Goal: Contribute content: Contribute content

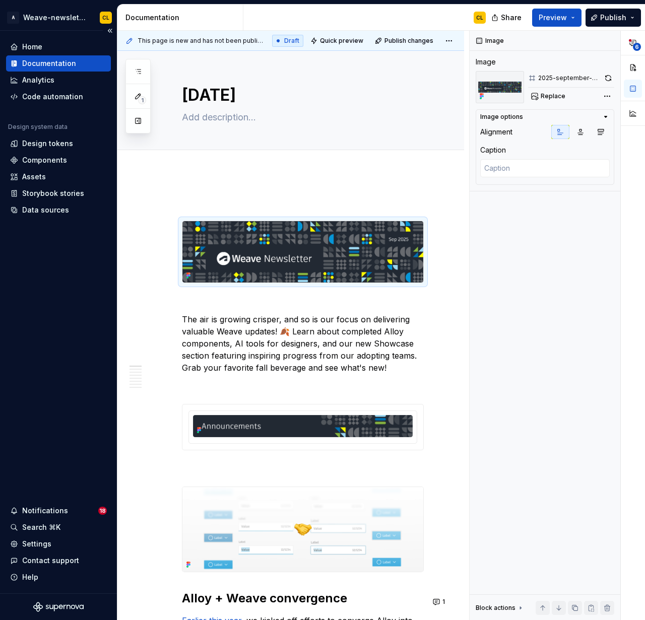
type textarea "*"
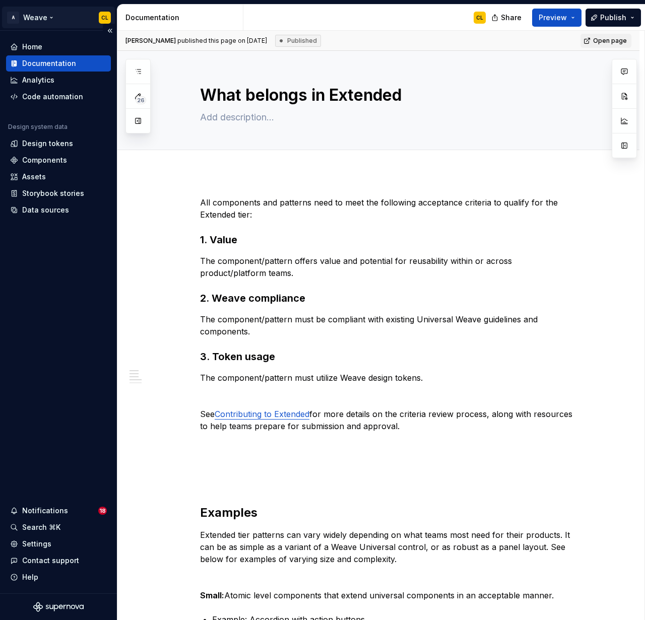
click at [42, 13] on html "A Weave CL Home Documentation Analytics Code automation Design system data Desi…" at bounding box center [322, 310] width 645 height 620
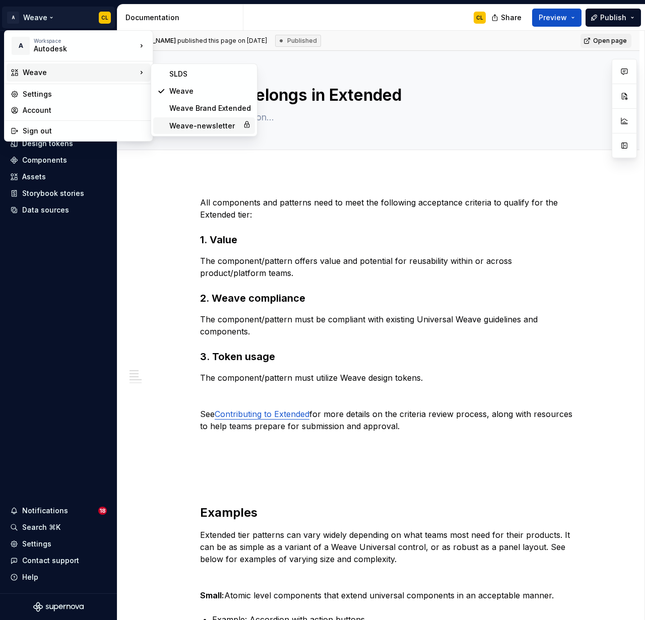
click at [196, 129] on div "Weave-newsletter" at bounding box center [204, 126] width 70 height 10
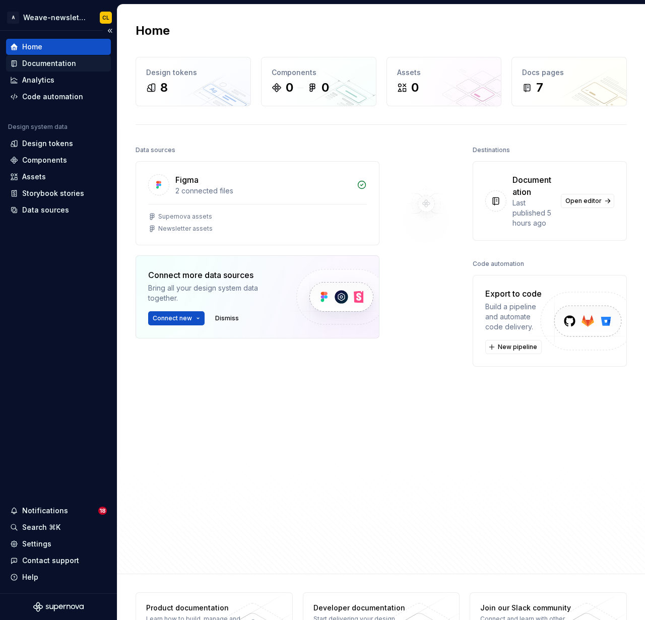
click at [42, 67] on div "Documentation" at bounding box center [49, 63] width 54 height 10
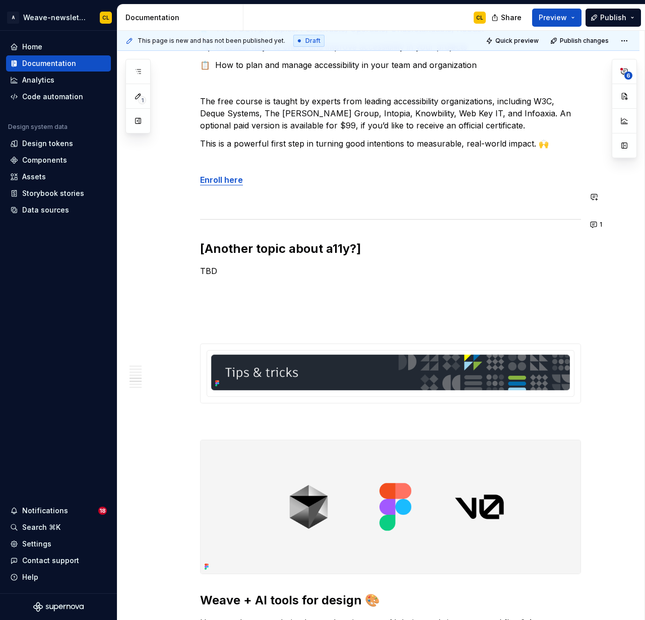
scroll to position [2321, 0]
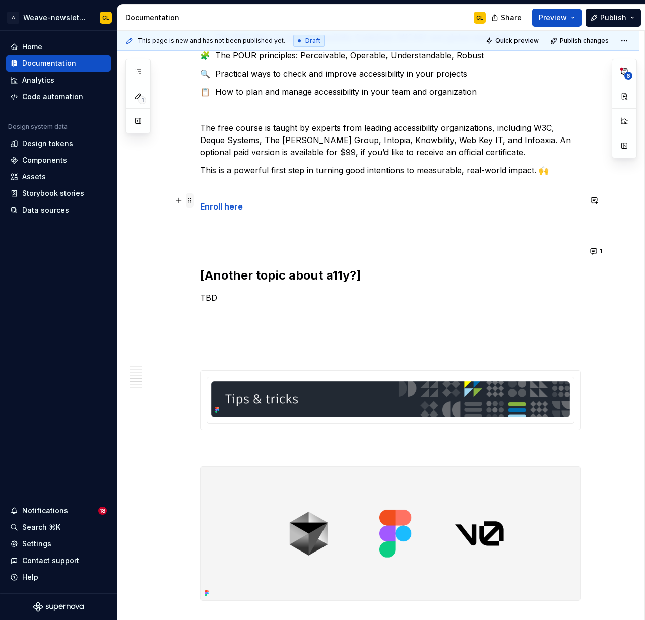
click at [192, 204] on span at bounding box center [190, 201] width 8 height 14
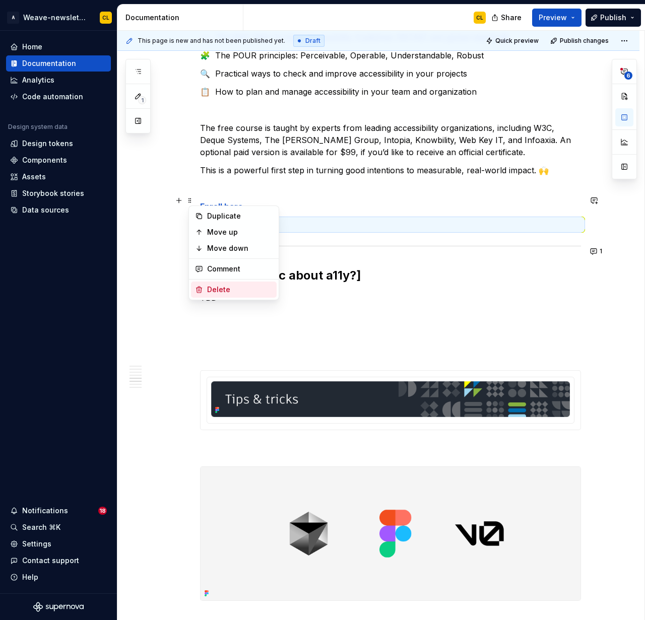
click at [211, 286] on div "Delete" at bounding box center [240, 290] width 66 height 10
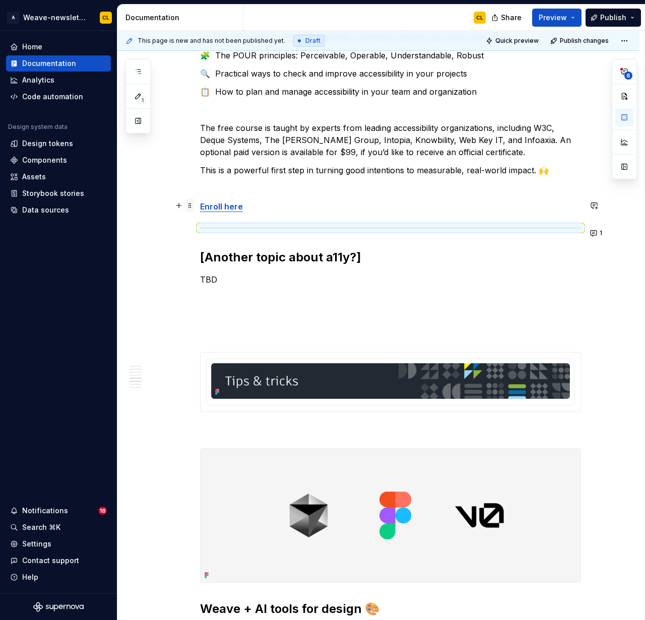
click at [192, 205] on span at bounding box center [190, 206] width 8 height 14
click at [212, 292] on div "Delete" at bounding box center [240, 295] width 66 height 10
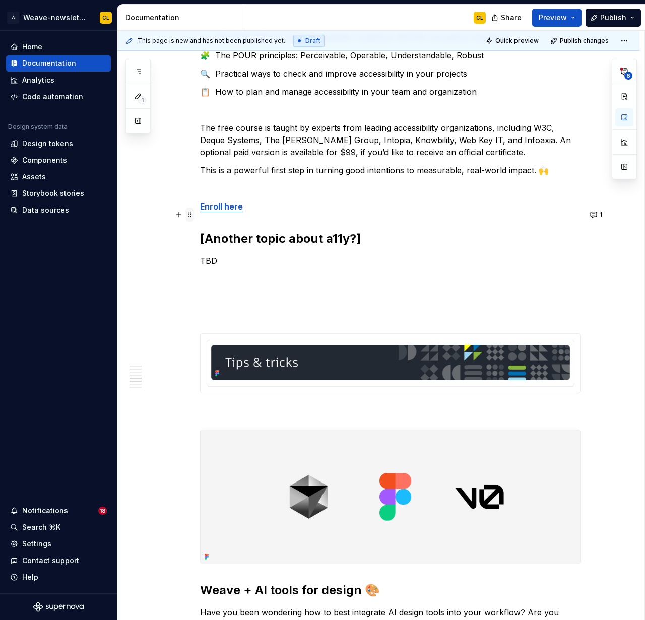
click at [190, 214] on span at bounding box center [190, 215] width 8 height 14
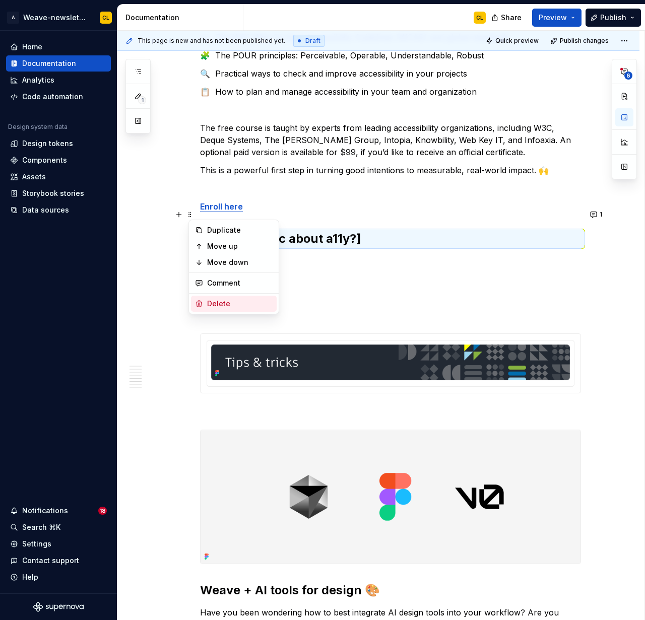
click at [218, 300] on div "Delete" at bounding box center [240, 304] width 66 height 10
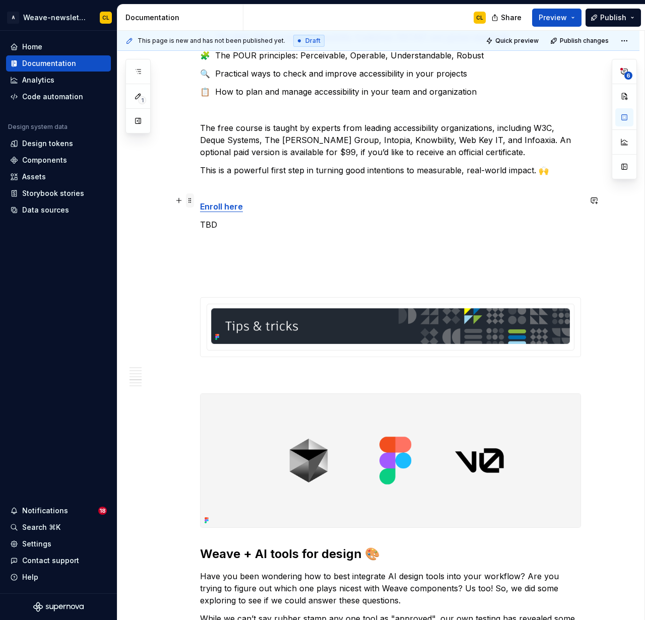
click at [192, 202] on span at bounding box center [190, 201] width 8 height 14
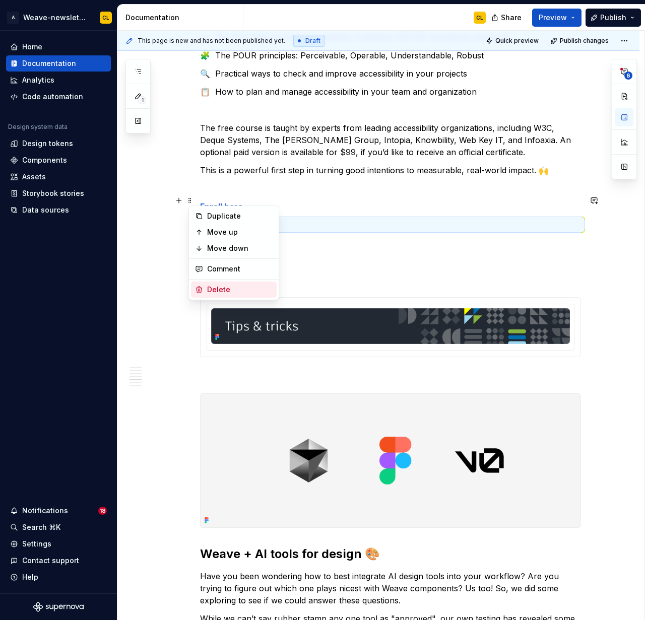
click at [211, 289] on div "Delete" at bounding box center [240, 290] width 66 height 10
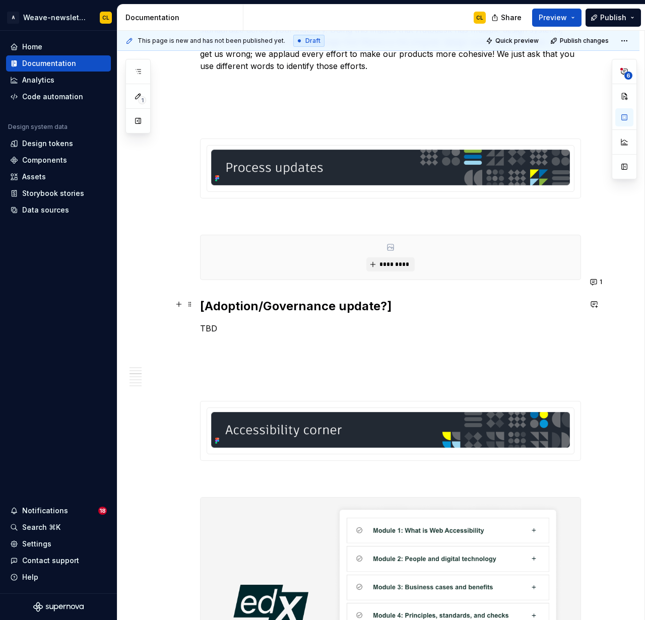
scroll to position [1406, 0]
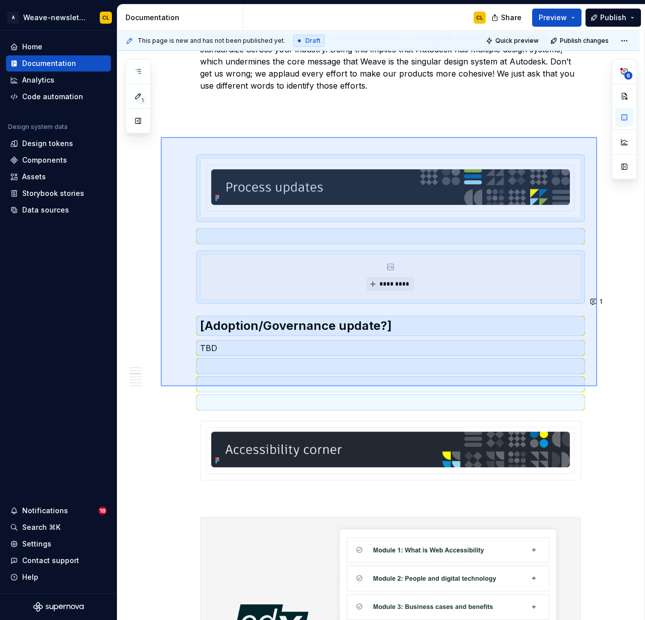
drag, startPoint x: 161, startPoint y: 137, endPoint x: 597, endPoint y: 387, distance: 502.7
click at [597, 387] on div "This page is new and has not been published yet. Draft Quick preview Publish ch…" at bounding box center [380, 326] width 527 height 590
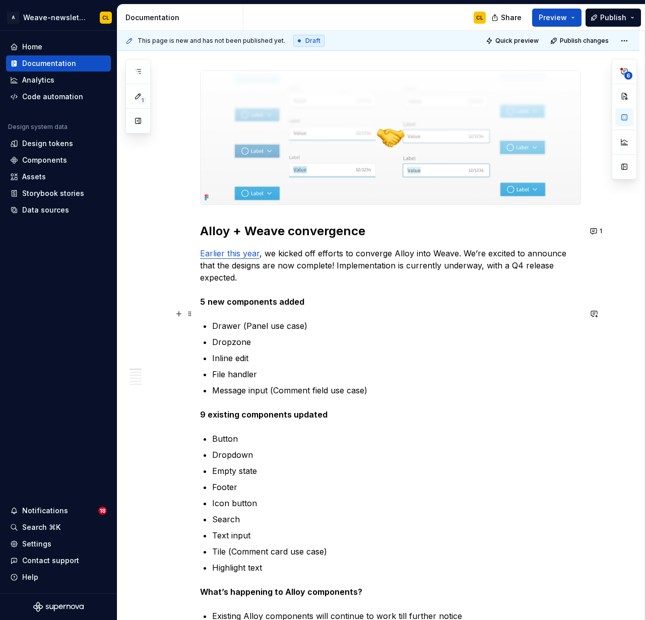
scroll to position [454, 0]
click at [342, 254] on p "Earlier this year , we kicked off efforts to converge Alloy into Weave. We’re e…" at bounding box center [390, 277] width 381 height 60
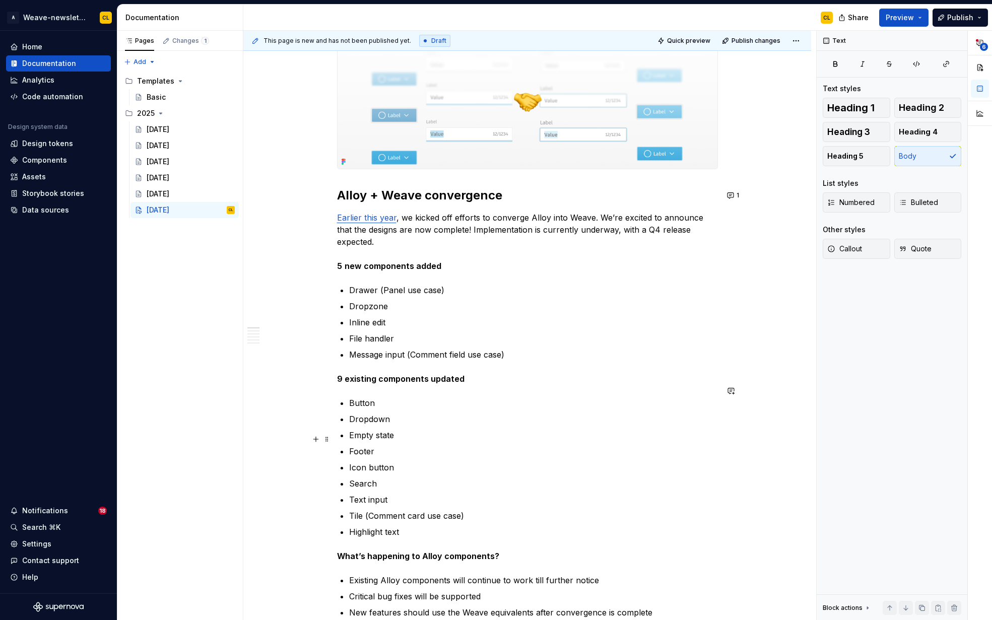
scroll to position [491, 0]
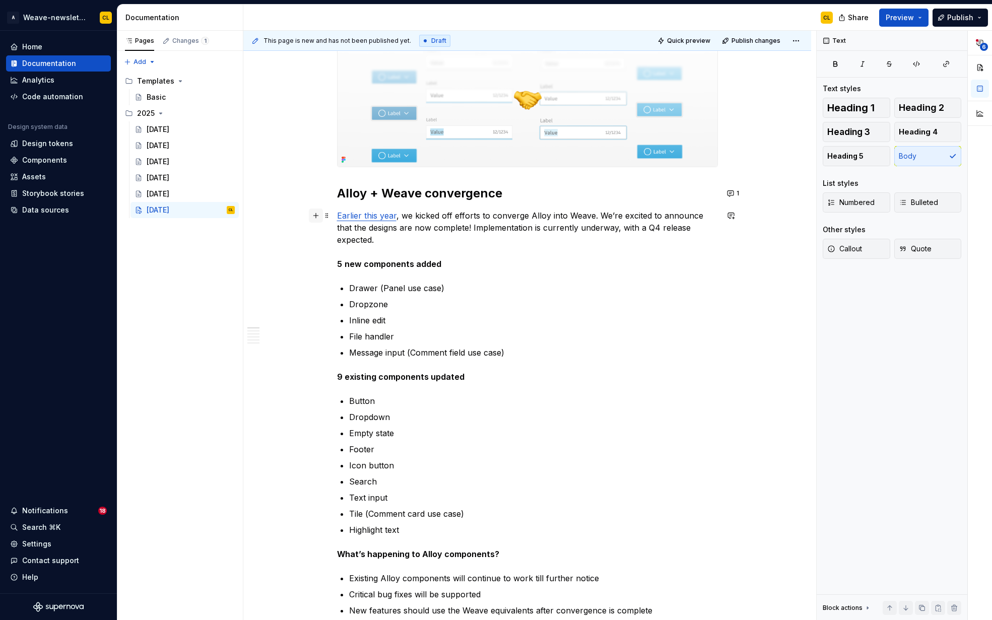
click at [318, 216] on button "button" at bounding box center [316, 216] width 14 height 14
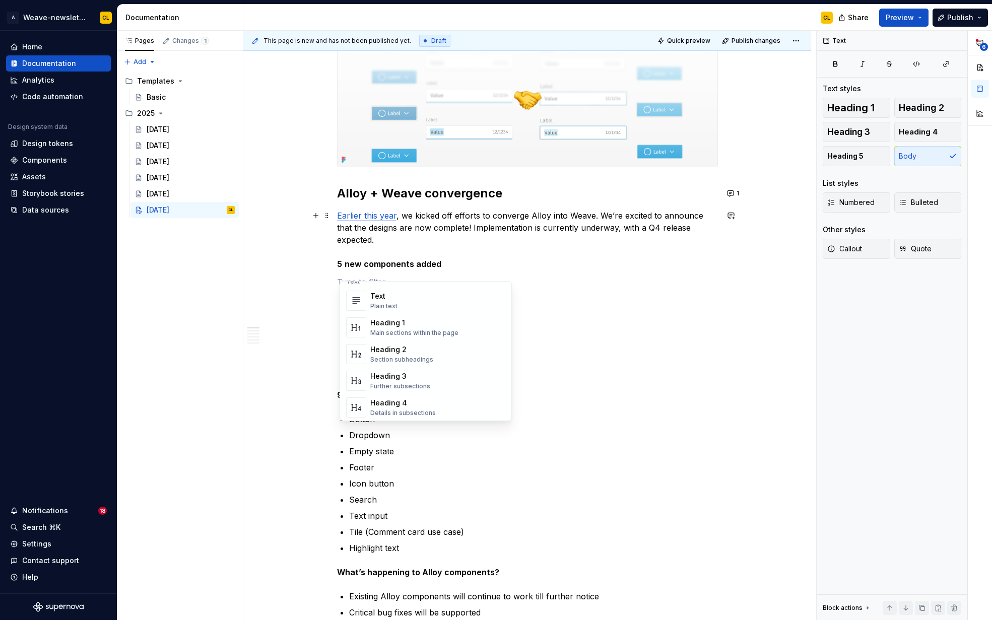
scroll to position [0, 0]
click at [390, 310] on div "Text" at bounding box center [383, 306] width 27 height 10
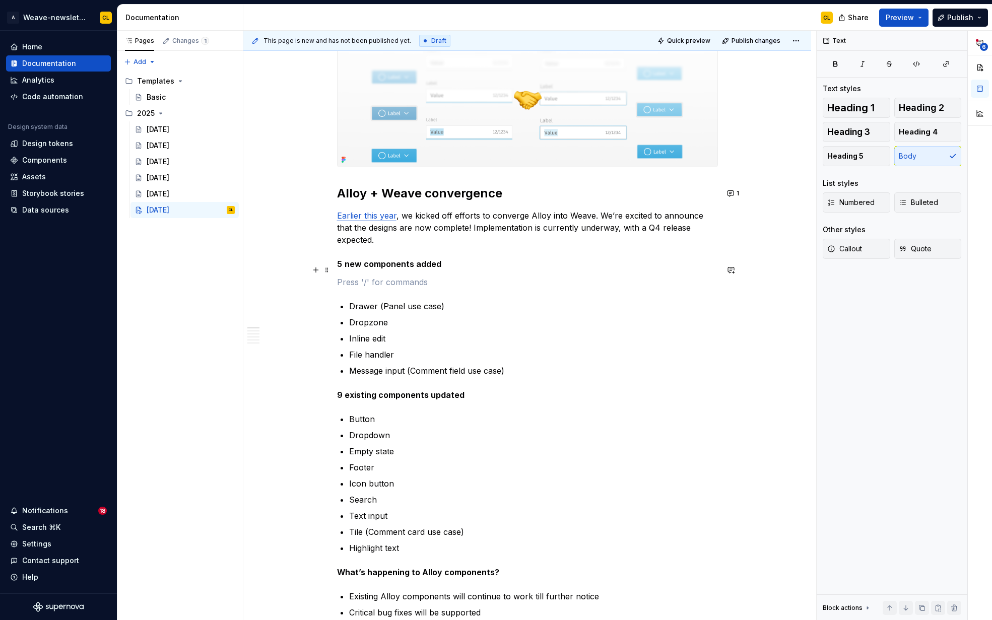
click at [352, 276] on p at bounding box center [527, 282] width 381 height 12
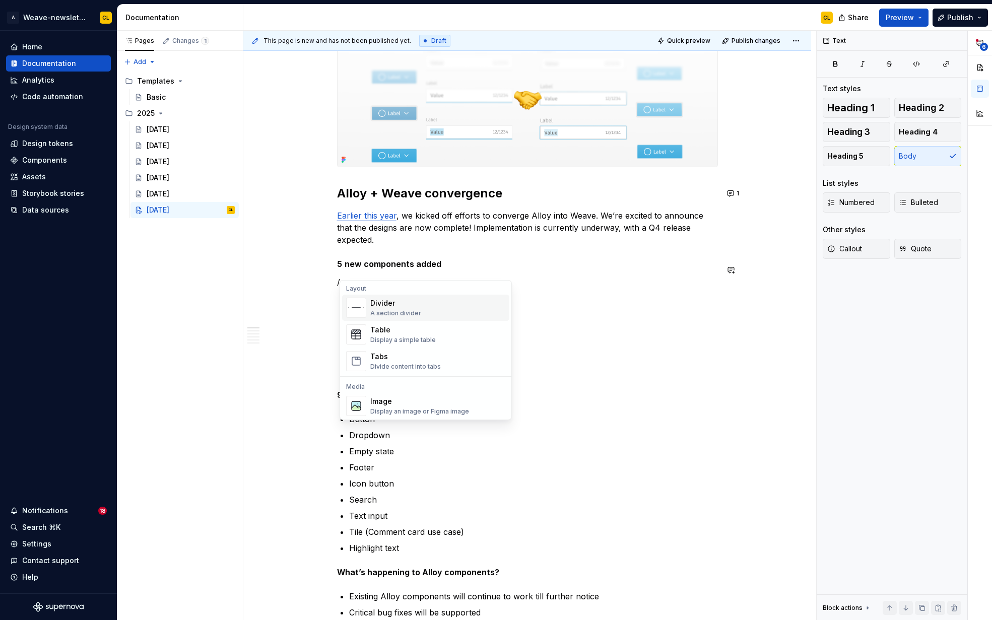
scroll to position [340, 0]
click at [395, 351] on div "Tabs" at bounding box center [405, 349] width 71 height 10
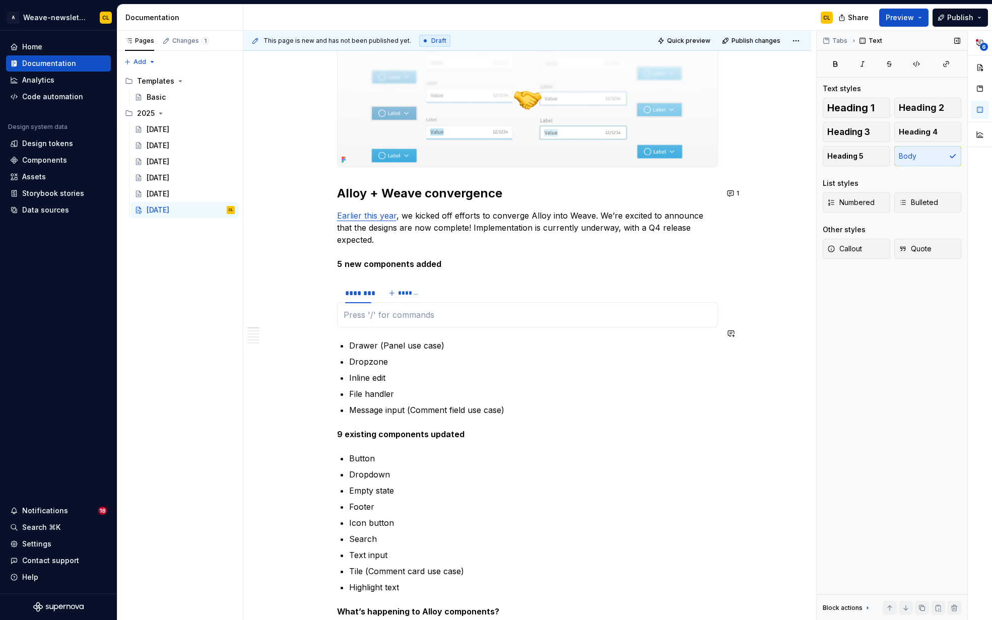
type textarea "*"
click at [402, 309] on p at bounding box center [528, 315] width 368 height 12
click at [411, 289] on span "*******" at bounding box center [409, 293] width 23 height 8
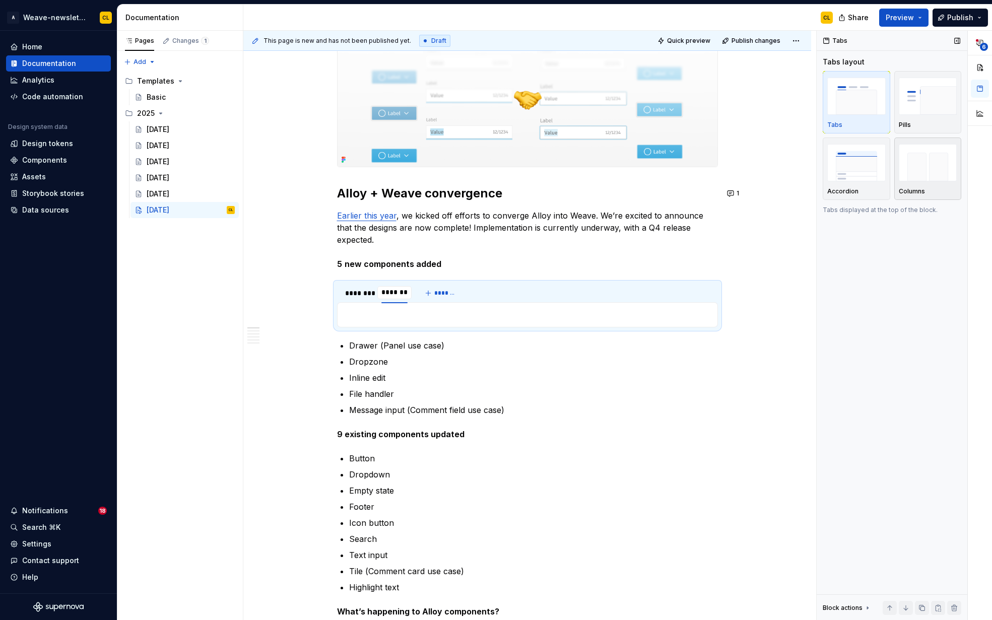
click at [645, 175] on img "button" at bounding box center [928, 162] width 58 height 37
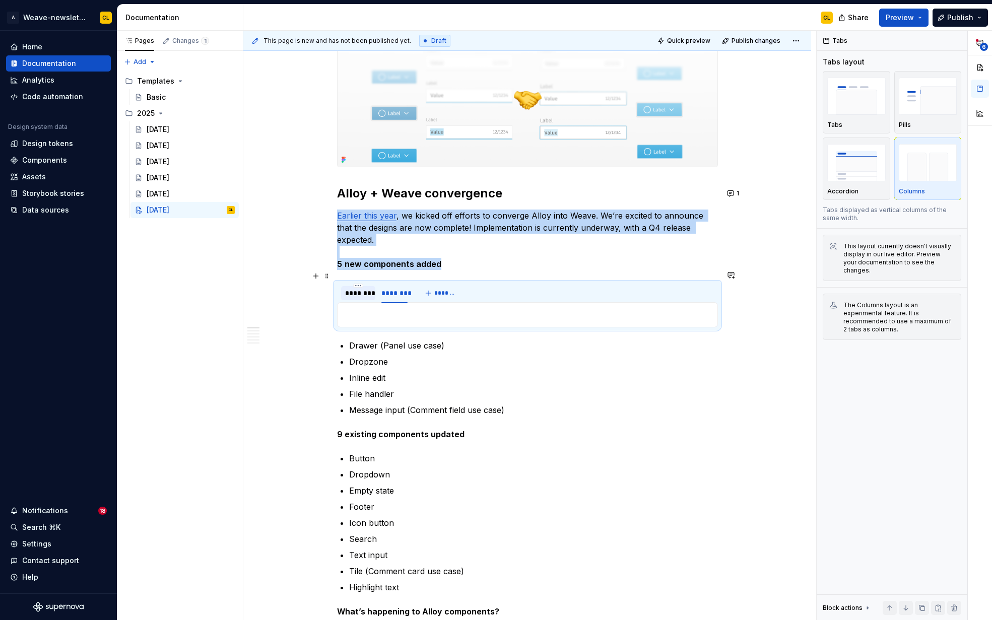
click at [364, 288] on div "********" at bounding box center [358, 293] width 26 height 10
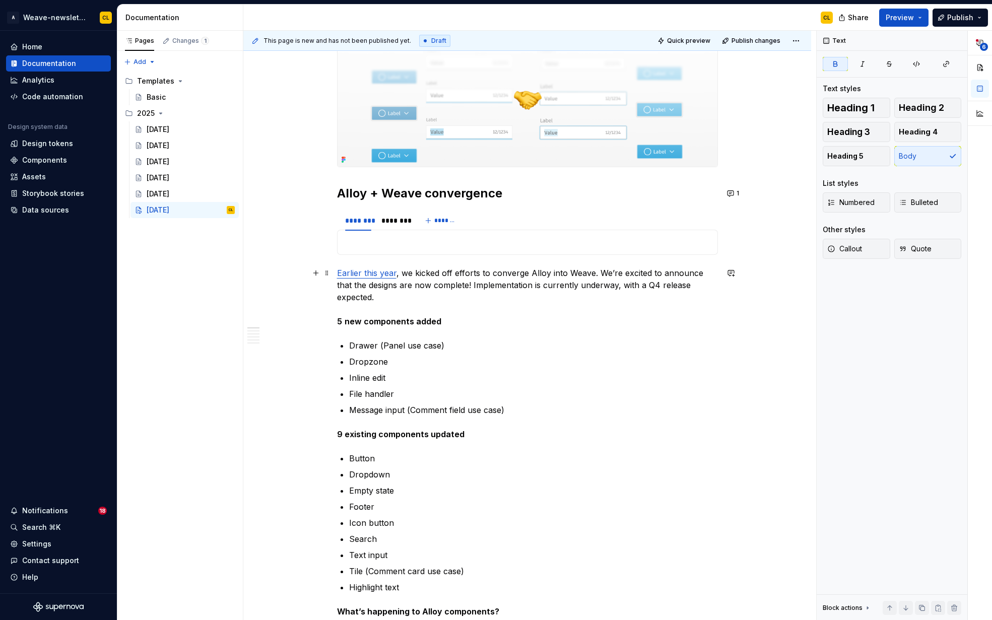
click at [414, 317] on strong "new components added" at bounding box center [393, 322] width 97 height 10
click at [319, 273] on button "button" at bounding box center [316, 273] width 14 height 14
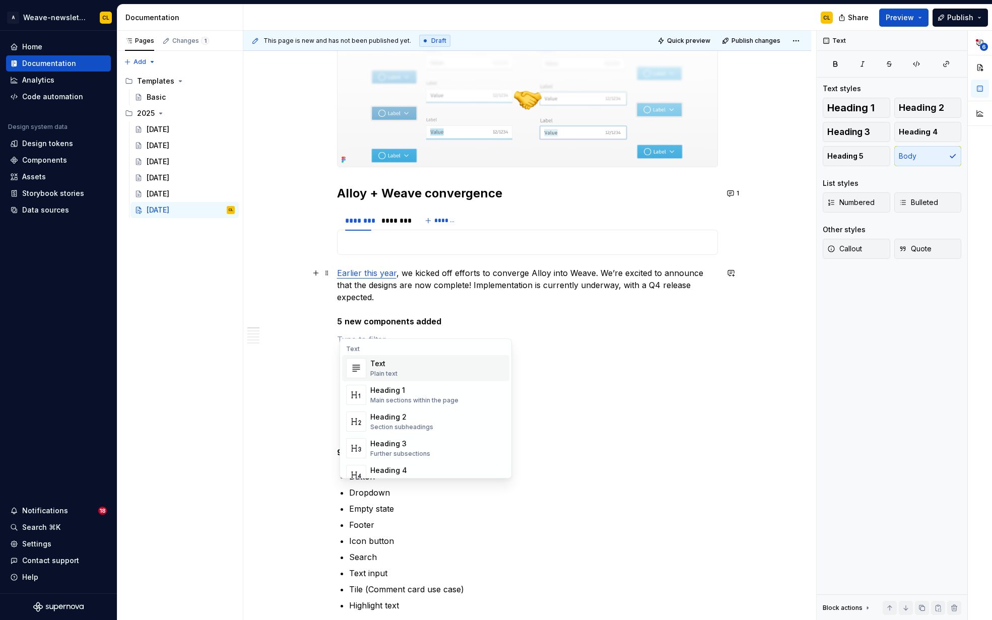
click at [360, 317] on strong "new components added" at bounding box center [393, 322] width 97 height 10
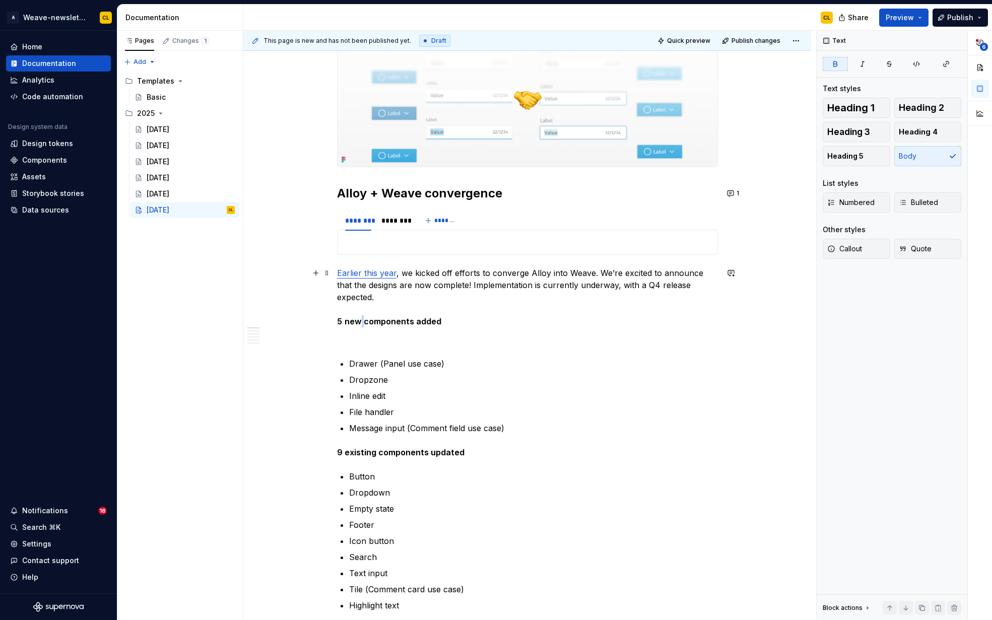
click at [360, 317] on strong "new components added" at bounding box center [393, 322] width 97 height 10
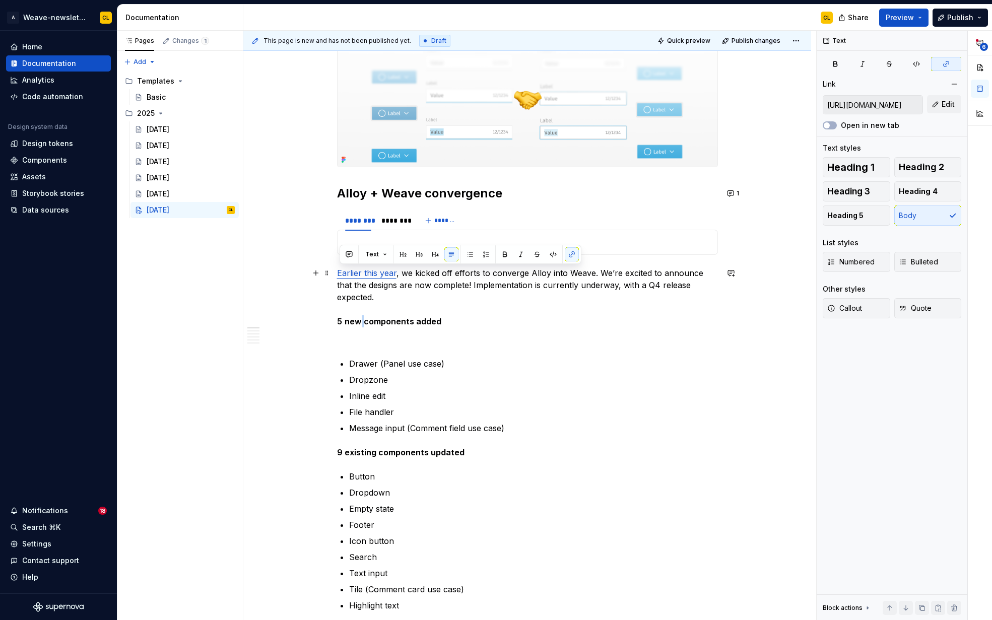
click at [360, 317] on strong "new components added" at bounding box center [393, 322] width 97 height 10
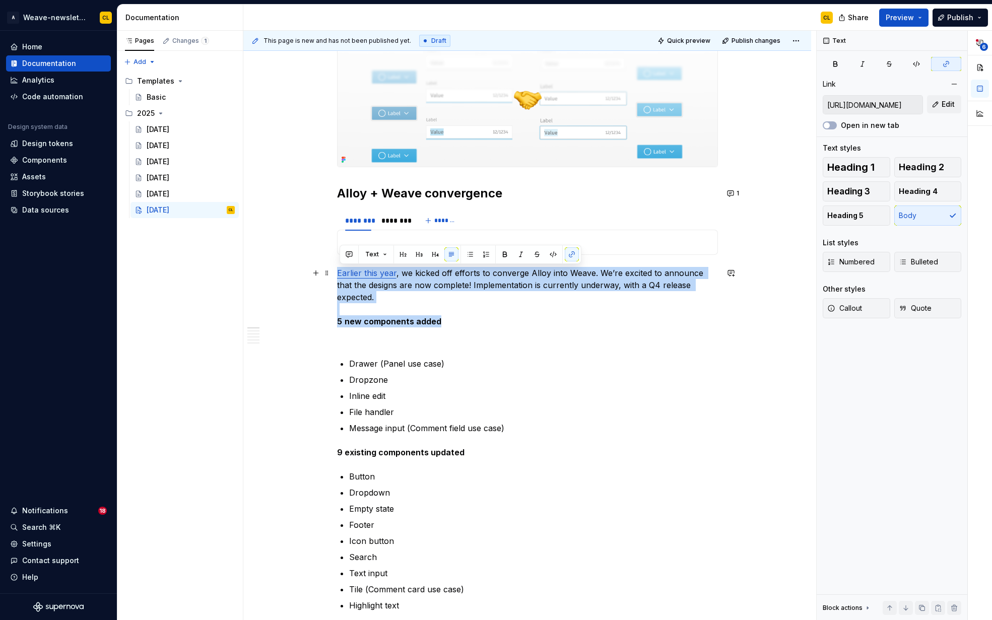
drag, startPoint x: 371, startPoint y: 313, endPoint x: 345, endPoint y: 308, distance: 26.1
click at [371, 317] on strong "new components added" at bounding box center [393, 322] width 97 height 10
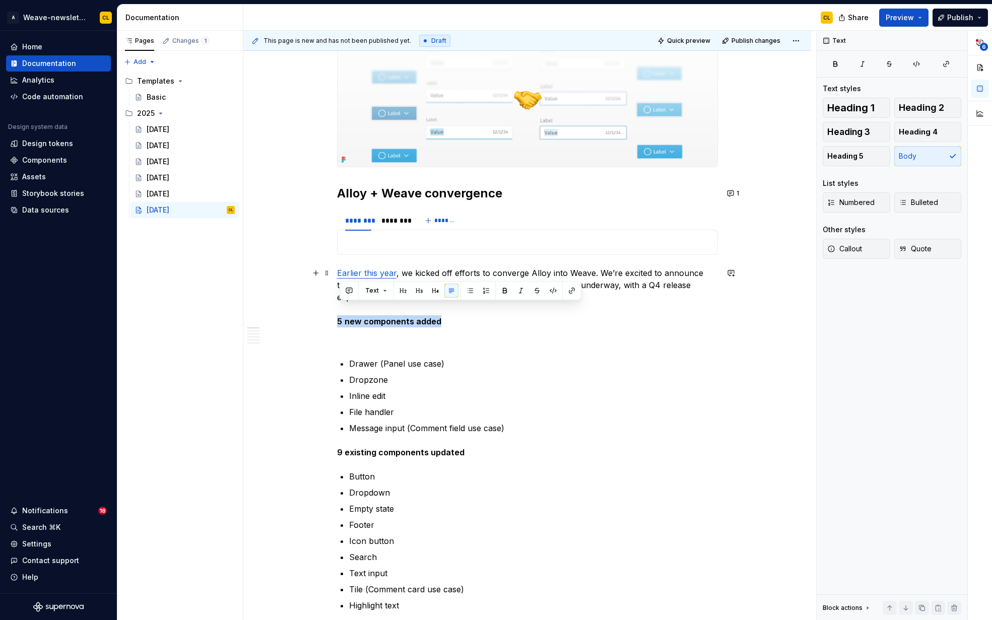
drag, startPoint x: 342, startPoint y: 308, endPoint x: 453, endPoint y: 310, distance: 110.9
click at [453, 310] on p "Earlier this year , we kicked off efforts to converge Alloy into Weave. We’re e…" at bounding box center [527, 297] width 381 height 60
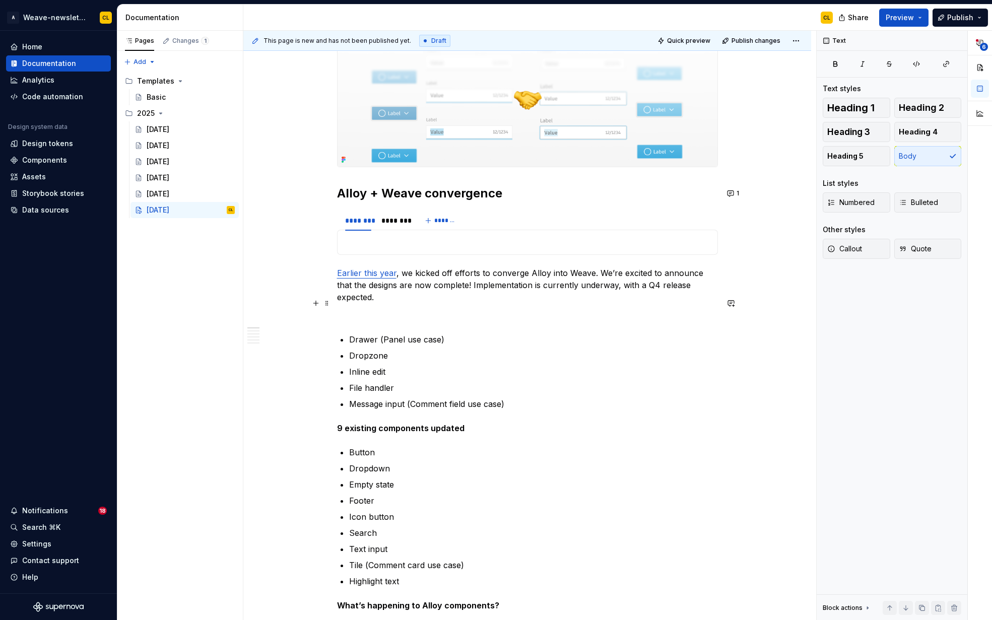
click at [351, 309] on p at bounding box center [527, 315] width 381 height 12
click at [464, 282] on p "Earlier this year , we kicked off efforts to converge Alloy into Weave. We’re e…" at bounding box center [527, 285] width 381 height 36
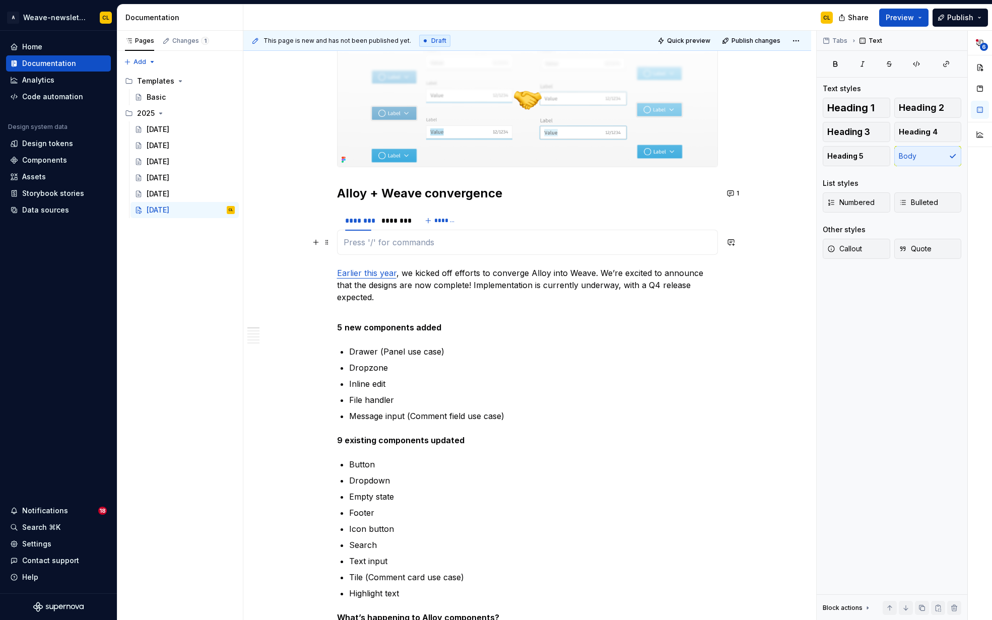
click at [362, 245] on p at bounding box center [528, 242] width 368 height 12
drag, startPoint x: 342, startPoint y: 316, endPoint x: 354, endPoint y: 315, distance: 12.6
click at [354, 322] on p "5 new components added" at bounding box center [527, 328] width 381 height 12
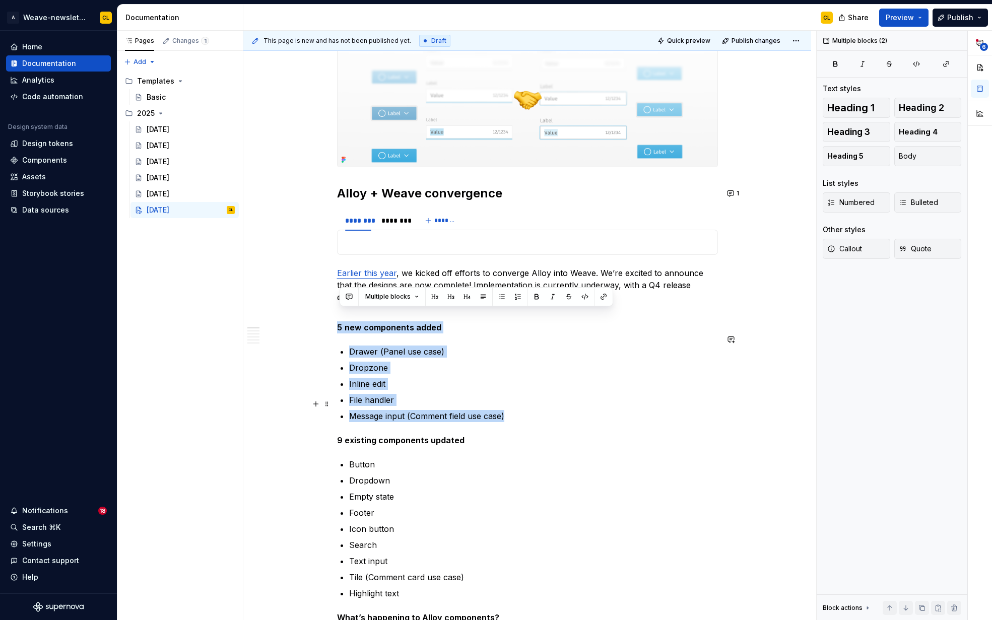
drag, startPoint x: 340, startPoint y: 316, endPoint x: 513, endPoint y: 404, distance: 194.3
copy div "5 new components added Drawer (Panel use case) Dropzone Inline edit File handle…"
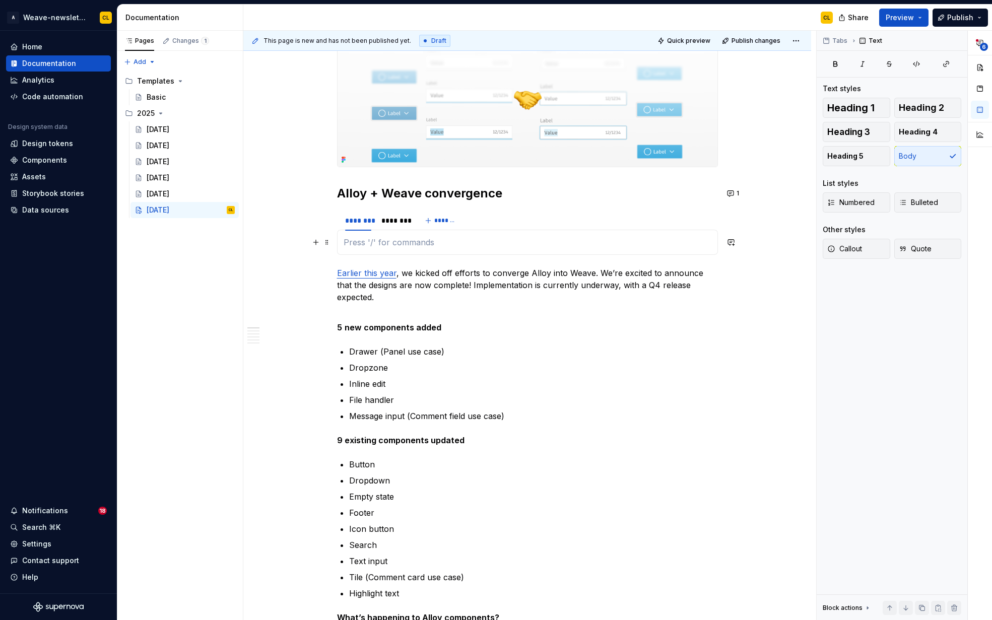
click at [370, 246] on p at bounding box center [528, 242] width 368 height 12
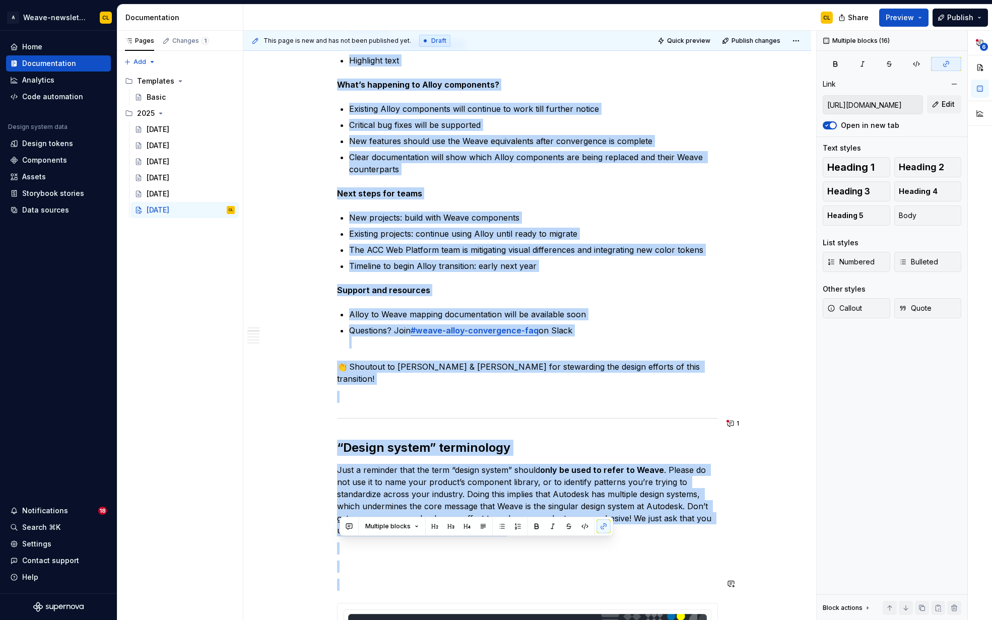
scroll to position [1166, 0]
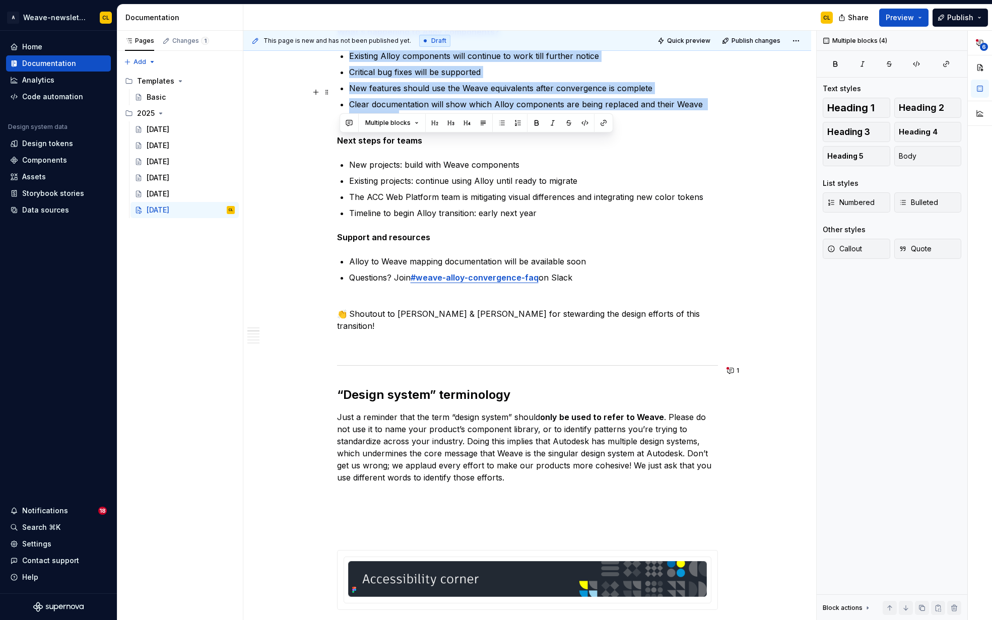
drag, startPoint x: 340, startPoint y: 518, endPoint x: 414, endPoint y: 107, distance: 416.9
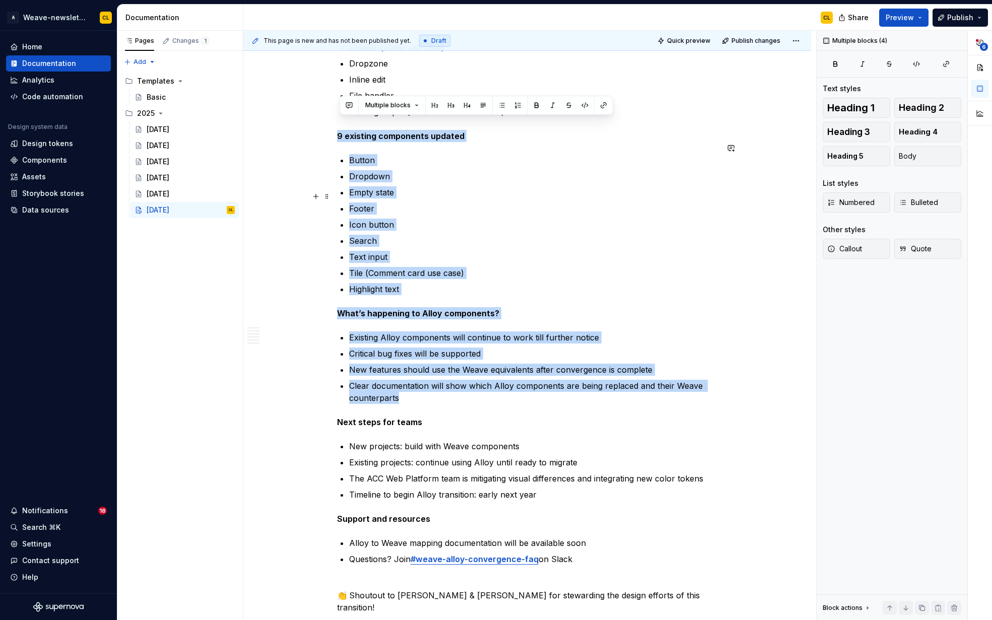
scroll to position [882, 0]
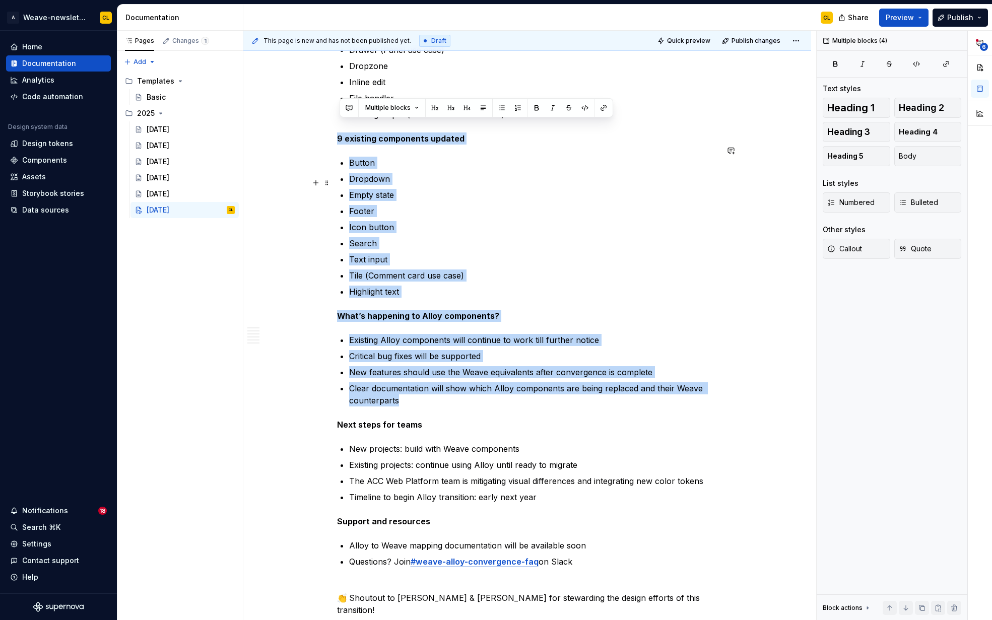
click at [381, 189] on p "Empty state" at bounding box center [533, 195] width 369 height 12
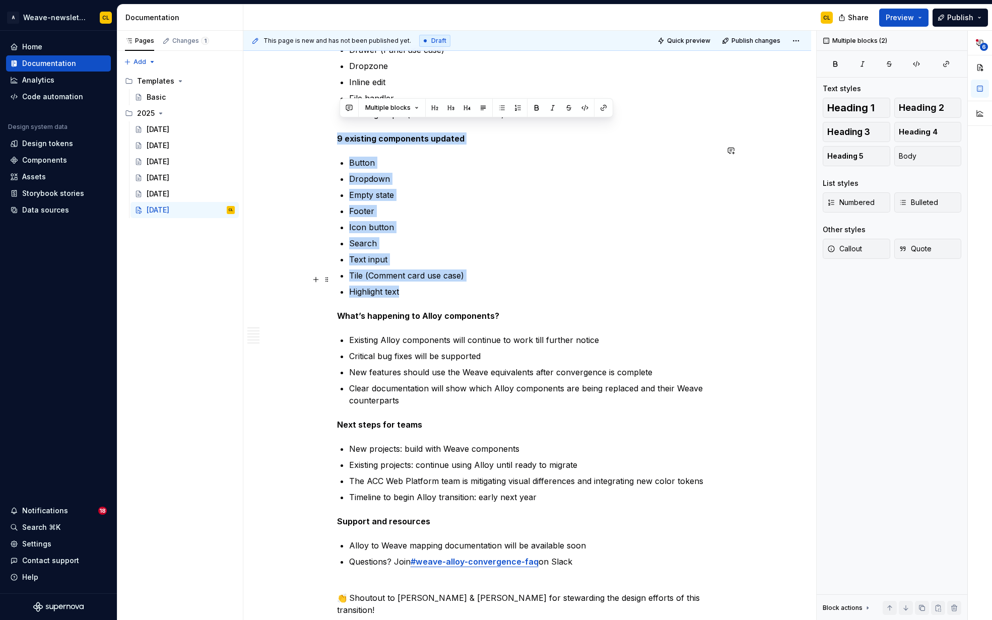
drag, startPoint x: 340, startPoint y: 127, endPoint x: 406, endPoint y: 277, distance: 163.9
copy div "9 existing components updated Button Dropdown Empty state Footer Icon button Se…"
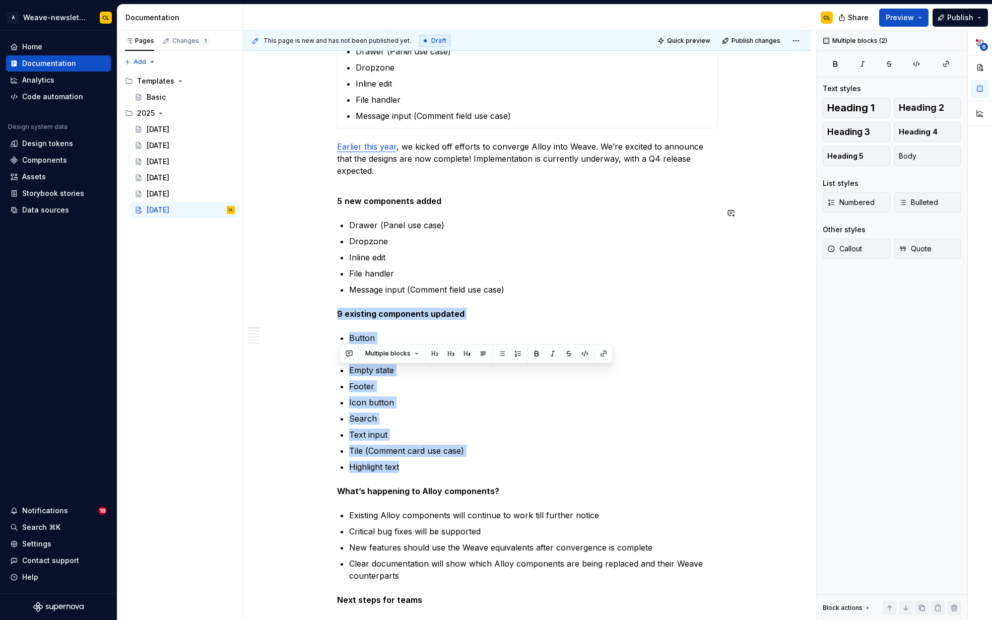
scroll to position [509, 0]
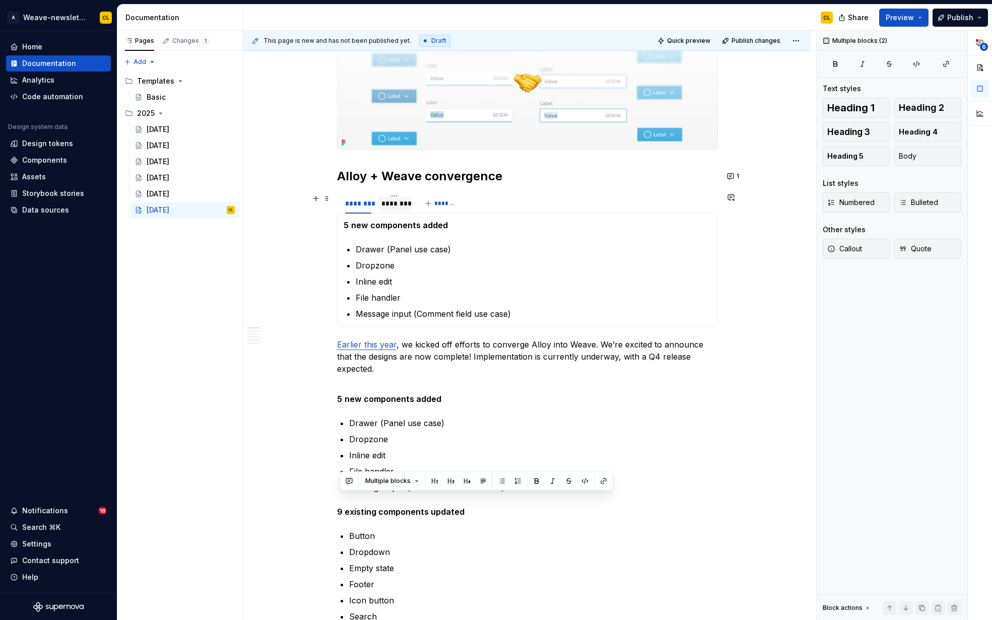
click at [407, 202] on div "********" at bounding box center [395, 204] width 26 height 10
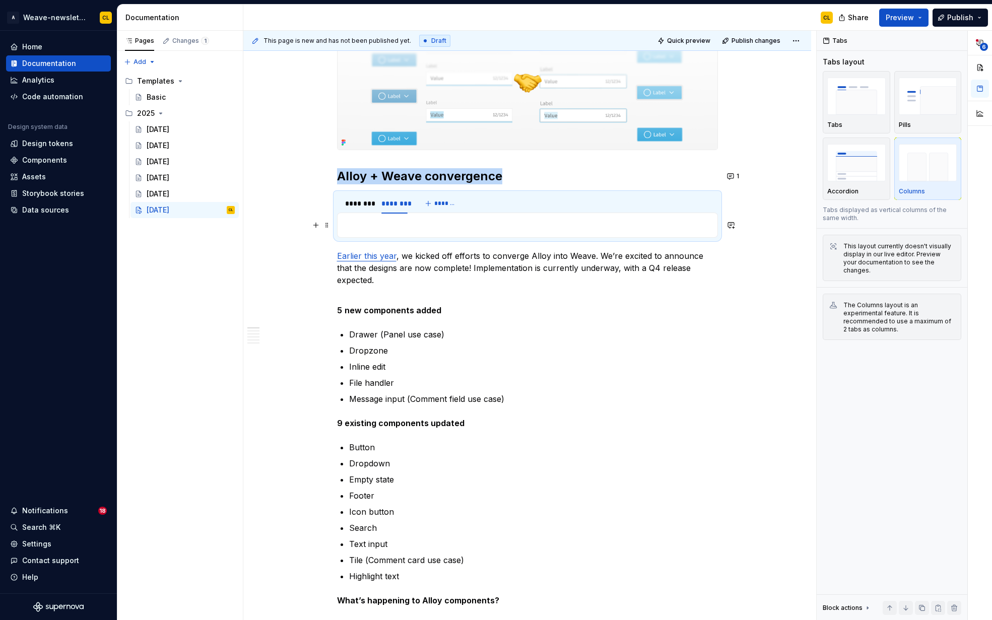
click at [441, 229] on p at bounding box center [528, 225] width 368 height 12
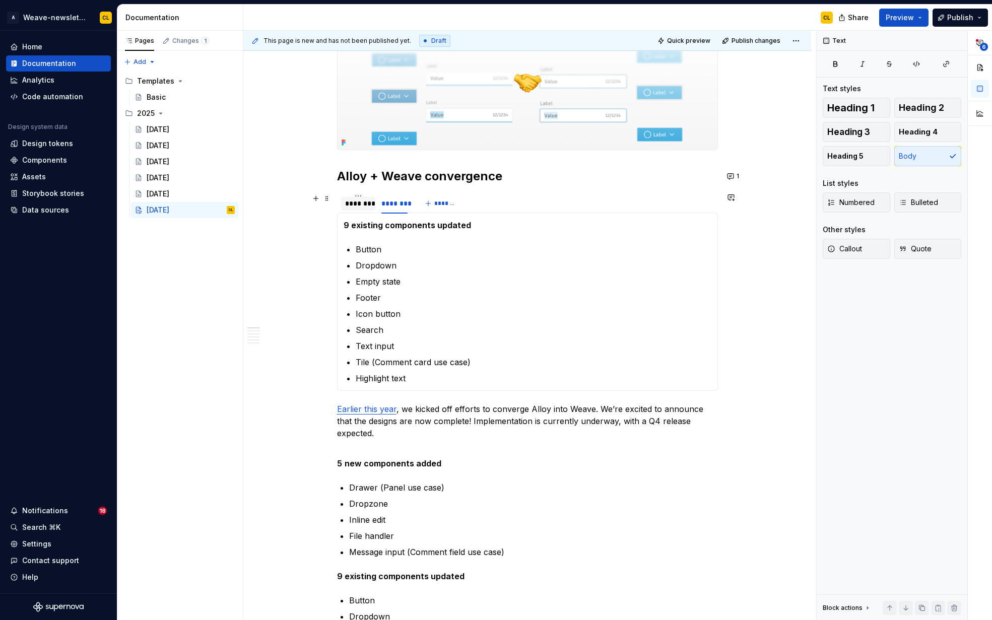
click at [359, 202] on div "********" at bounding box center [358, 204] width 26 height 10
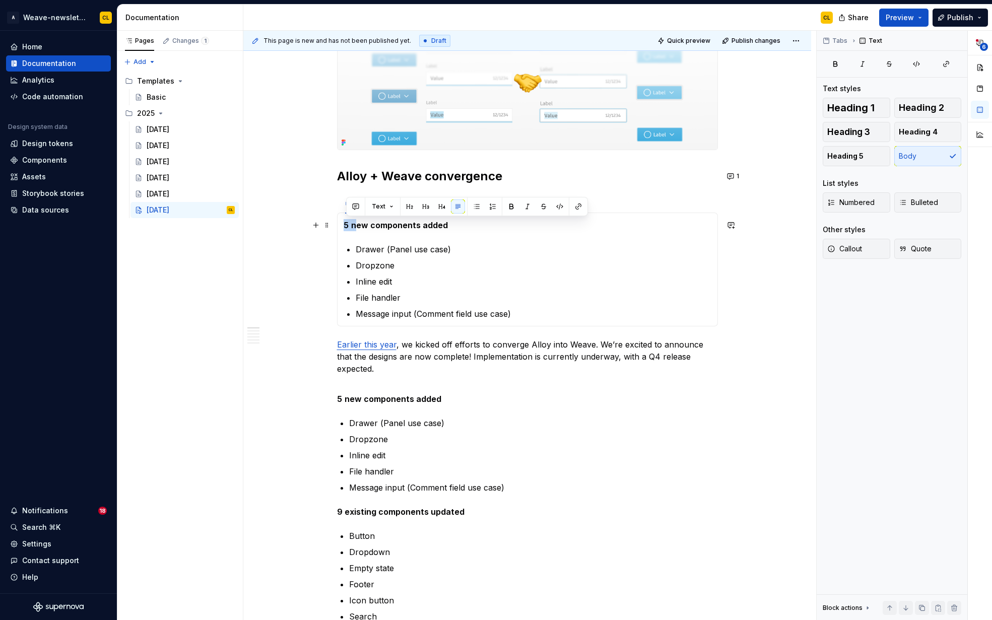
drag, startPoint x: 346, startPoint y: 226, endPoint x: 360, endPoint y: 226, distance: 13.6
click at [360, 226] on p "5 new components added" at bounding box center [528, 225] width 368 height 12
click at [435, 224] on strong "New components added" at bounding box center [393, 225] width 98 height 10
click at [393, 204] on div "********" at bounding box center [395, 204] width 26 height 10
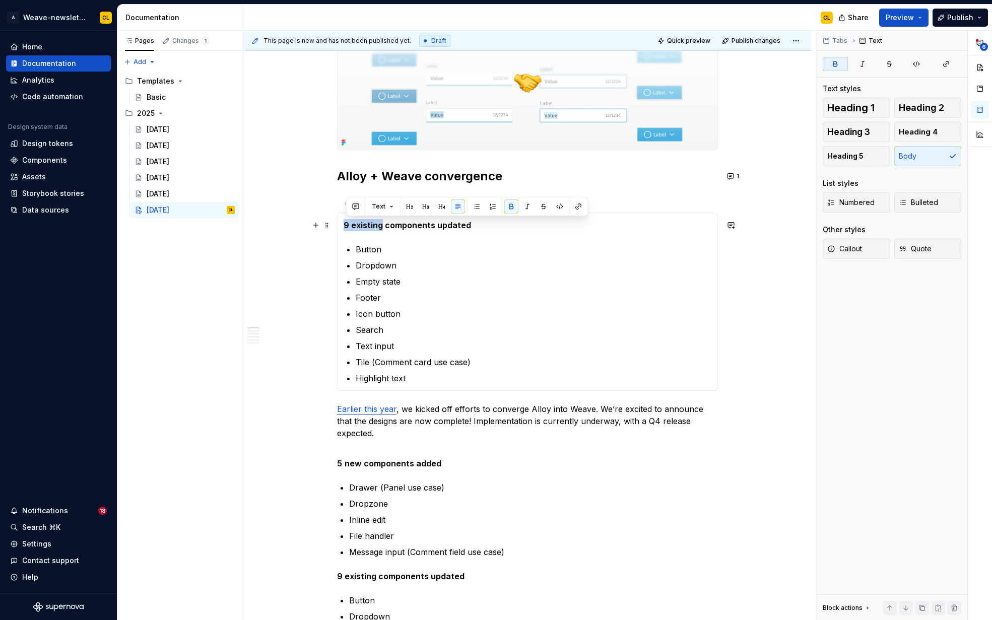
drag, startPoint x: 346, startPoint y: 226, endPoint x: 382, endPoint y: 228, distance: 35.8
click at [382, 228] on strong "9 existing components updated" at bounding box center [408, 225] width 128 height 10
click at [442, 223] on strong "Updated components updated" at bounding box center [405, 225] width 122 height 10
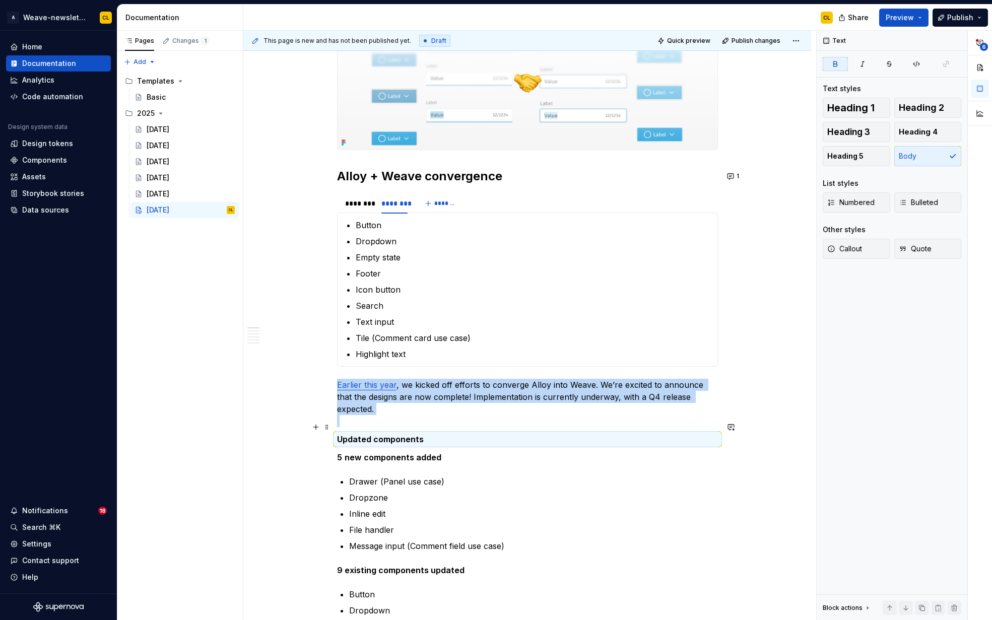
click at [381, 434] on strong "Updated components" at bounding box center [380, 439] width 87 height 10
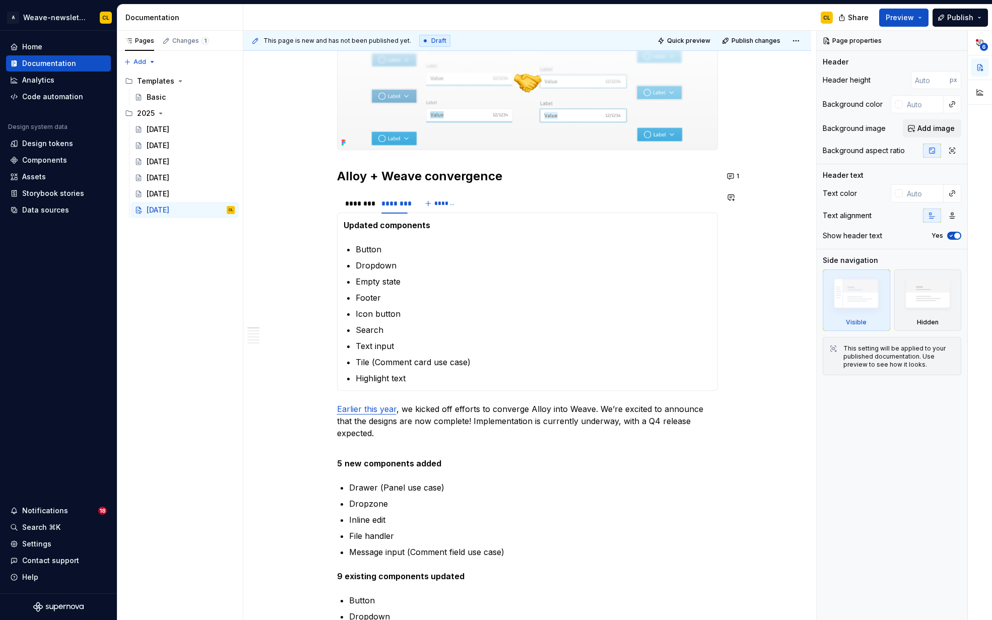
type textarea "*"
click at [385, 253] on p "Button" at bounding box center [534, 249] width 356 height 12
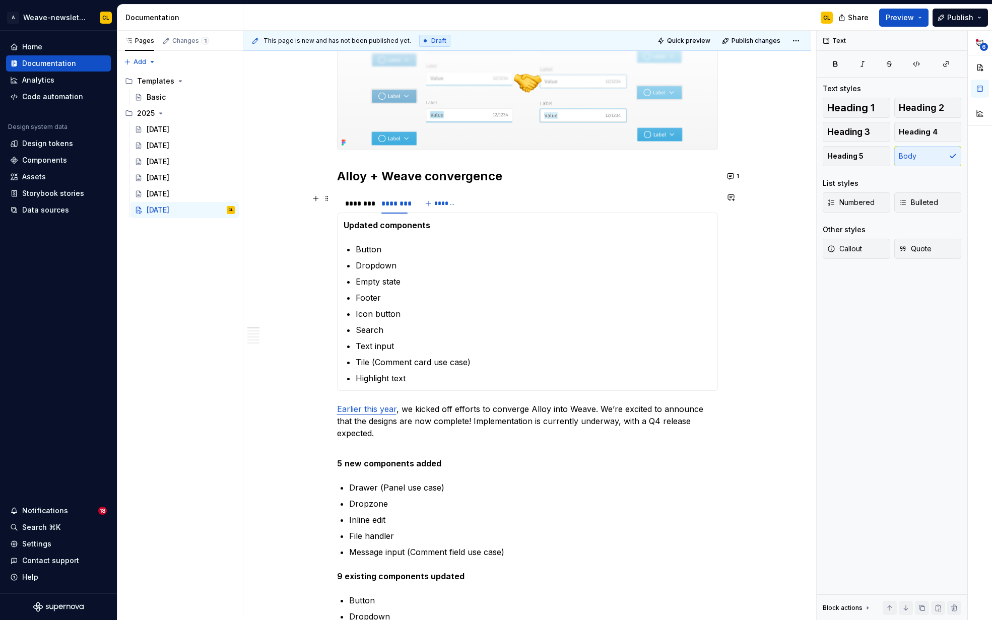
click at [467, 195] on div "******** ******** *******" at bounding box center [527, 204] width 381 height 20
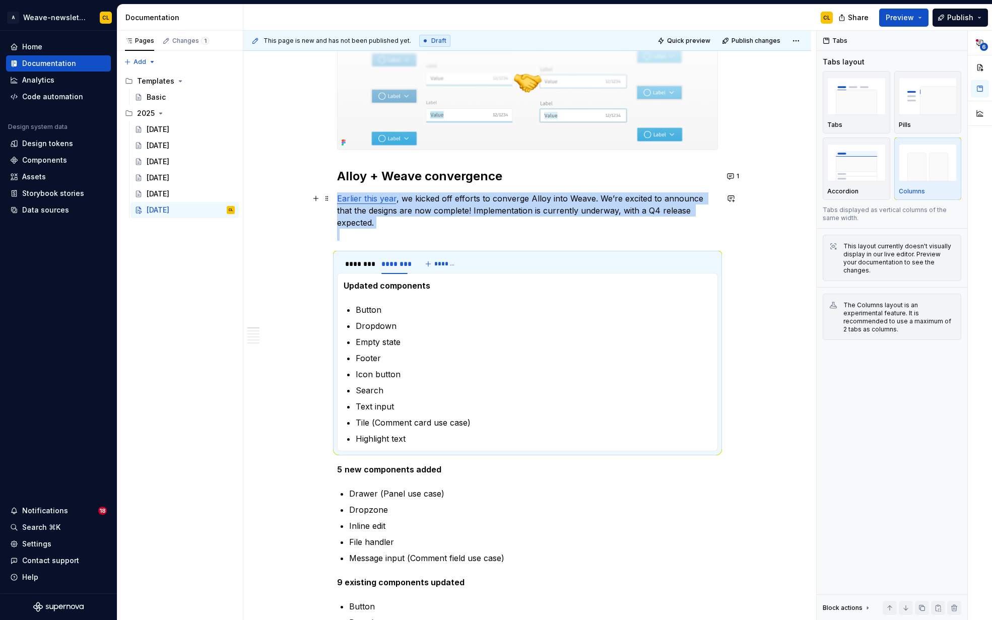
click at [454, 206] on p "Earlier this year , we kicked off efforts to converge Alloy into Weave. We’re e…" at bounding box center [527, 217] width 381 height 48
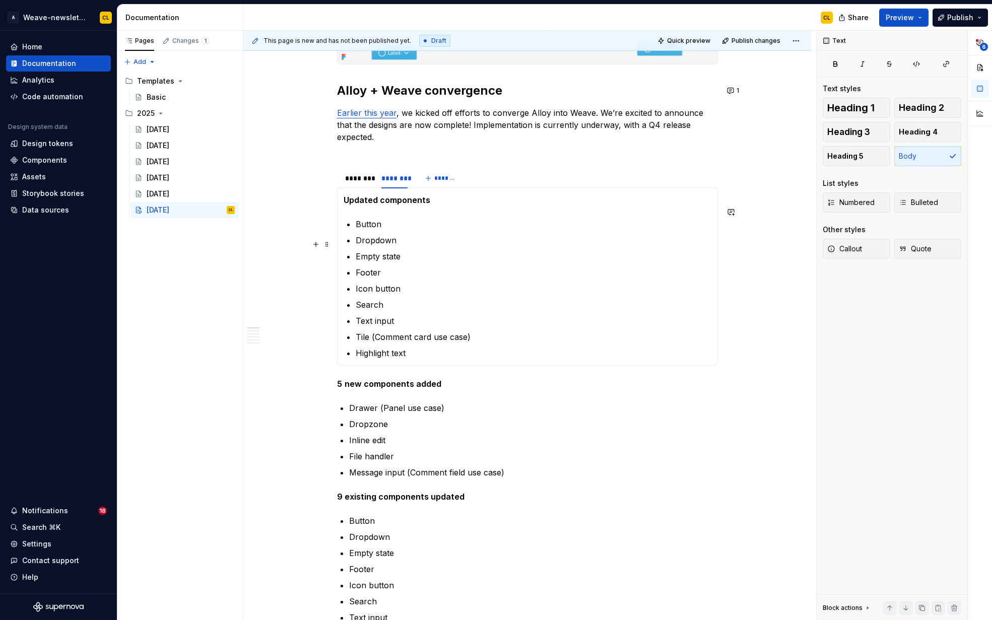
scroll to position [605, 0]
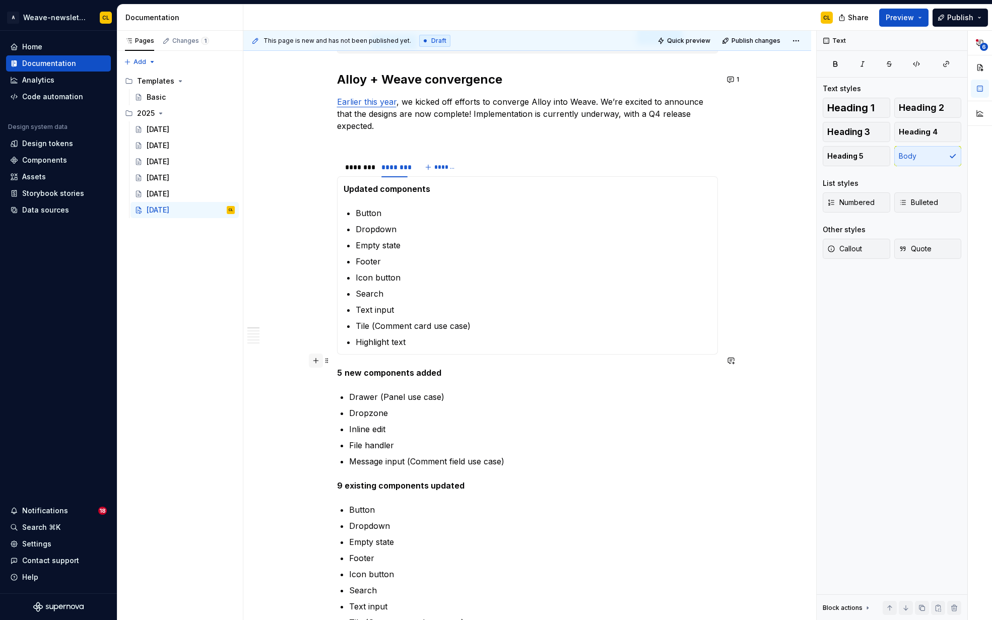
click at [320, 360] on button "button" at bounding box center [316, 361] width 14 height 14
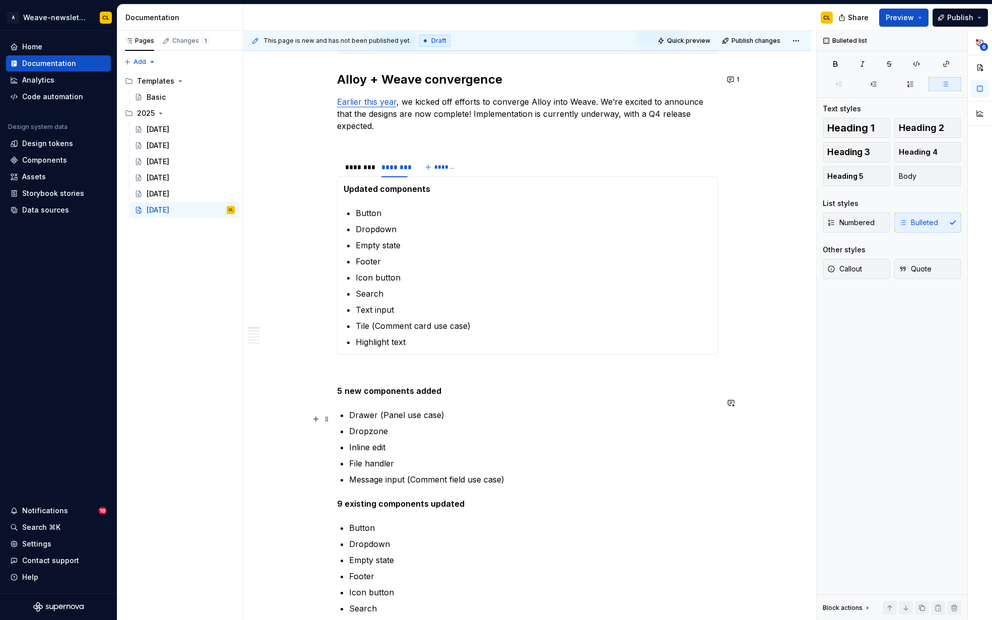
click at [565, 425] on p "Dropzone" at bounding box center [533, 431] width 369 height 12
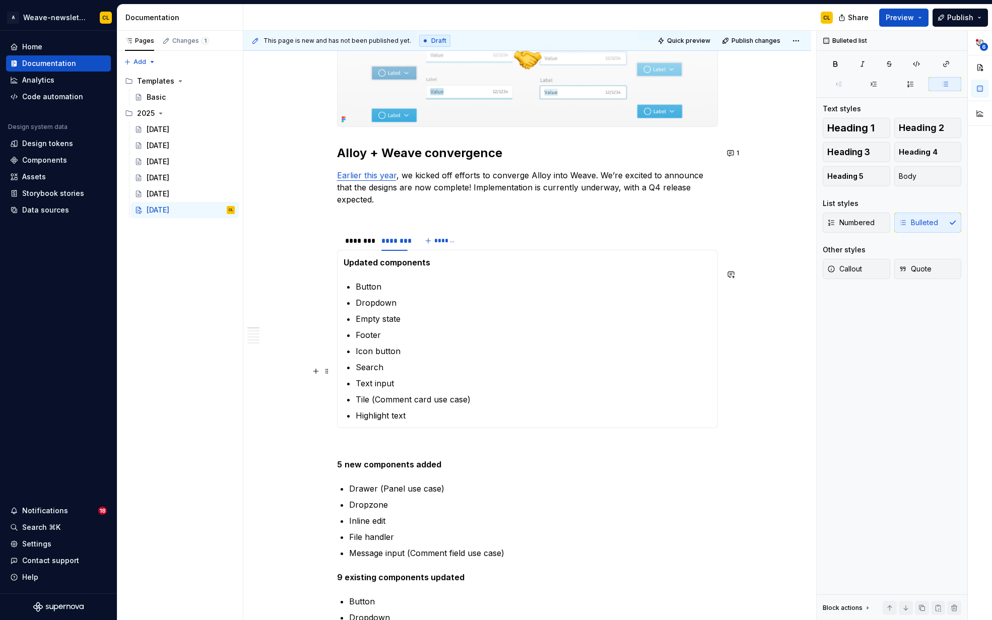
scroll to position [531, 0]
click at [359, 237] on div "********" at bounding box center [358, 242] width 26 height 10
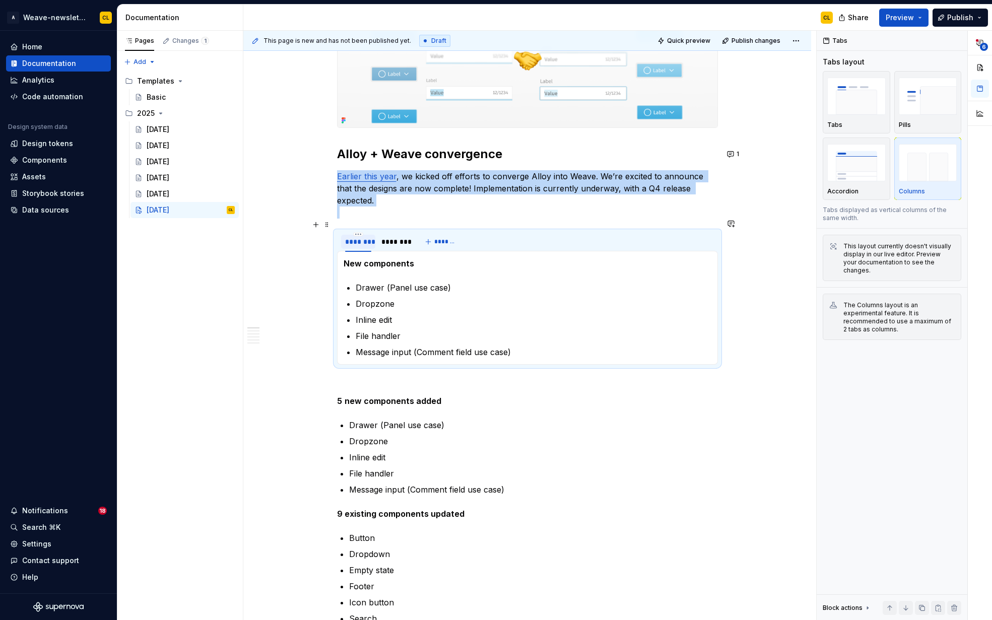
click at [357, 237] on div "********" at bounding box center [358, 242] width 26 height 10
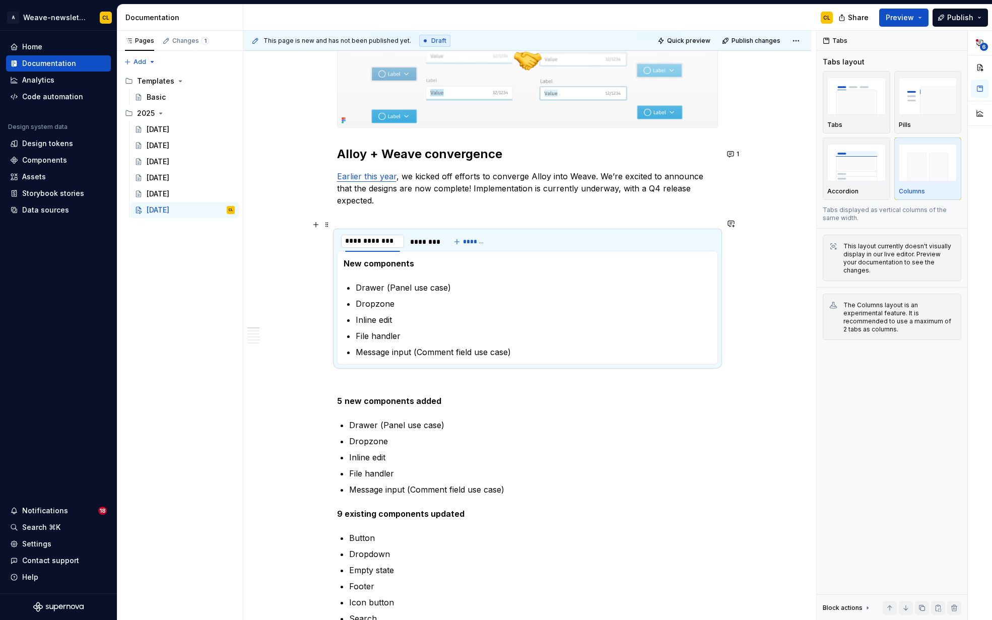
type input "**********"
click at [424, 237] on div "********" at bounding box center [427, 242] width 26 height 10
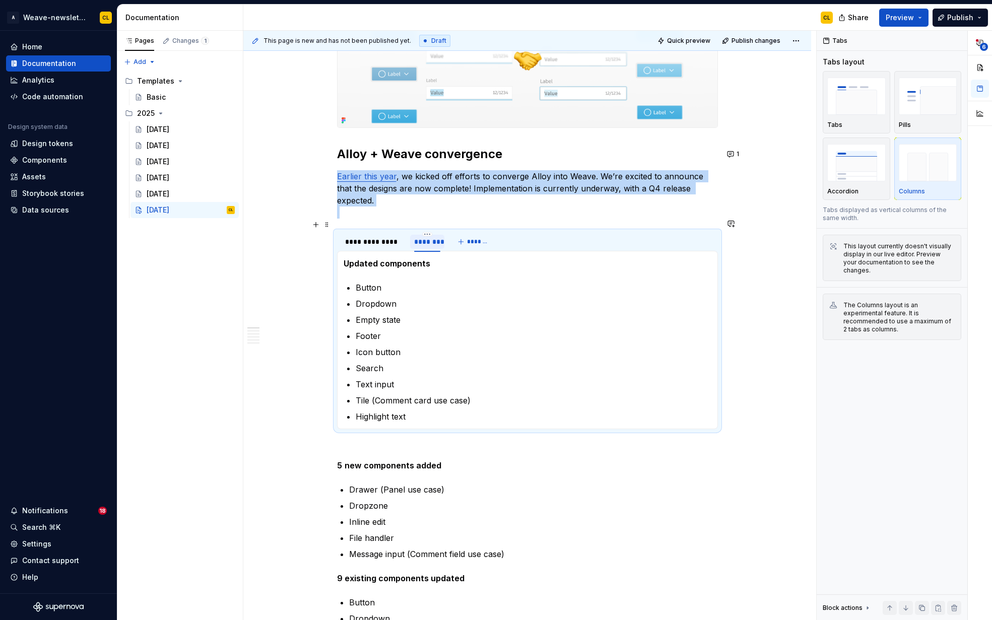
click at [424, 237] on div "********" at bounding box center [427, 242] width 26 height 10
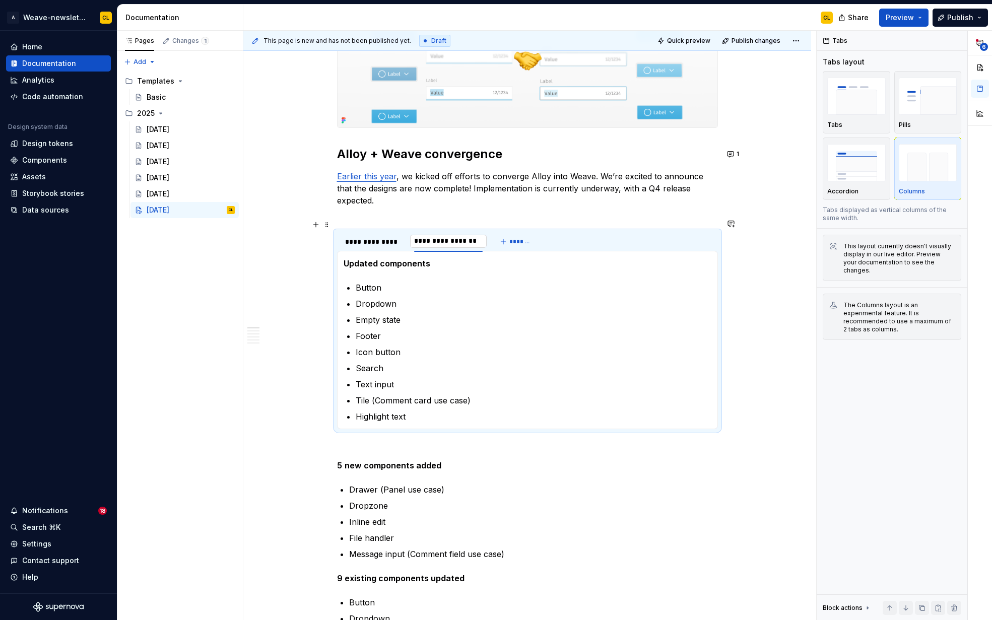
type input "**********"
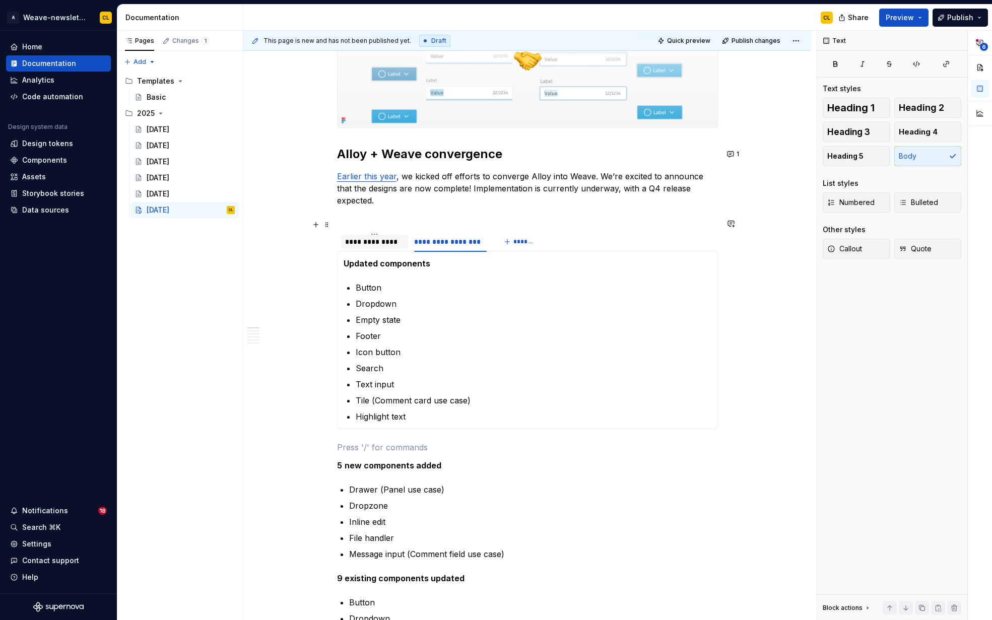
click at [349, 237] on div "**********" at bounding box center [374, 242] width 59 height 10
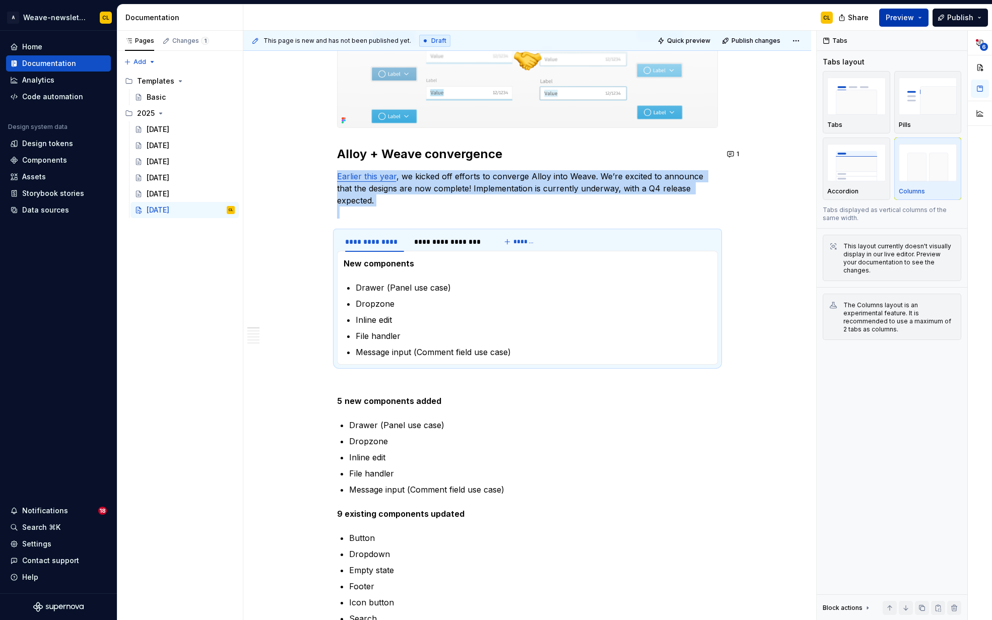
click at [645, 20] on span "Preview" at bounding box center [900, 18] width 28 height 10
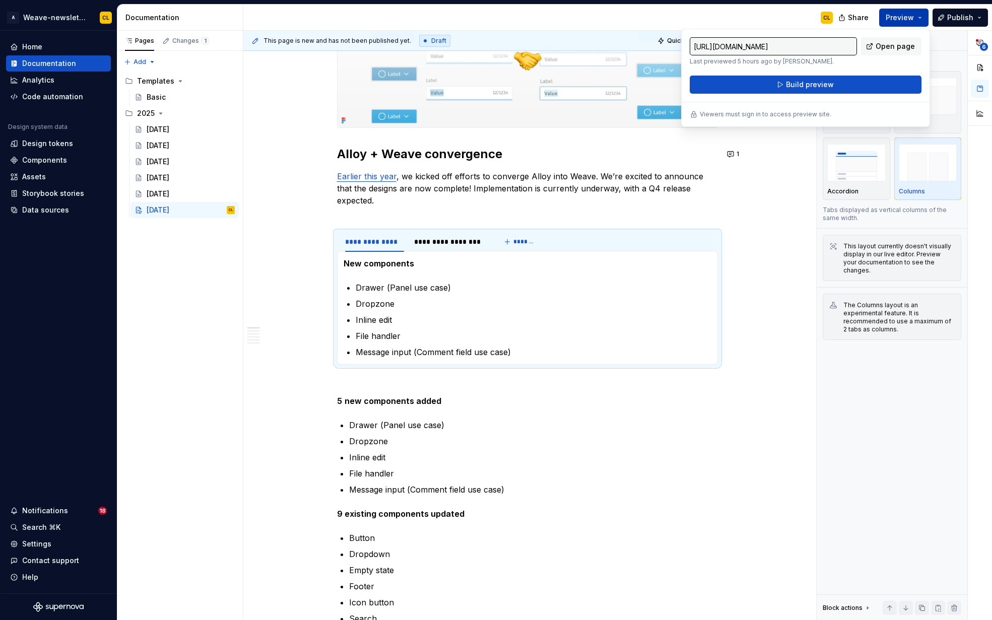
click at [645, 20] on span "Preview" at bounding box center [900, 18] width 28 height 10
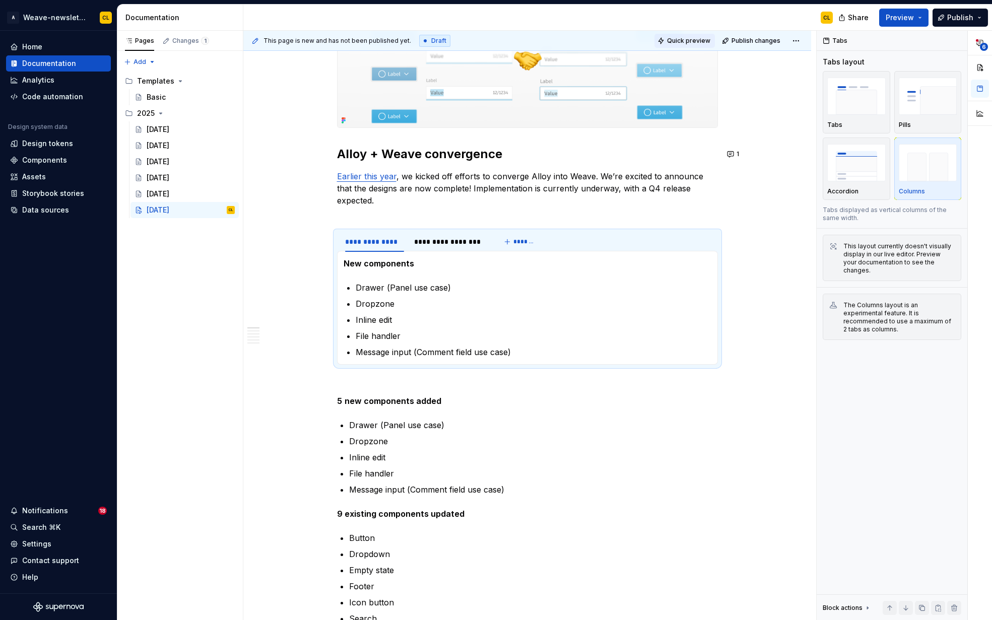
click at [645, 40] on span "Quick preview" at bounding box center [688, 41] width 43 height 8
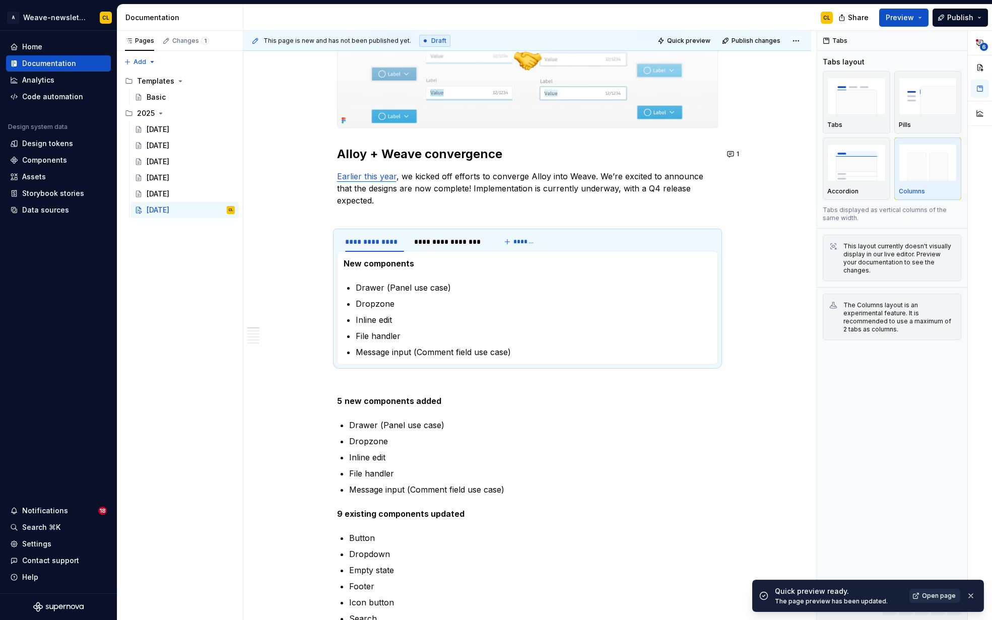
click at [645, 595] on span "Open page" at bounding box center [939, 596] width 34 height 8
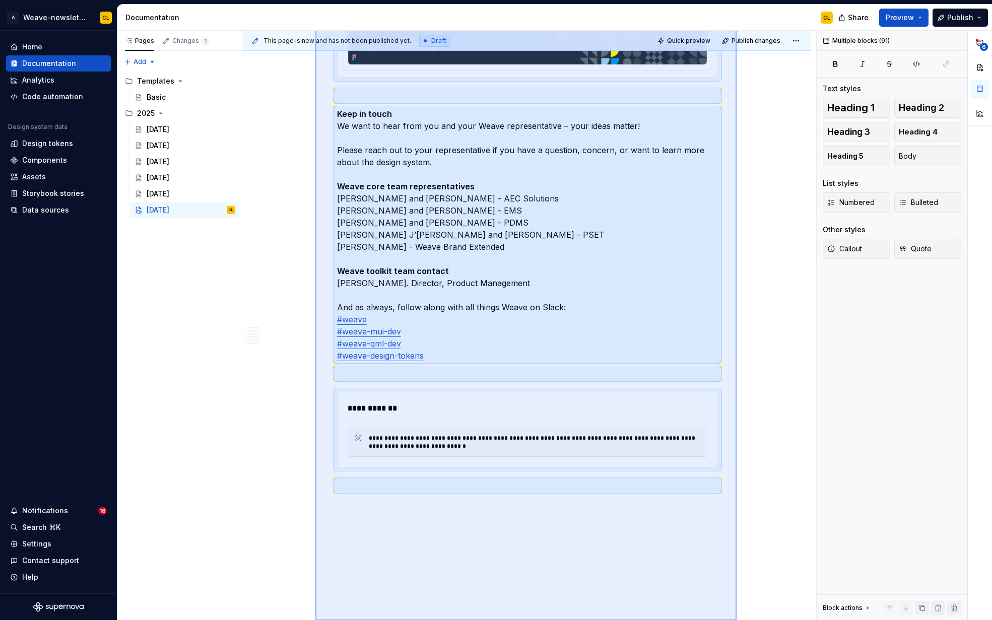
scroll to position [4468, 0]
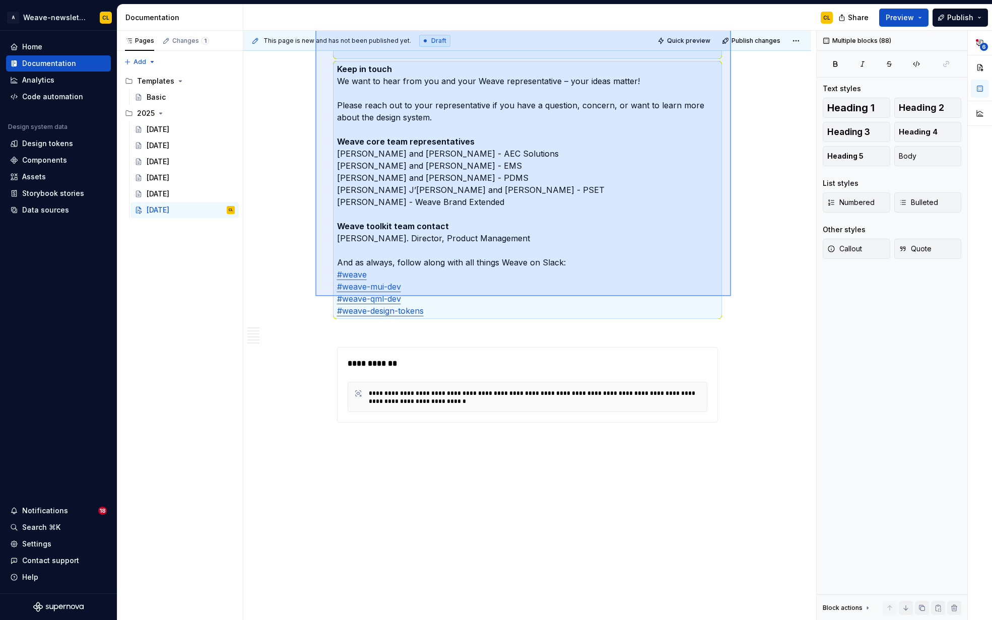
drag, startPoint x: 316, startPoint y: 195, endPoint x: 731, endPoint y: 296, distance: 428.0
click at [645, 296] on div "**********" at bounding box center [529, 326] width 573 height 590
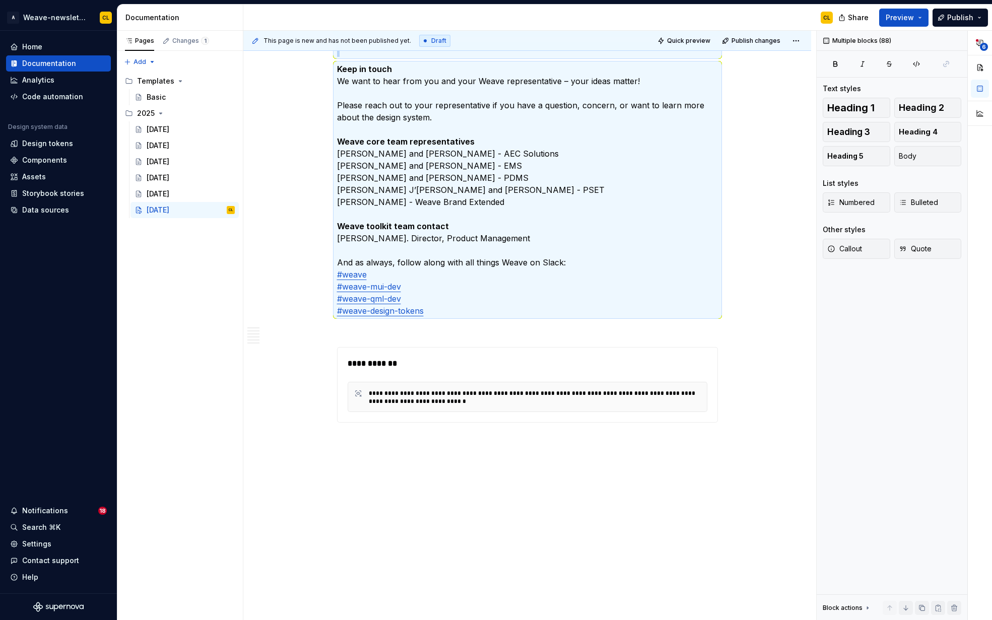
copy div "**********"
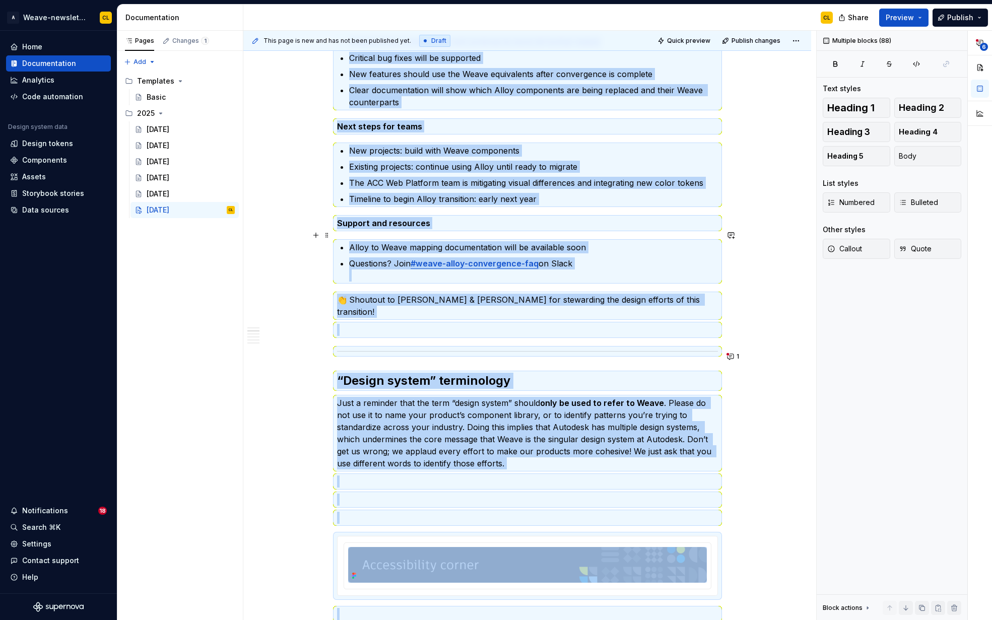
scroll to position [1132, 0]
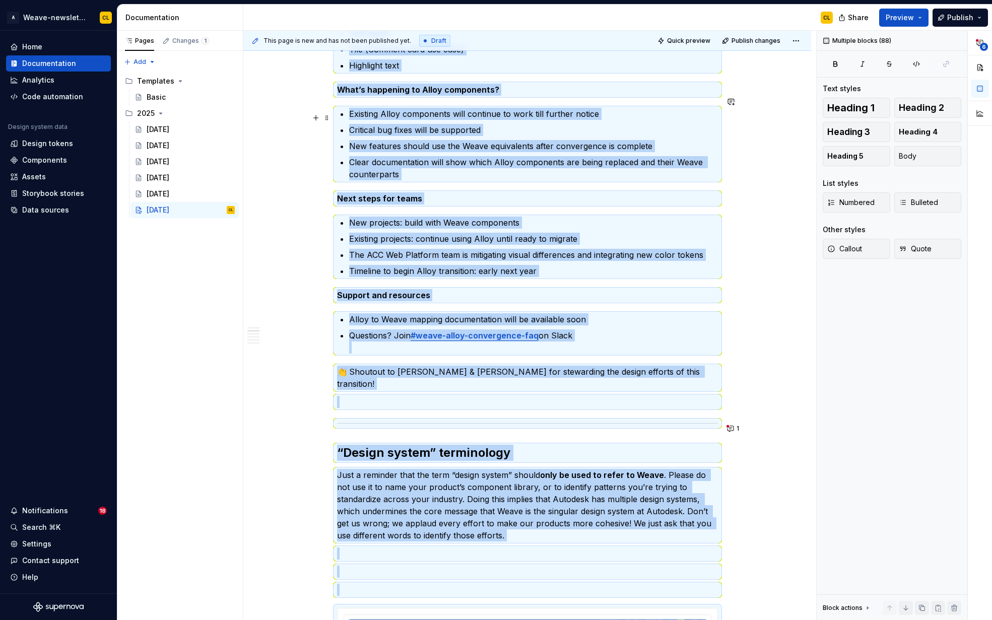
click at [543, 108] on ul "Existing Alloy components will continue to work till further notice Critical bu…" at bounding box center [533, 144] width 369 height 73
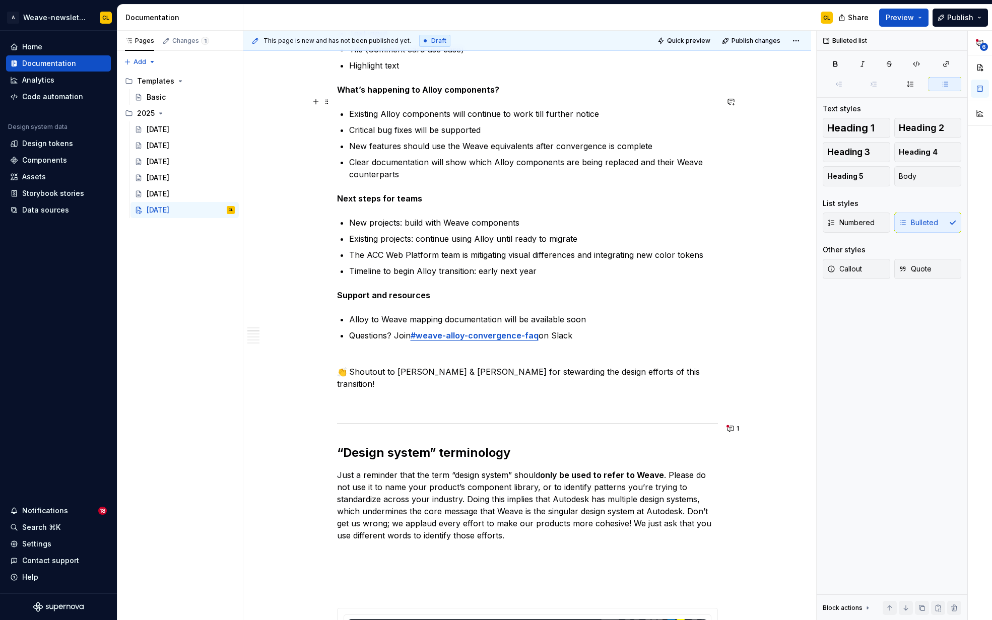
click at [536, 108] on p "Existing Alloy components will continue to work till further notice" at bounding box center [533, 114] width 369 height 12
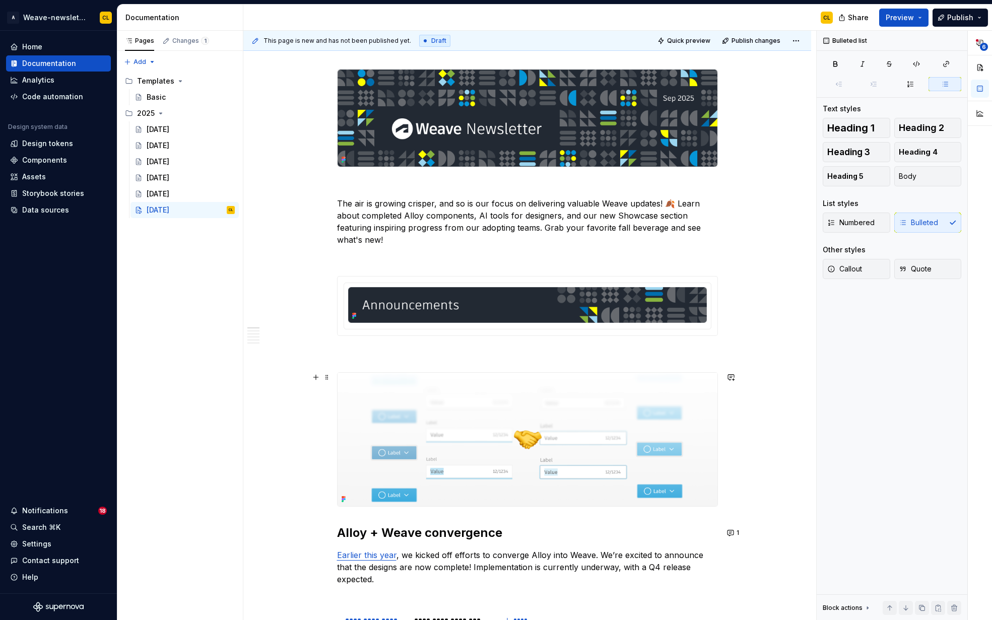
scroll to position [0, 0]
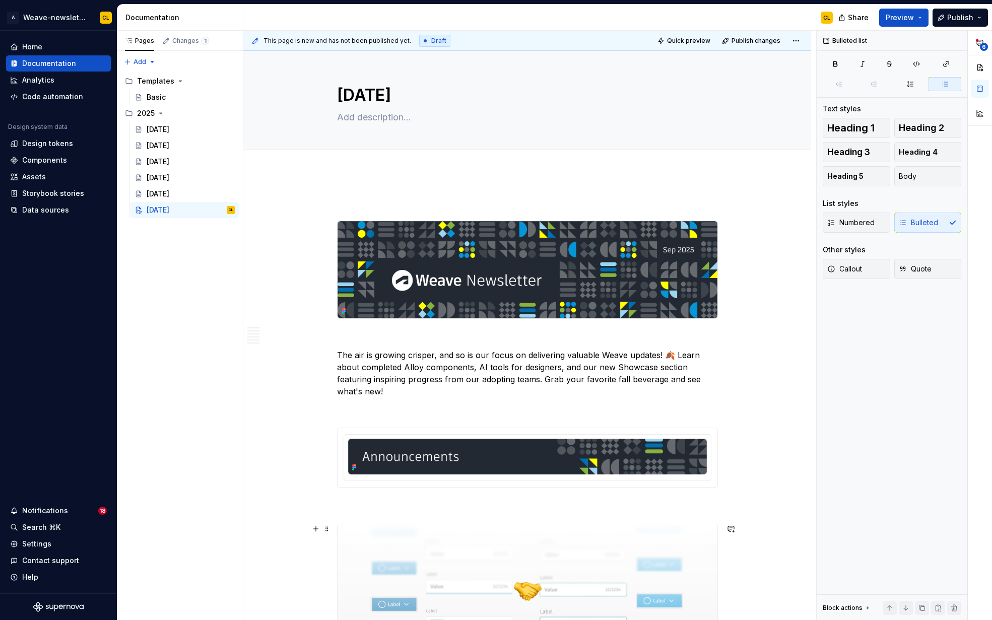
type textarea "*"
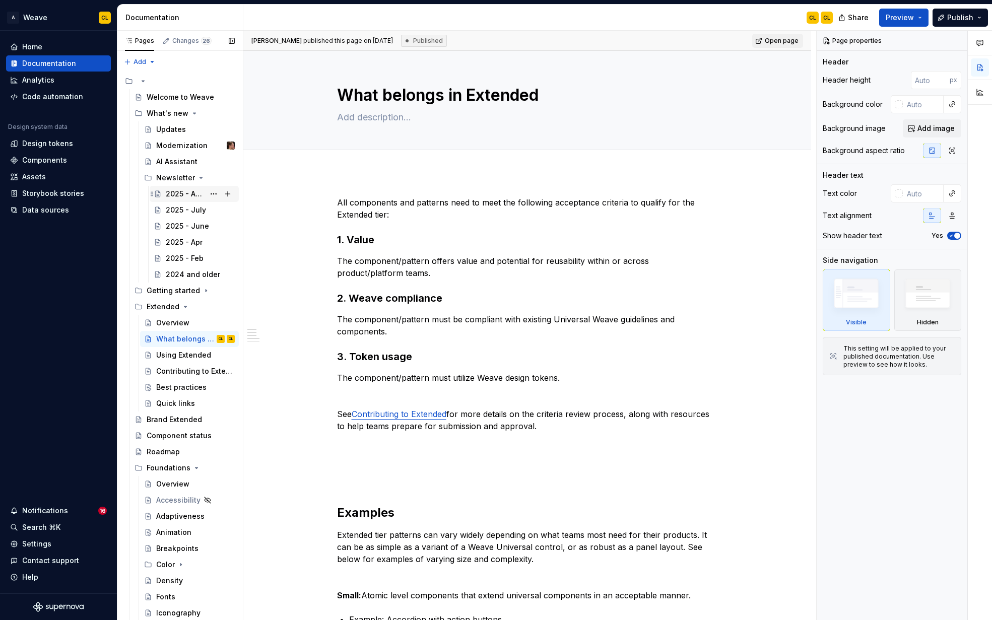
click at [184, 192] on div "2025 - August" at bounding box center [185, 194] width 39 height 10
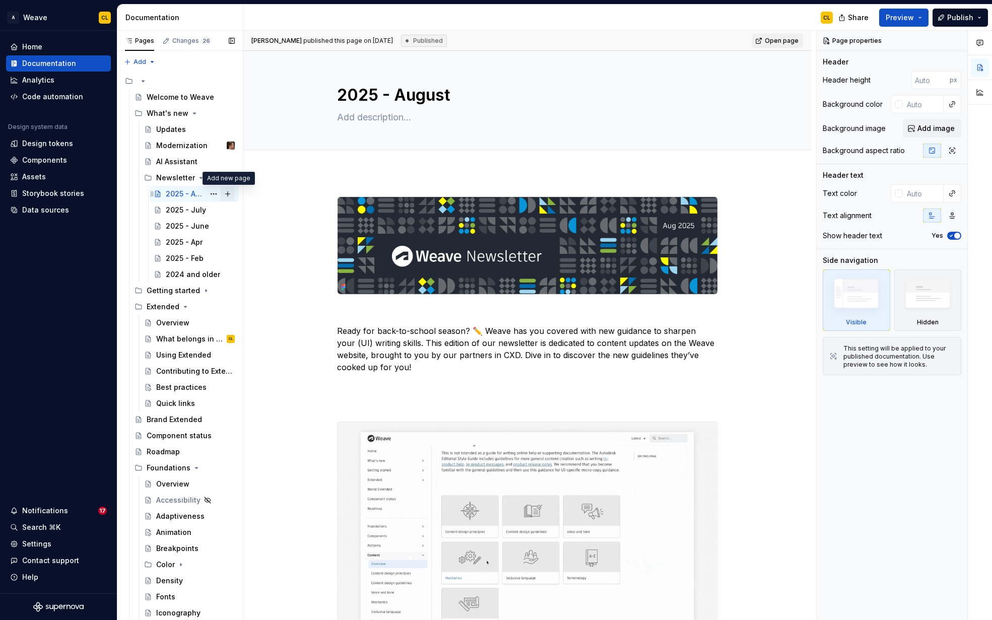
click at [229, 192] on button "Page tree" at bounding box center [228, 194] width 14 height 14
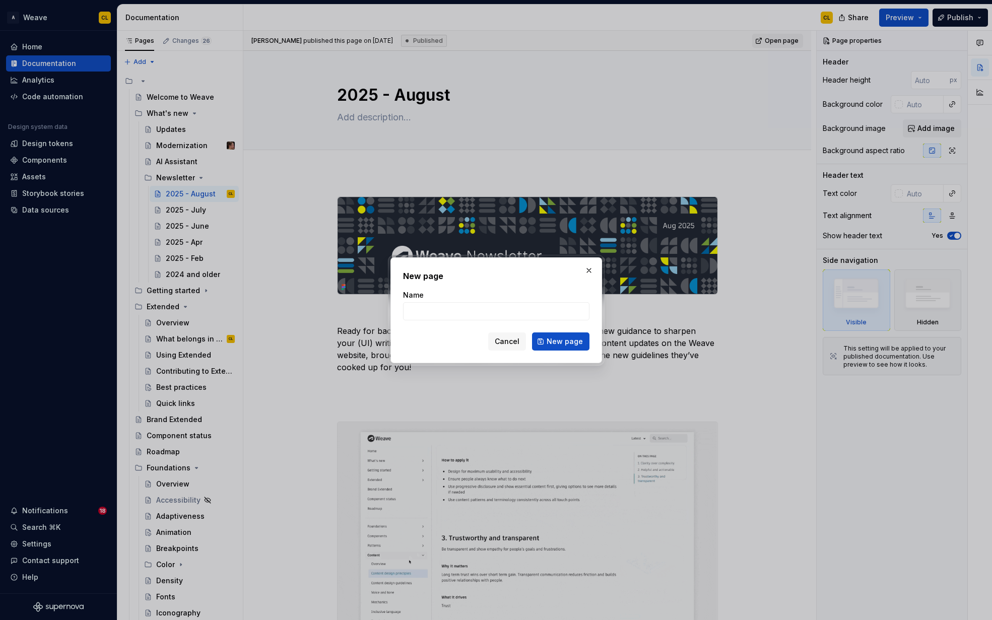
drag, startPoint x: 518, startPoint y: 343, endPoint x: 408, endPoint y: 302, distance: 116.6
click at [518, 343] on span "Cancel" at bounding box center [507, 342] width 25 height 10
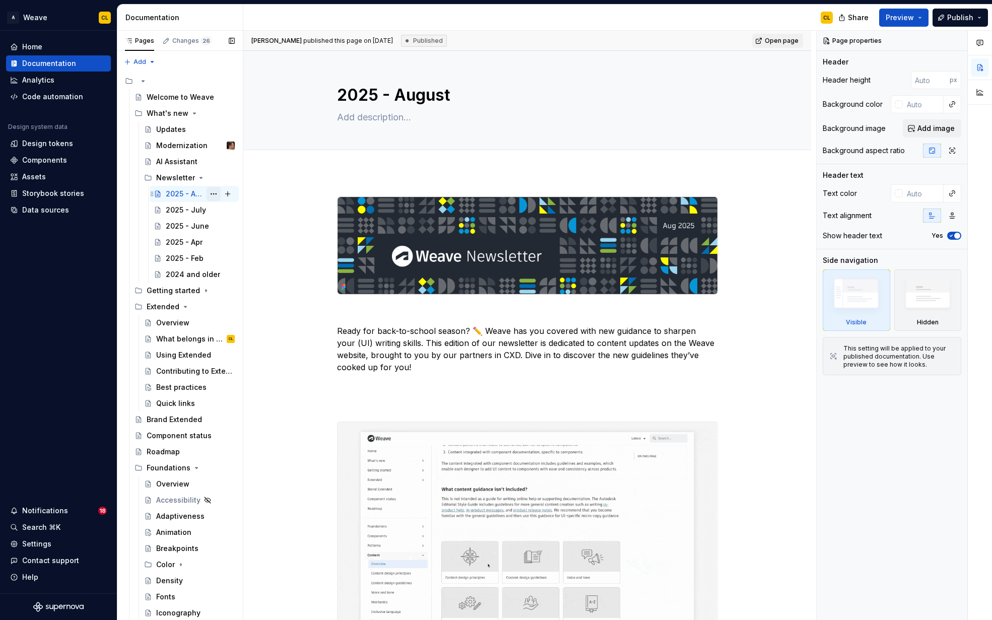
click at [217, 194] on button "Page tree" at bounding box center [214, 194] width 14 height 14
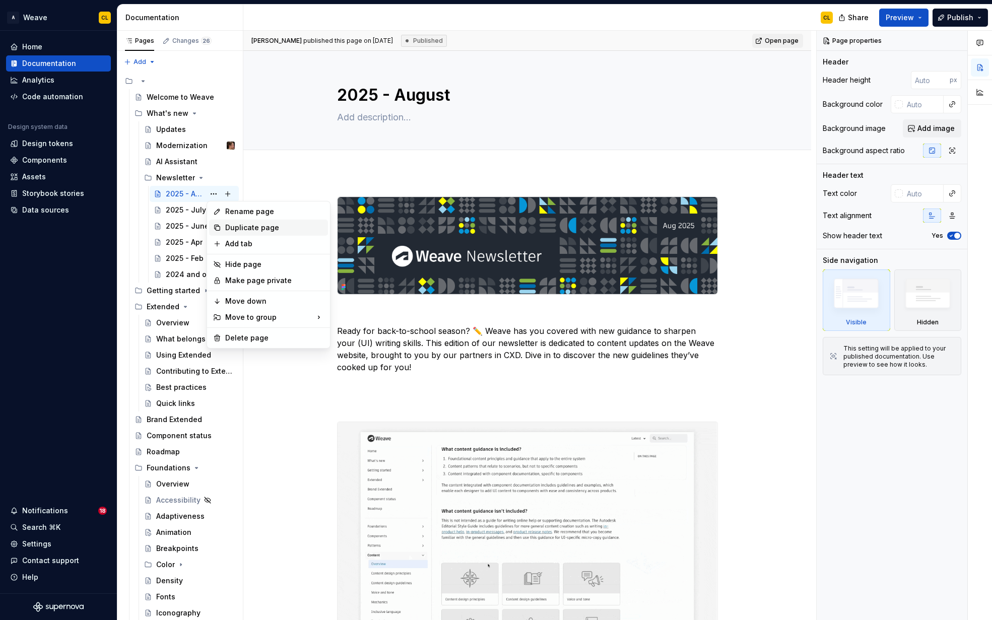
click at [235, 226] on div "Duplicate page" at bounding box center [274, 228] width 99 height 10
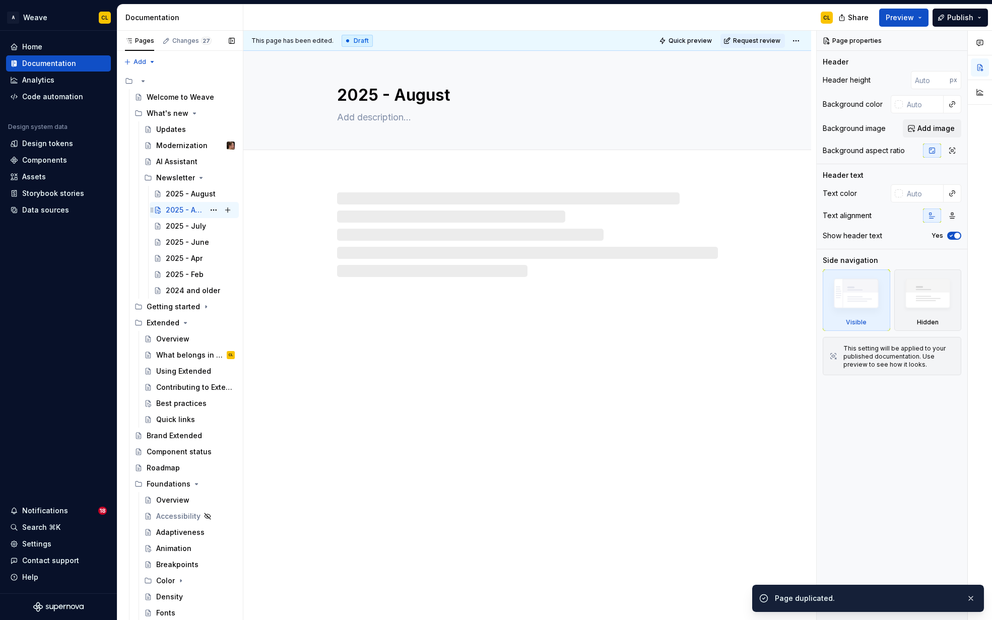
click at [176, 212] on div "2025 - August" at bounding box center [185, 210] width 39 height 10
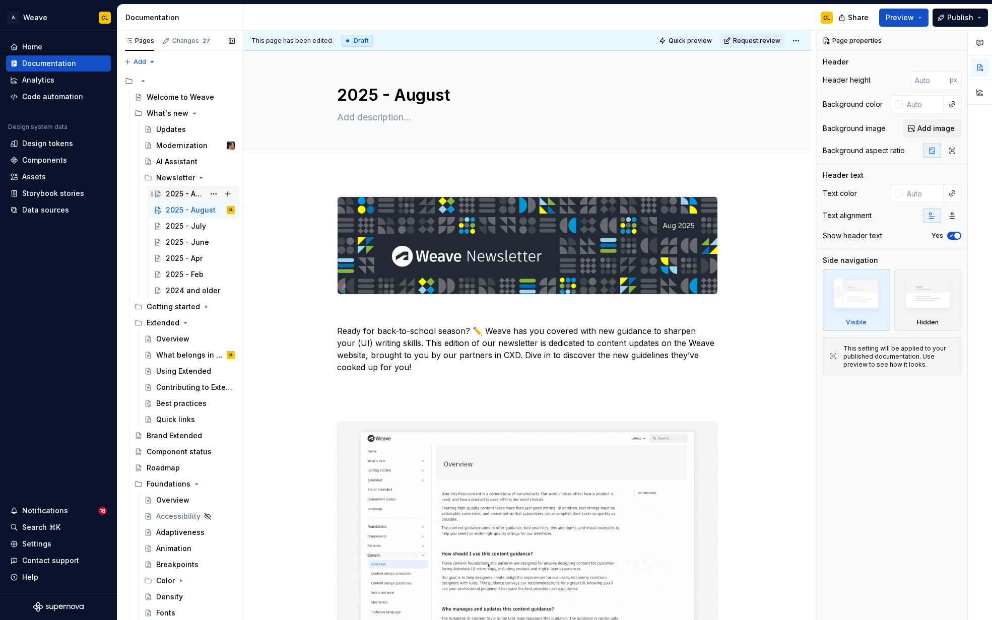
click at [178, 191] on div "2025 - August" at bounding box center [185, 194] width 39 height 10
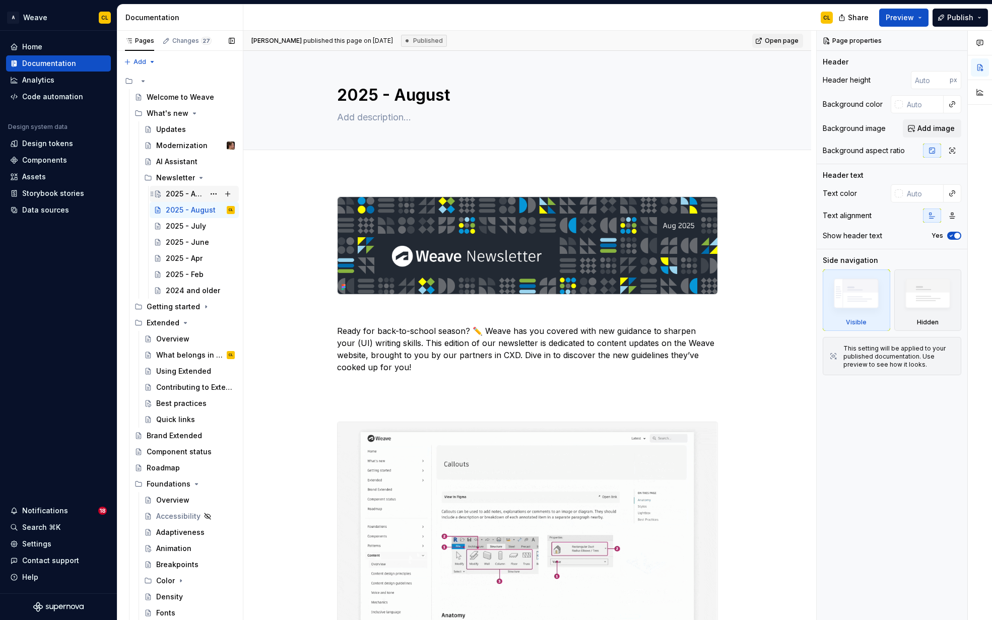
click at [184, 191] on div "2025 - August" at bounding box center [185, 194] width 39 height 10
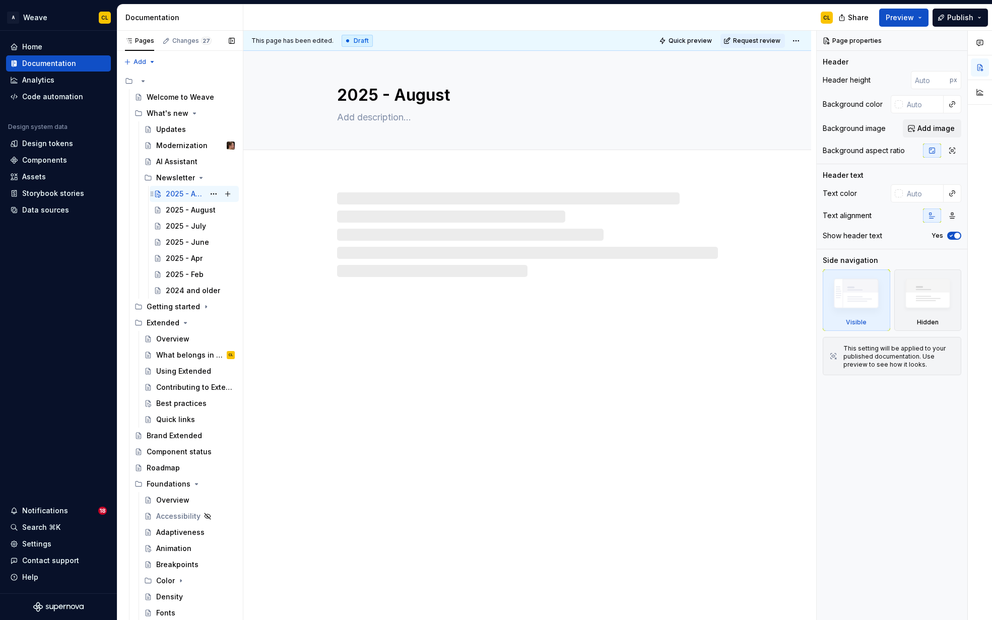
click at [196, 194] on div "2025 - August" at bounding box center [185, 194] width 39 height 10
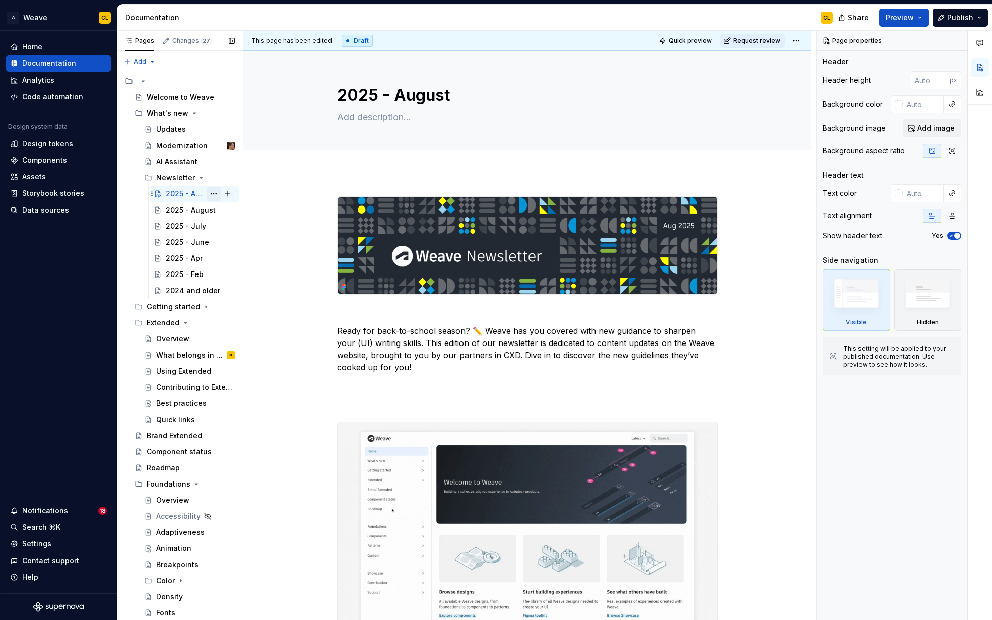
click at [213, 193] on button "Page tree" at bounding box center [214, 194] width 14 height 14
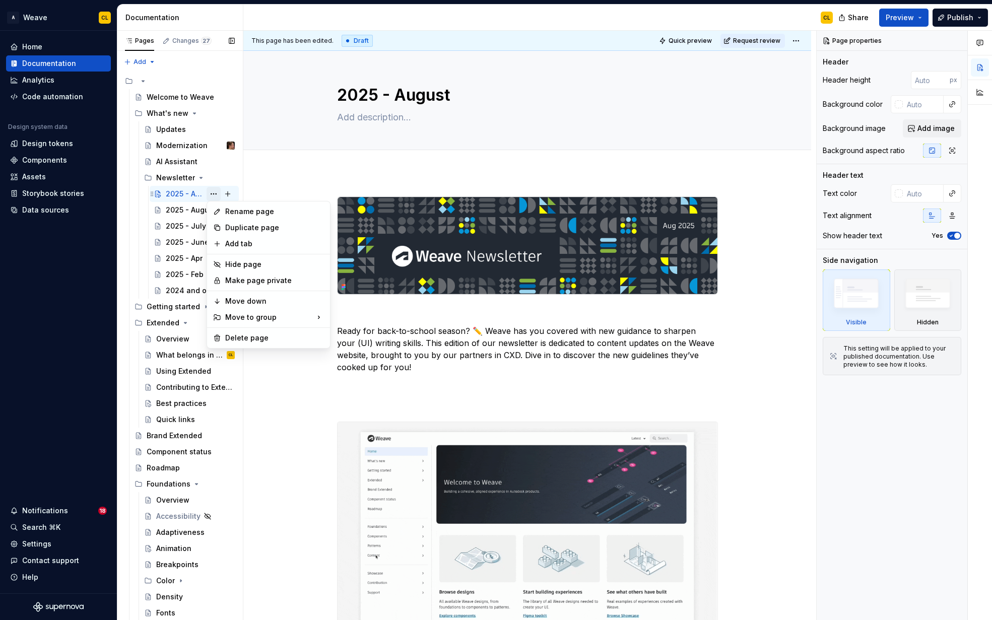
type textarea "*"
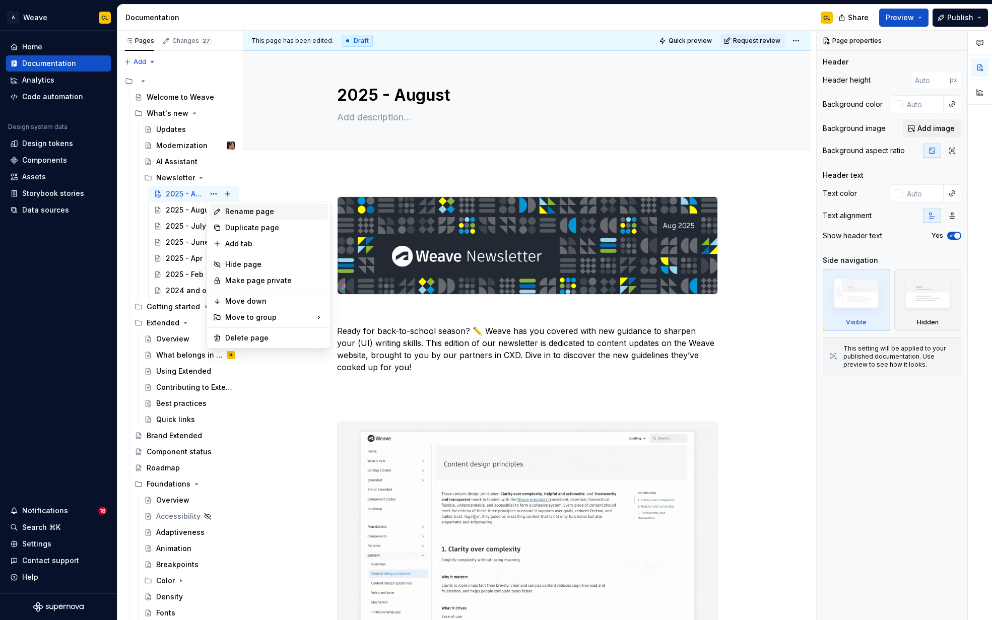
click at [237, 209] on div "Rename page" at bounding box center [274, 212] width 99 height 10
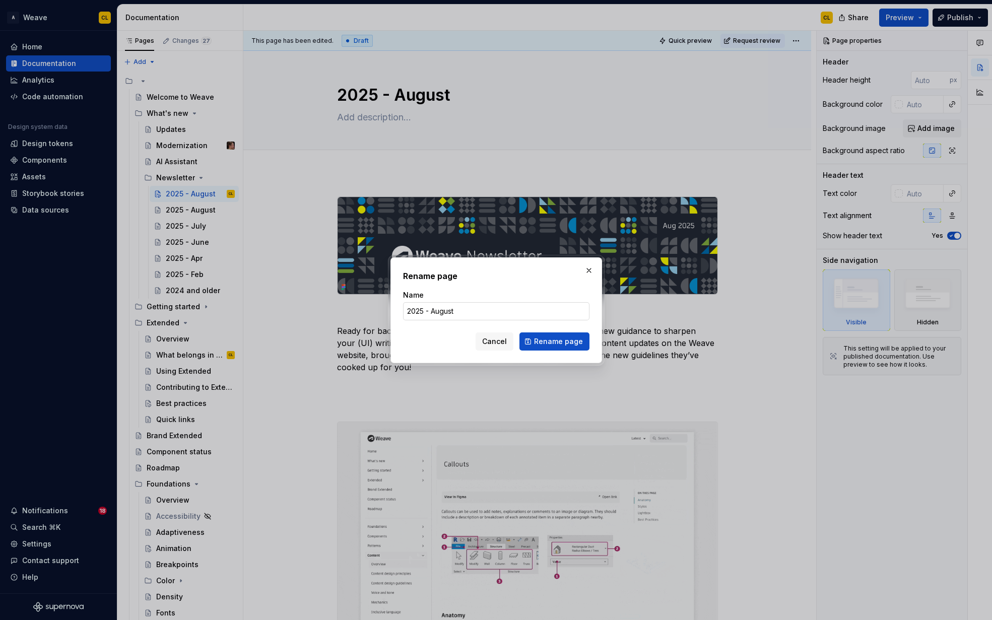
click at [439, 311] on input "2025 - August" at bounding box center [496, 311] width 186 height 18
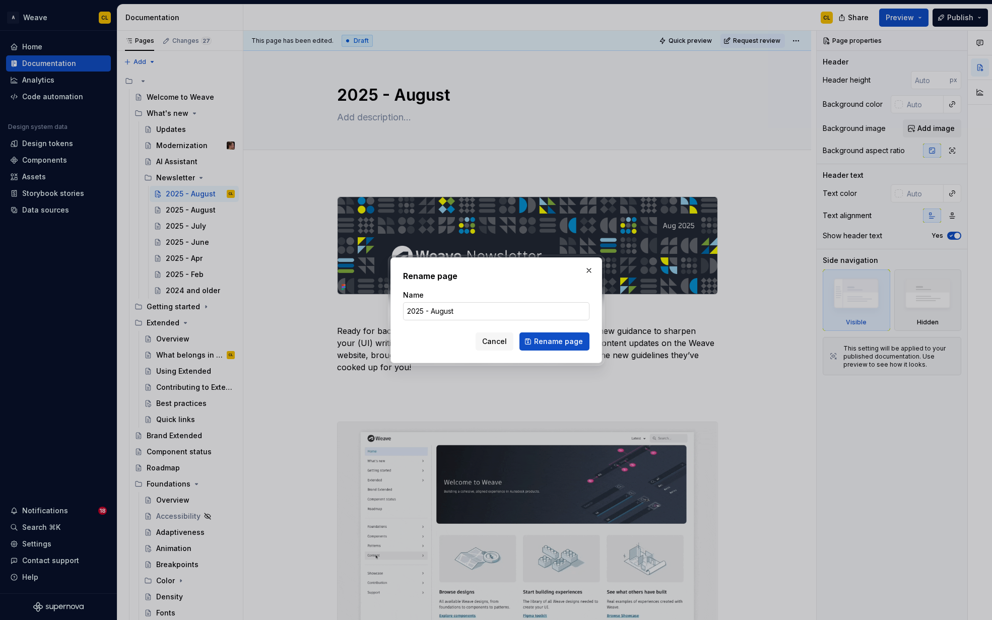
click at [439, 311] on input "2025 - August" at bounding box center [496, 311] width 186 height 18
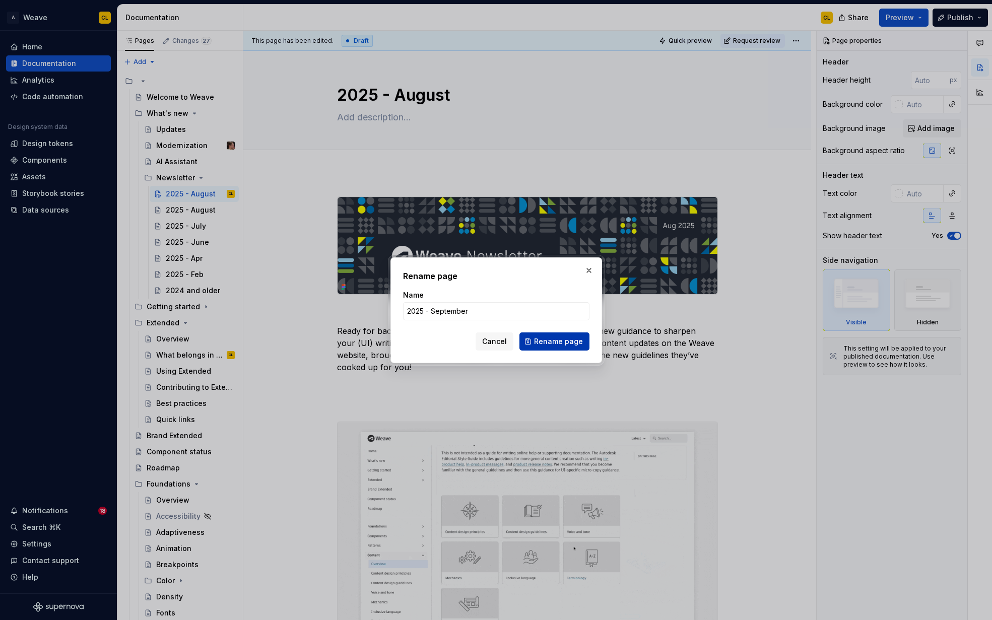
type input "2025 - September"
click at [537, 343] on span "Rename page" at bounding box center [558, 342] width 49 height 10
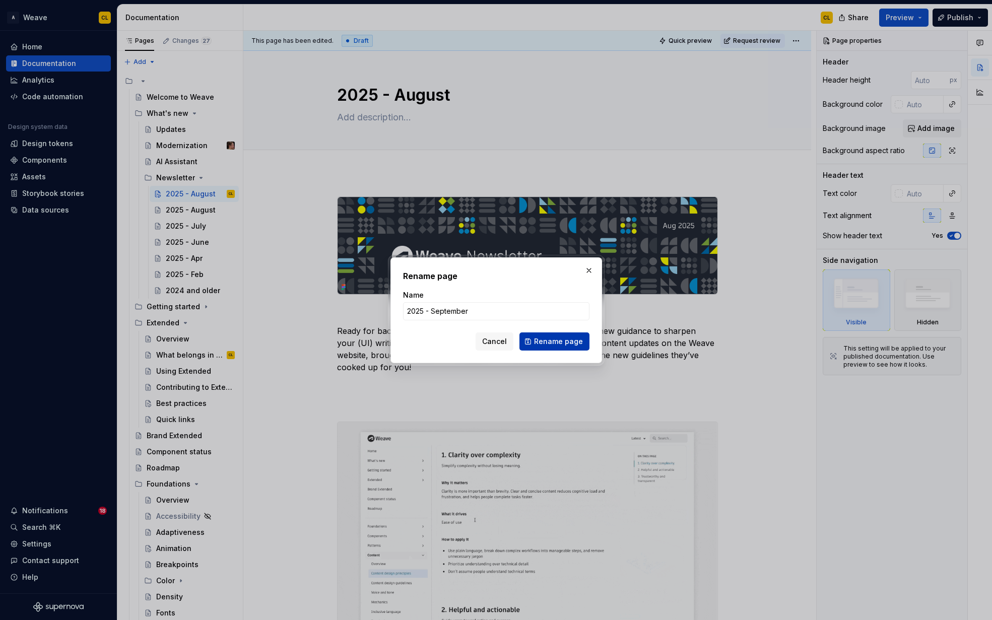
type textarea "*"
type textarea "2025 - September"
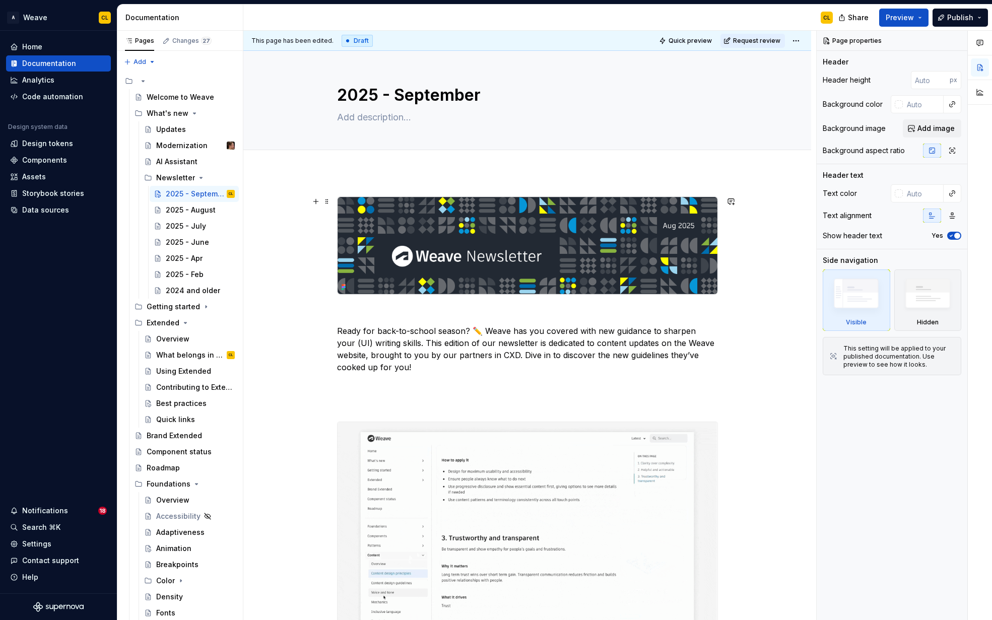
drag, startPoint x: 309, startPoint y: 170, endPoint x: 321, endPoint y: 193, distance: 25.7
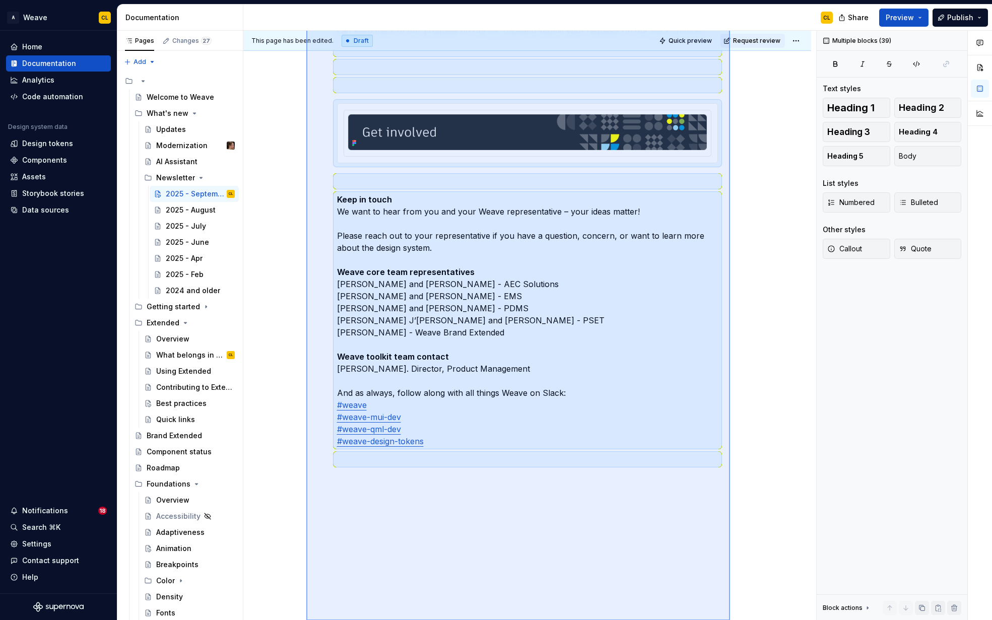
scroll to position [2185, 0]
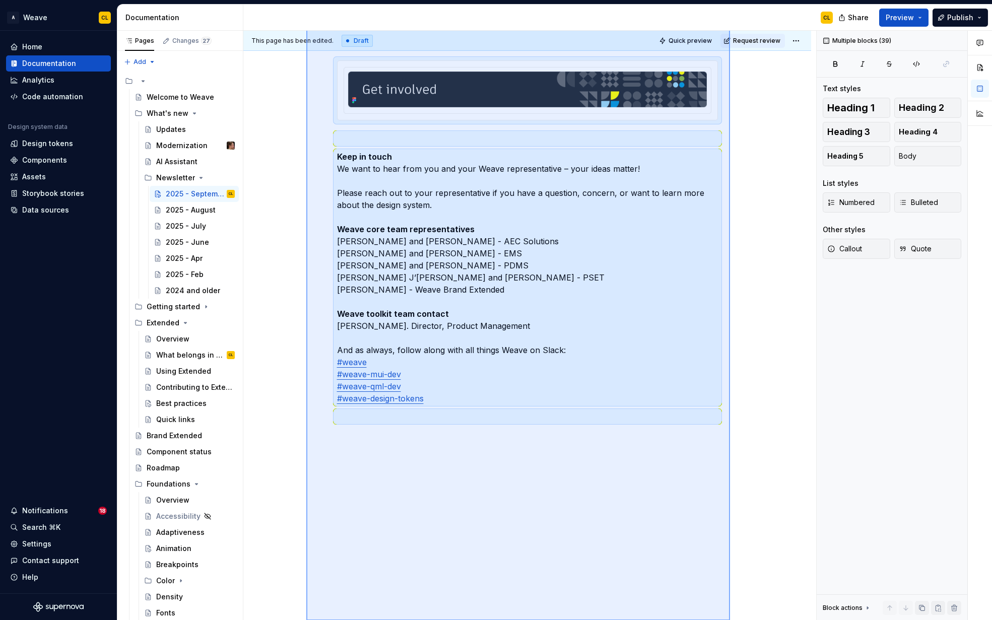
drag, startPoint x: 306, startPoint y: 187, endPoint x: 730, endPoint y: 652, distance: 628.6
click at [730, 620] on html "A Weave CL Home Documentation Analytics Code automation Design system data Desi…" at bounding box center [496, 310] width 992 height 620
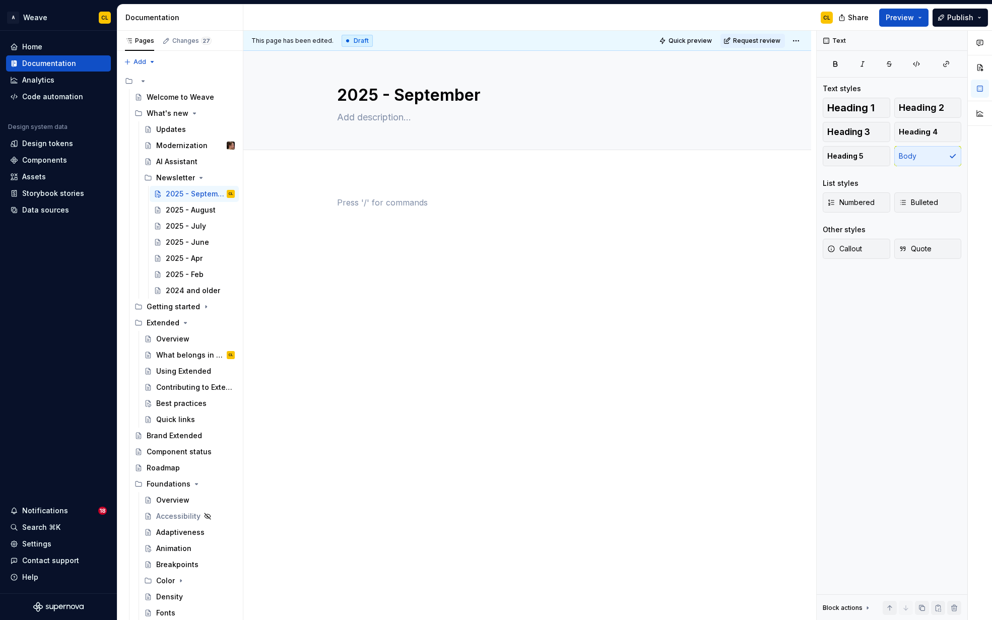
scroll to position [0, 0]
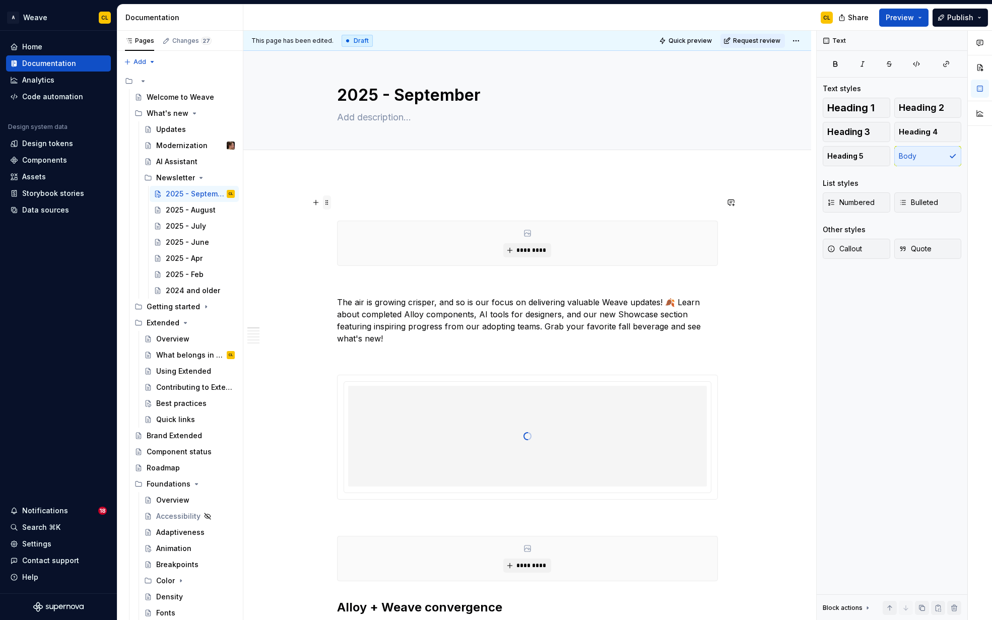
click at [331, 202] on span at bounding box center [327, 203] width 8 height 14
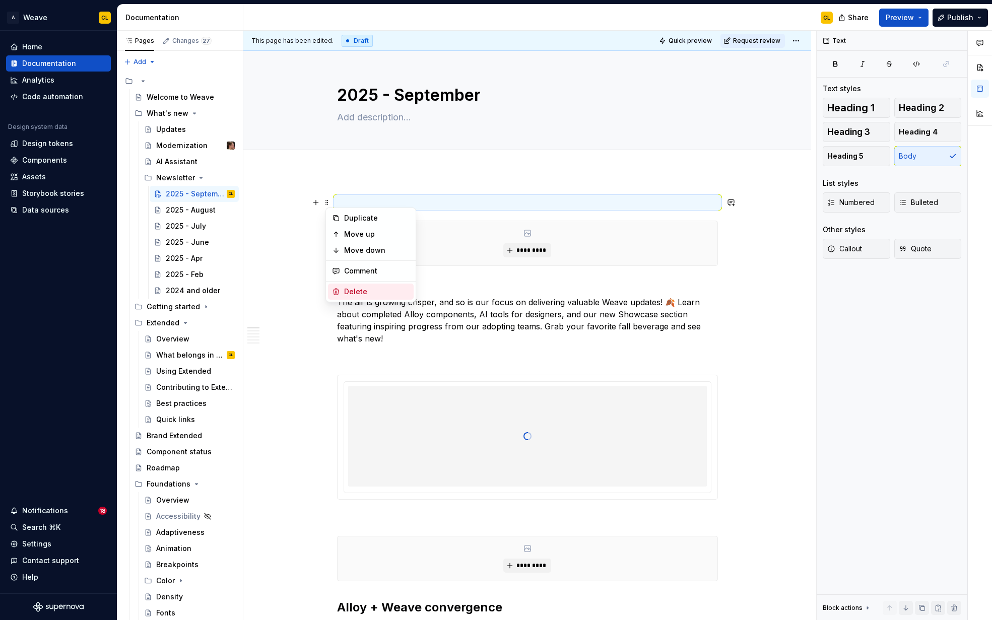
click at [349, 293] on div "Delete" at bounding box center [377, 292] width 66 height 10
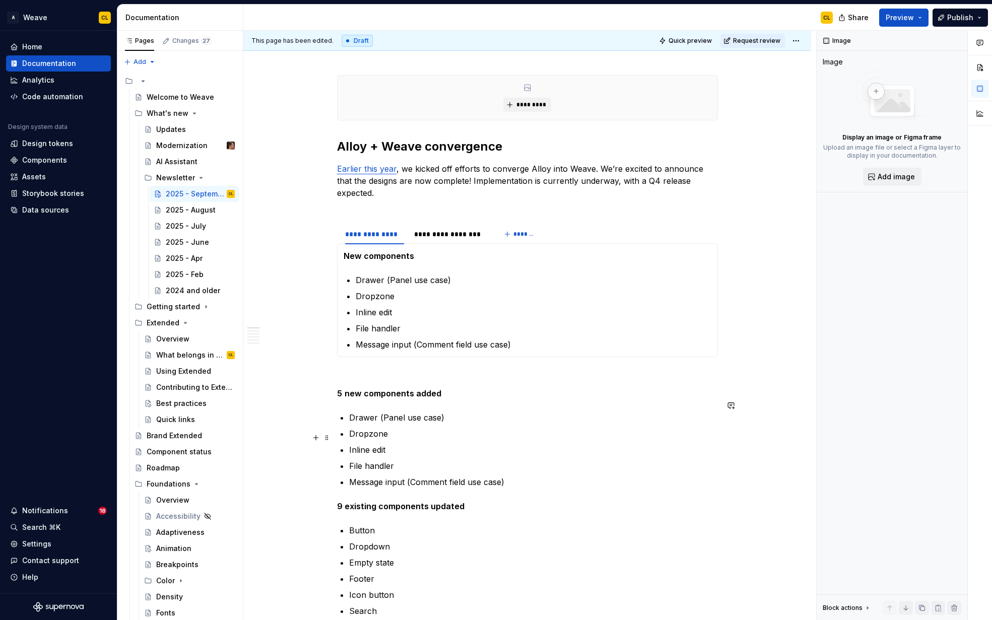
scroll to position [431, 0]
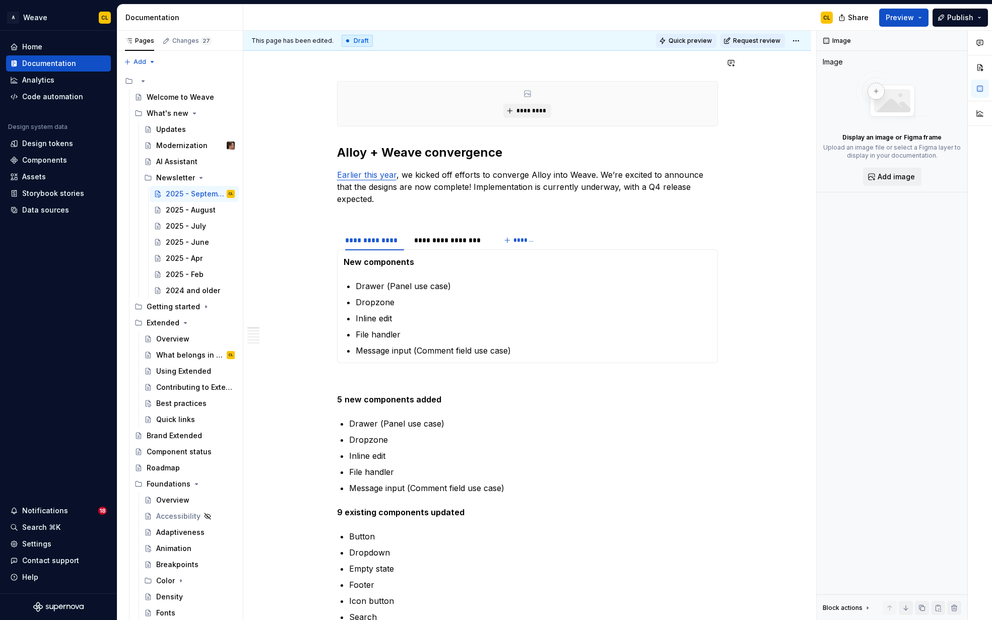
click at [708, 44] on span "Quick preview" at bounding box center [690, 41] width 43 height 8
type textarea "*"
click at [799, 41] on html "A Weave CL Home Documentation Analytics Code automation Design system data Desi…" at bounding box center [496, 310] width 992 height 620
click at [821, 77] on div "Open preview" at bounding box center [846, 77] width 66 height 10
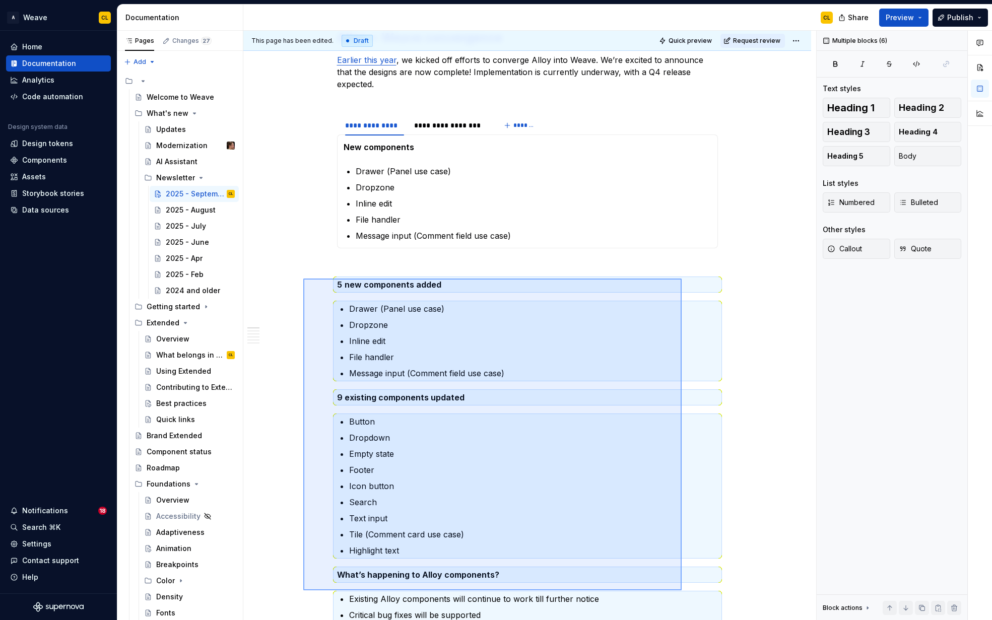
scroll to position [549, 0]
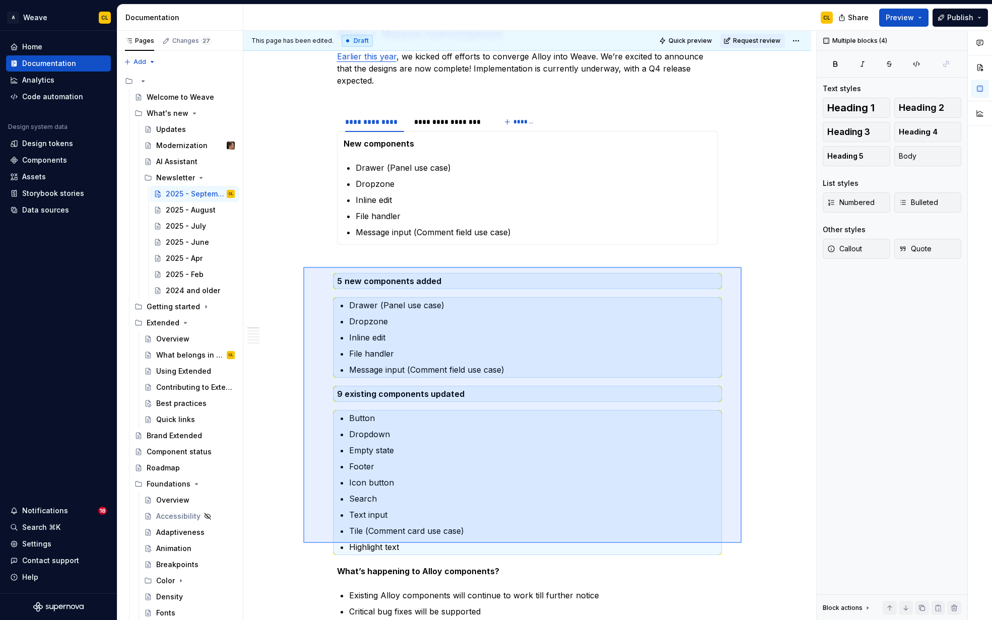
drag, startPoint x: 303, startPoint y: 295, endPoint x: 742, endPoint y: 543, distance: 504.0
click at [742, 543] on div "**********" at bounding box center [529, 326] width 573 height 590
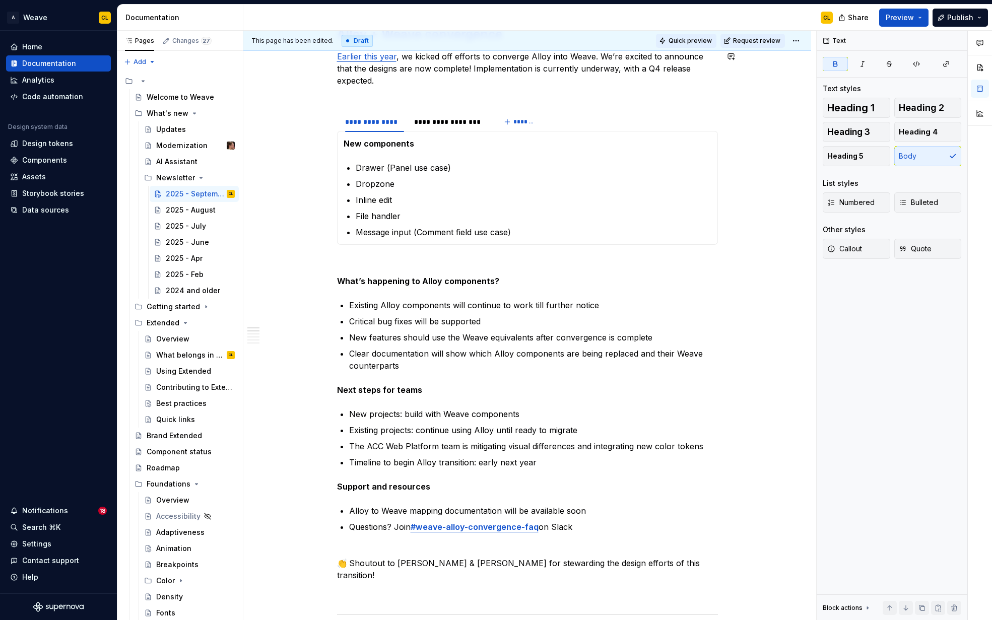
click at [707, 41] on span "Quick preview" at bounding box center [690, 41] width 43 height 8
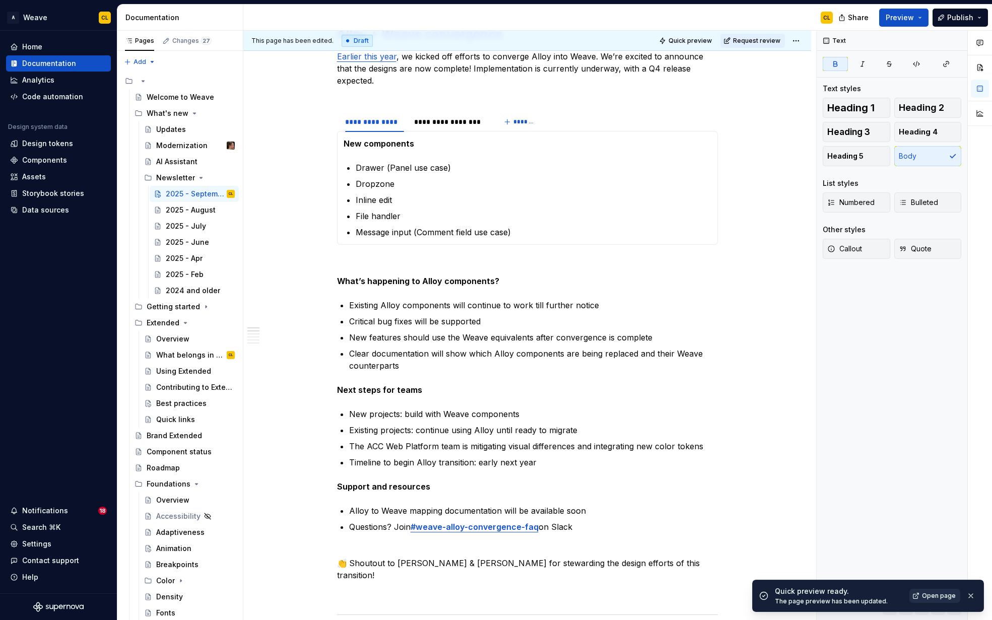
click at [924, 593] on span "Open page" at bounding box center [939, 596] width 34 height 8
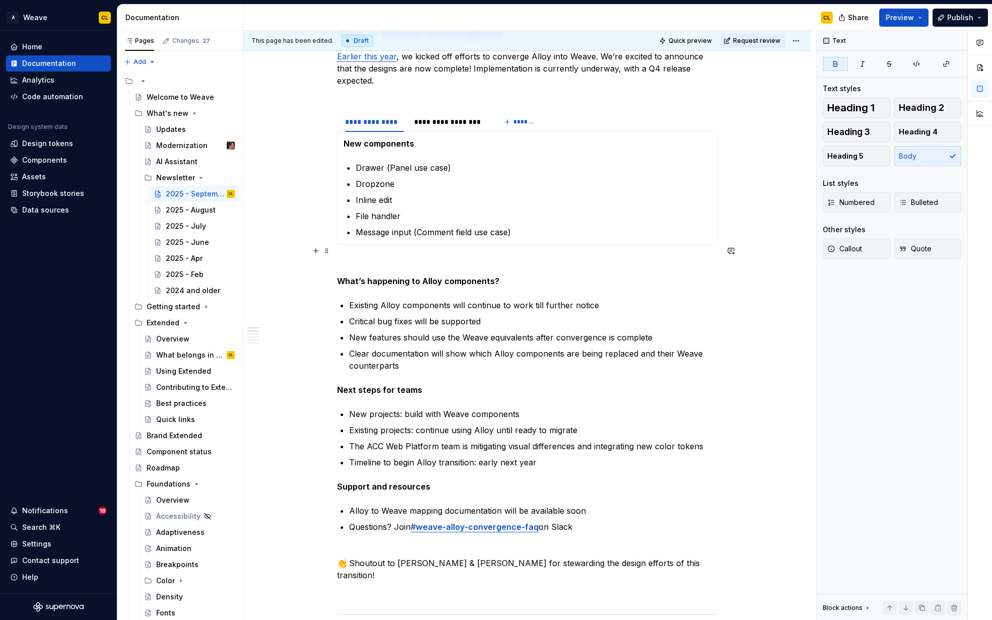
click at [330, 248] on span at bounding box center [327, 251] width 8 height 14
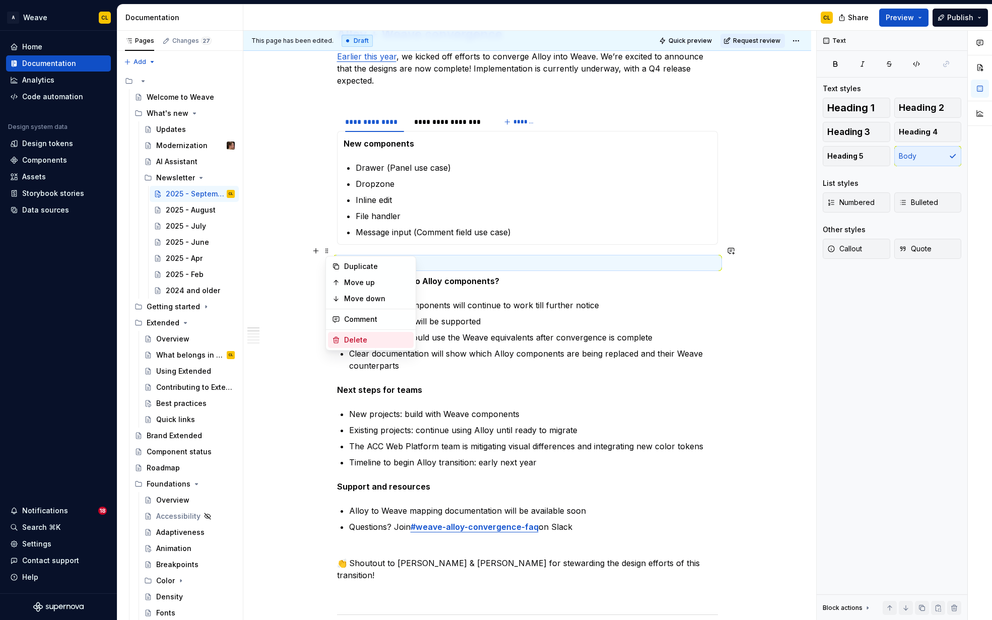
click at [352, 342] on div "Delete" at bounding box center [377, 340] width 66 height 10
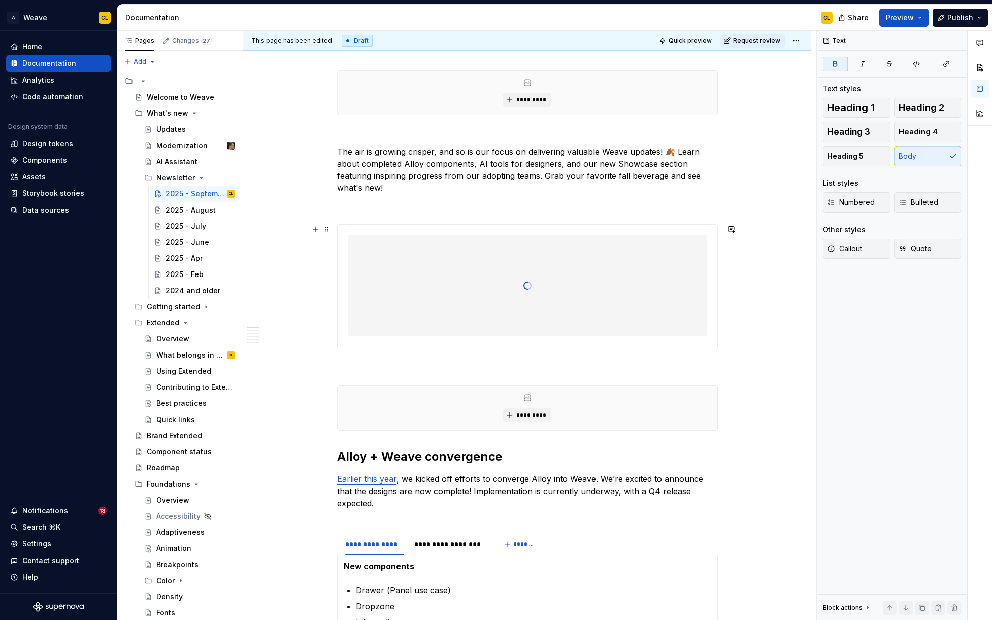
scroll to position [79, 0]
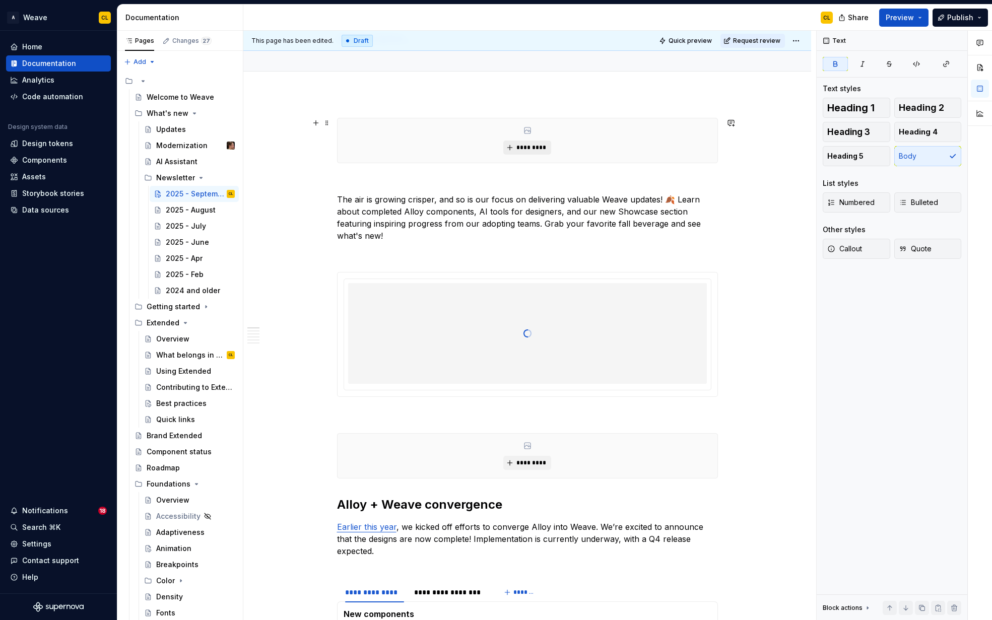
click at [533, 144] on span "*********" at bounding box center [531, 148] width 31 height 8
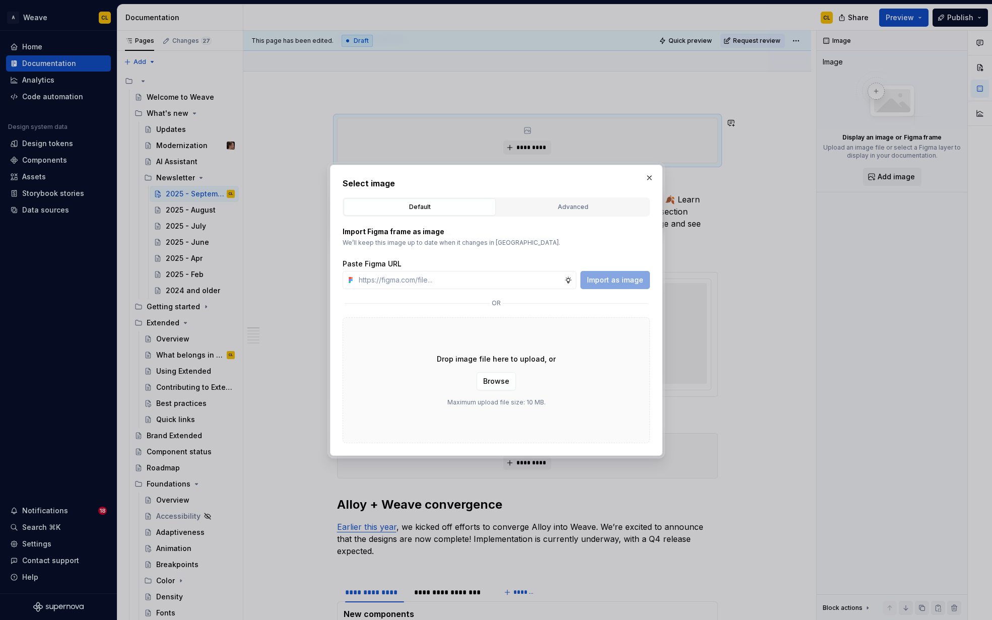
type textarea "*"
click at [426, 282] on input "text" at bounding box center [460, 280] width 210 height 18
paste input "https://www.figma.com/design/hJ0WxsqHSiO6K38UkWBw37/Newsletter-assets?node-id=3…"
type input "https://www.figma.com/design/hJ0WxsqHSiO6K38UkWBw37/Newsletter-assets?node-id=3…"
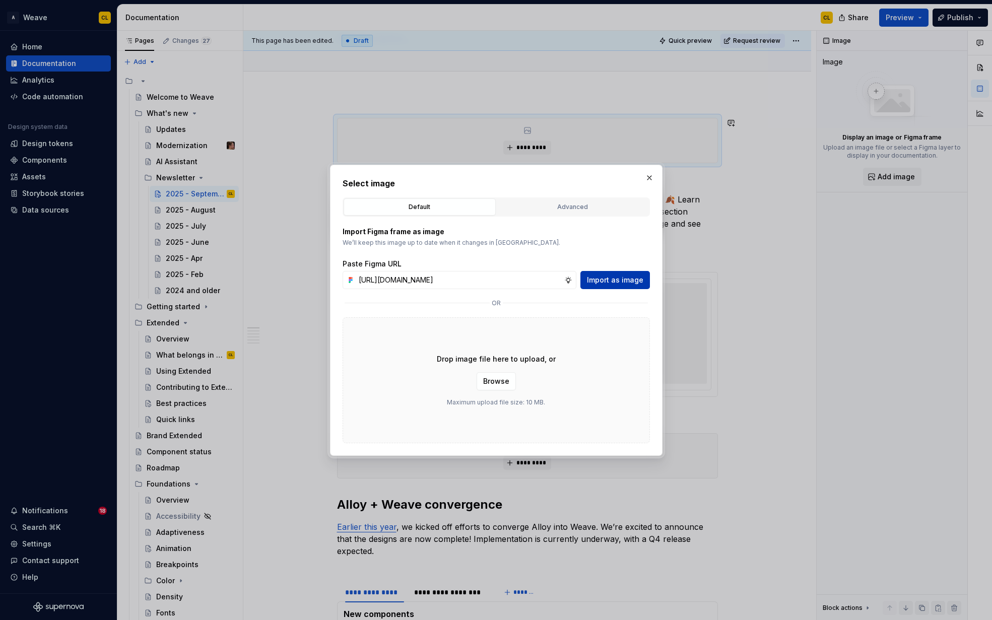
click at [603, 283] on span "Import as image" at bounding box center [615, 280] width 56 height 10
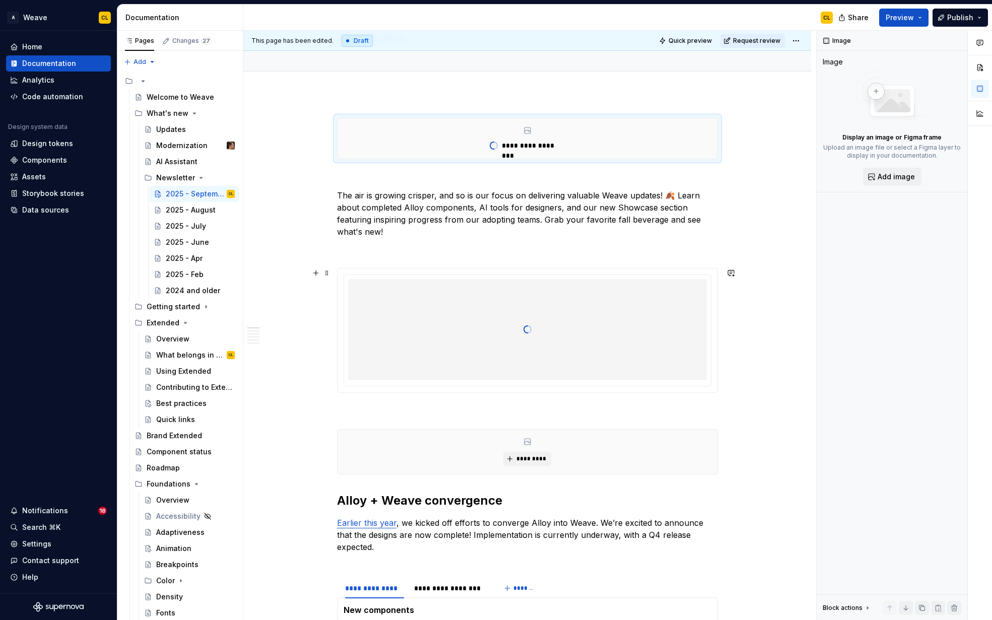
type textarea "*"
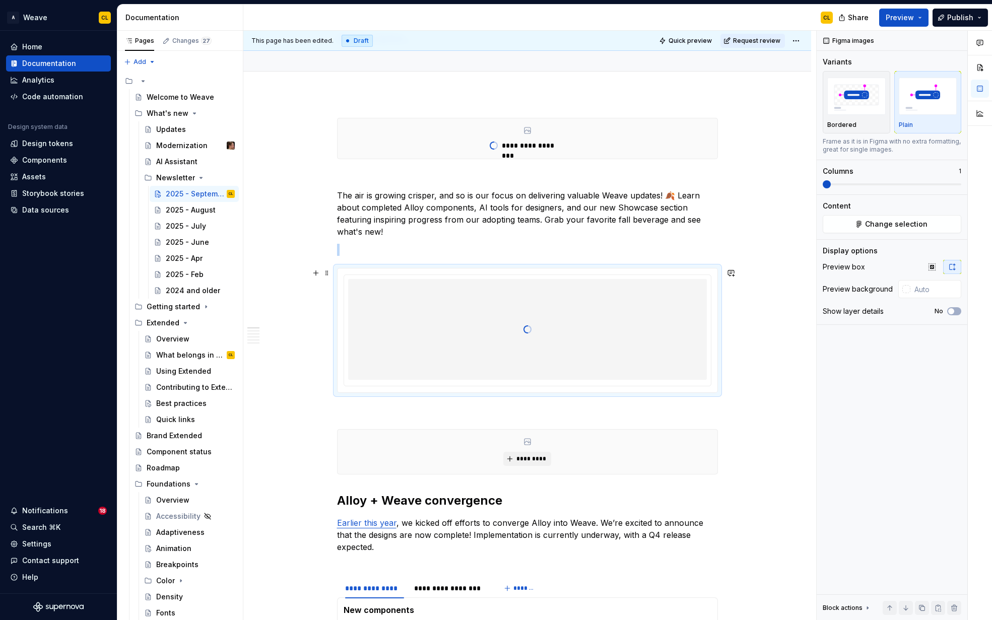
click at [674, 338] on div at bounding box center [527, 329] width 359 height 101
click at [877, 224] on span "Change selection" at bounding box center [896, 224] width 62 height 10
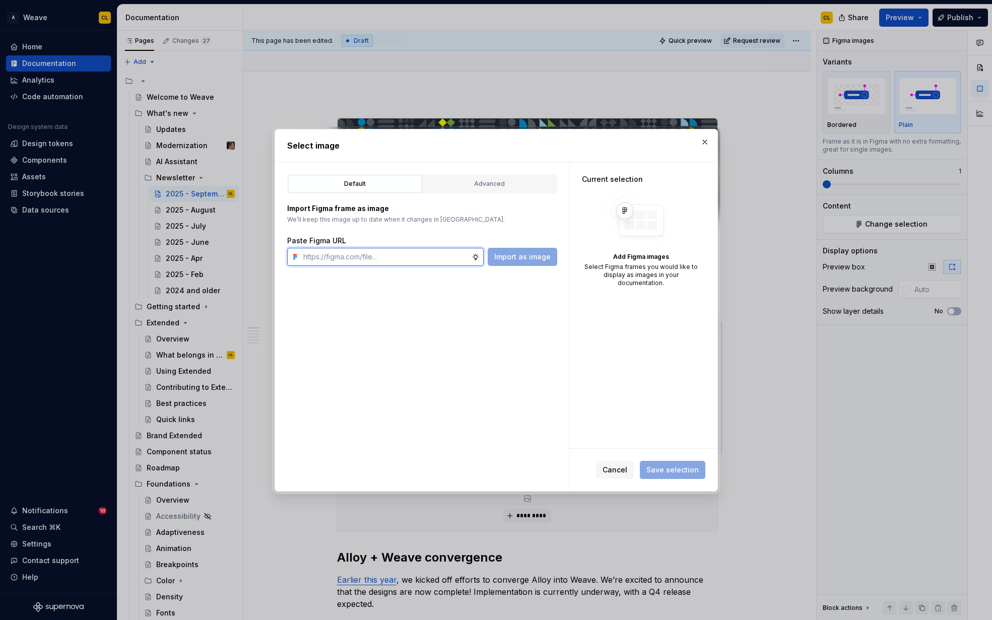
paste input "https://www.figma.com/design/hJ0WxsqHSiO6K38UkWBw37/Newsletter-assets?node-id=2…"
type input "https://www.figma.com/design/hJ0WxsqHSiO6K38UkWBw37/Newsletter-assets?node-id=2…"
click at [513, 258] on span "Import as image" at bounding box center [522, 257] width 56 height 10
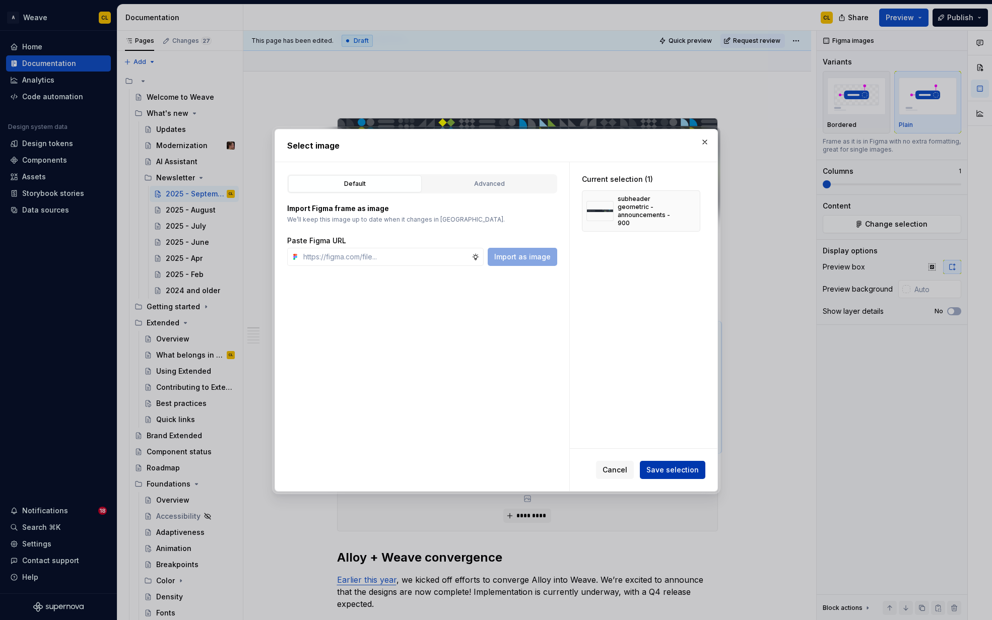
click at [673, 472] on span "Save selection" at bounding box center [673, 470] width 52 height 10
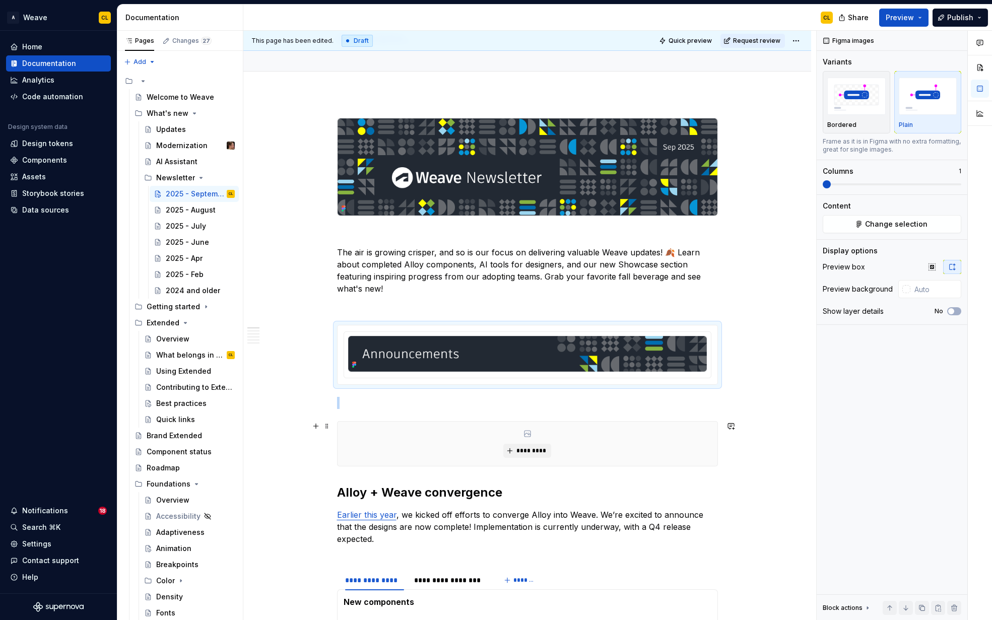
click at [583, 450] on div "*********" at bounding box center [528, 444] width 380 height 44
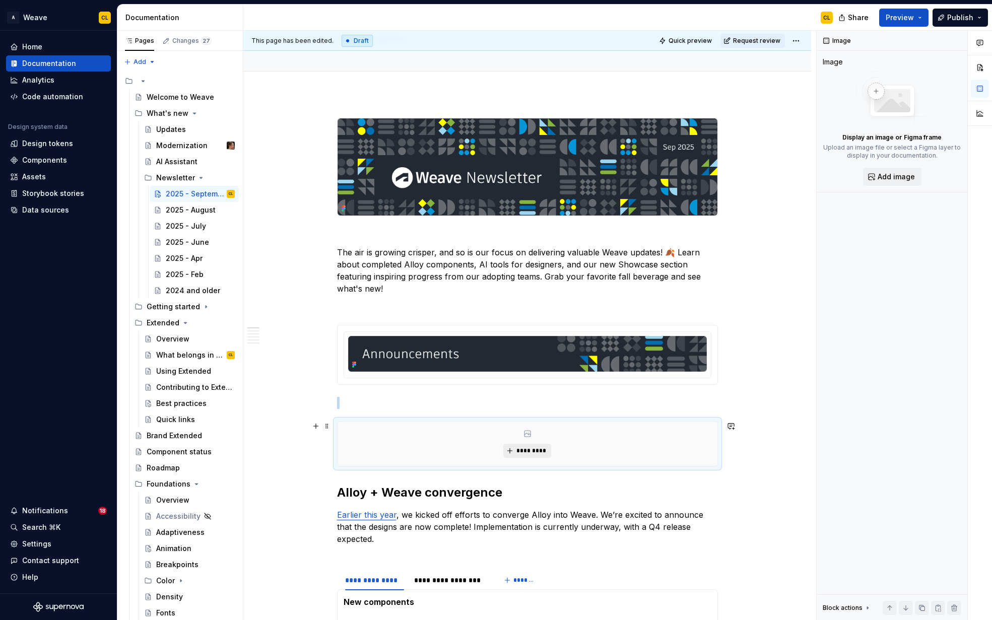
click at [521, 452] on span "*********" at bounding box center [531, 451] width 31 height 8
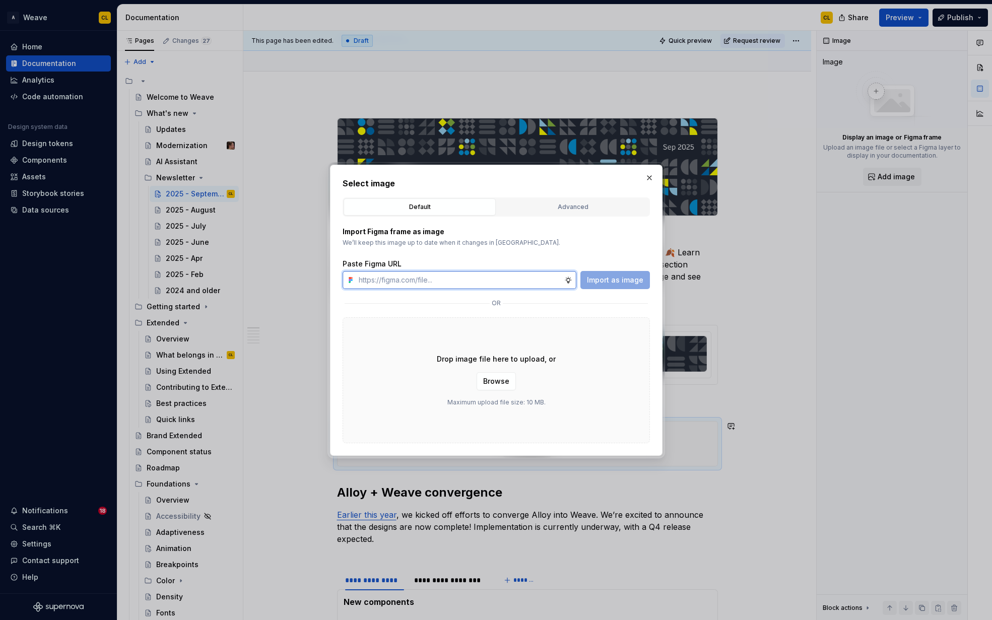
click at [432, 286] on input "text" at bounding box center [460, 280] width 210 height 18
paste input "https://www.figma.com/design/hJ0WxsqHSiO6K38UkWBw37/Newsletter-assets?node-id=3…"
type input "https://www.figma.com/design/hJ0WxsqHSiO6K38UkWBw37/Newsletter-assets?node-id=3…"
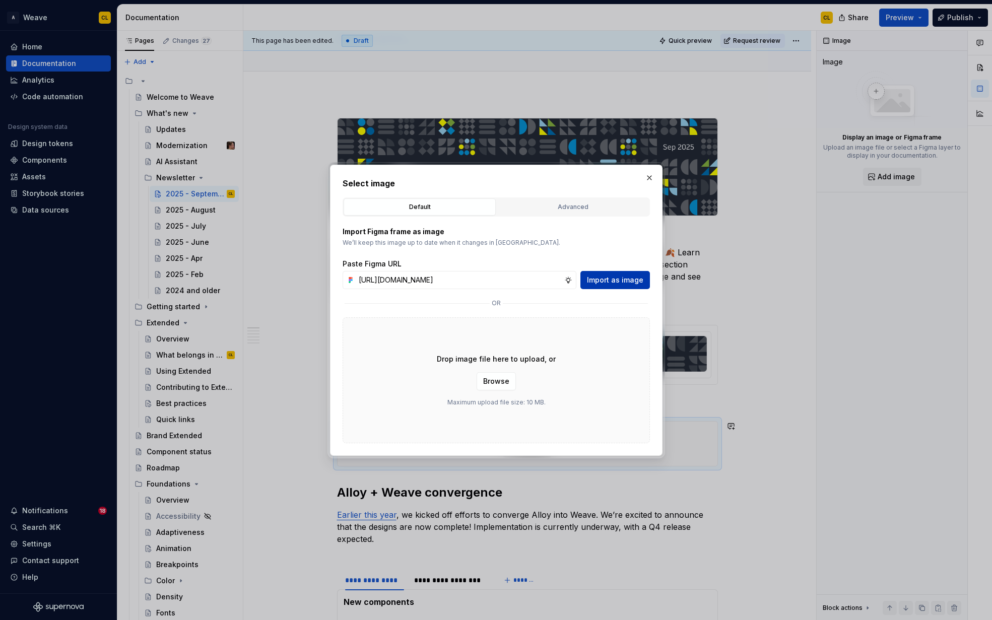
click at [622, 283] on span "Import as image" at bounding box center [615, 280] width 56 height 10
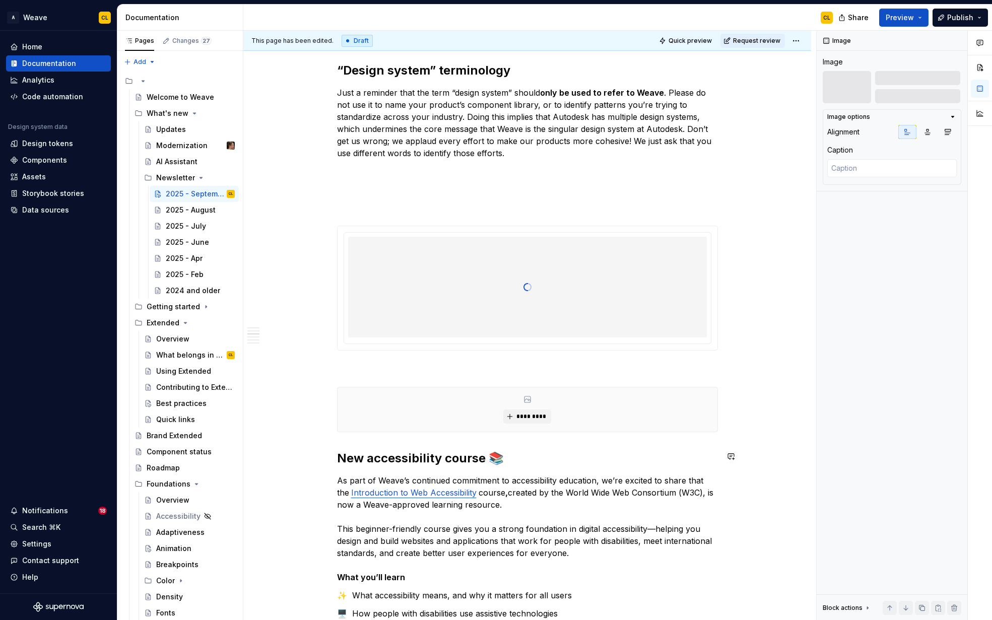
scroll to position [1125, 0]
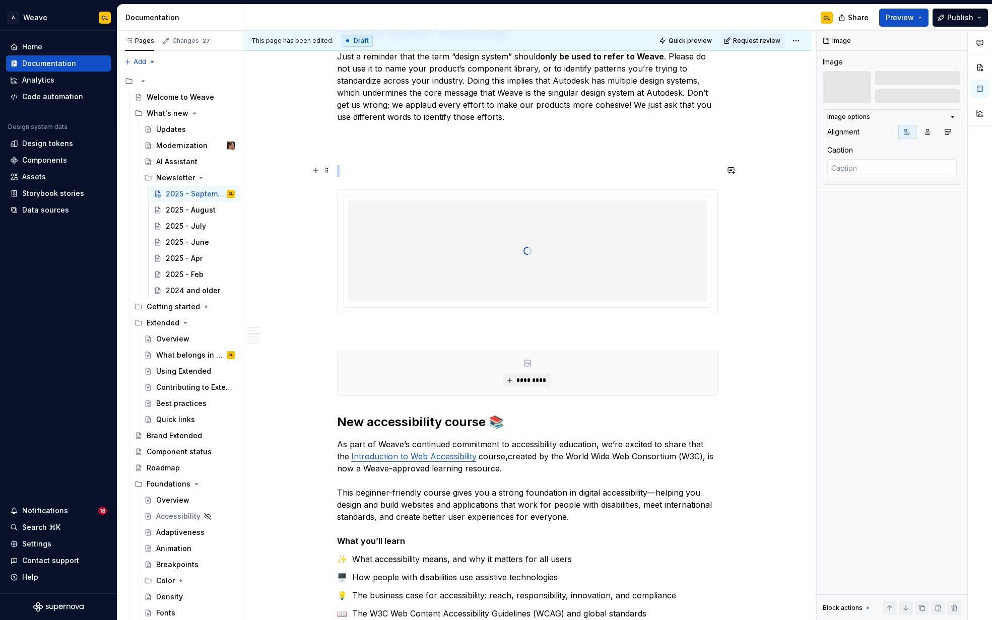
click at [412, 204] on div at bounding box center [527, 251] width 359 height 101
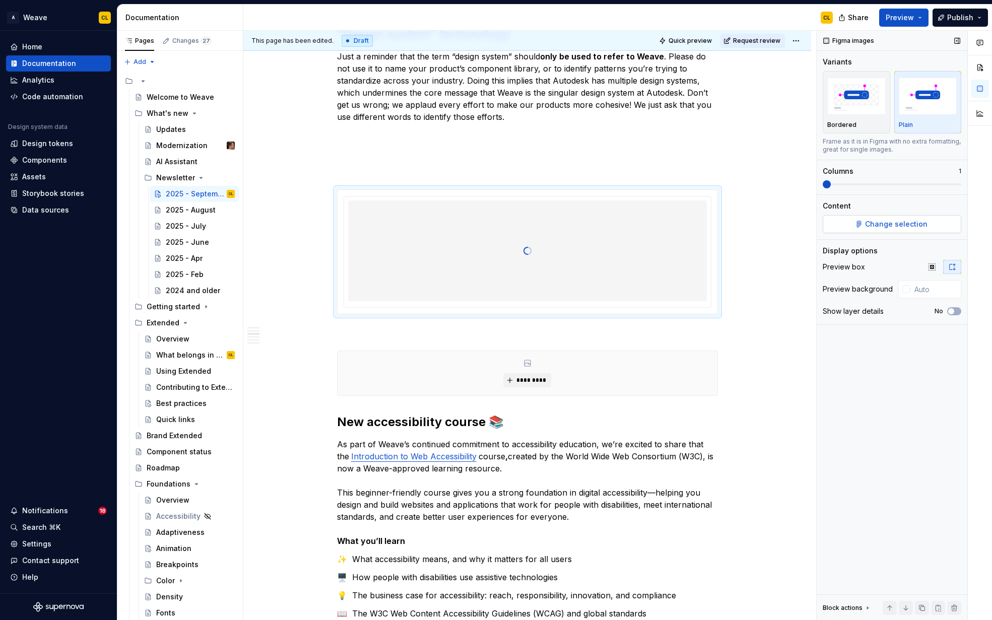
scroll to position [1219, 0]
click at [903, 225] on span "Change selection" at bounding box center [896, 224] width 62 height 10
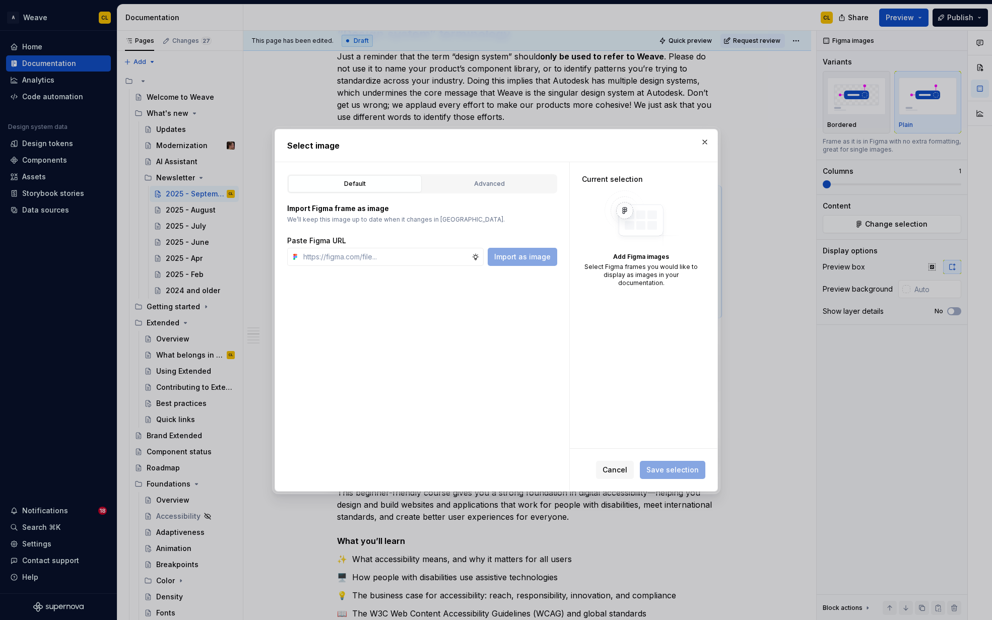
type textarea "*"
click at [374, 260] on input "text" at bounding box center [385, 257] width 172 height 18
paste input "https://www.figma.com/design/hJ0WxsqHSiO6K38UkWBw37/Newsletter-assets?node-id=2…"
type input "https://www.figma.com/design/hJ0WxsqHSiO6K38UkWBw37/Newsletter-assets?node-id=2…"
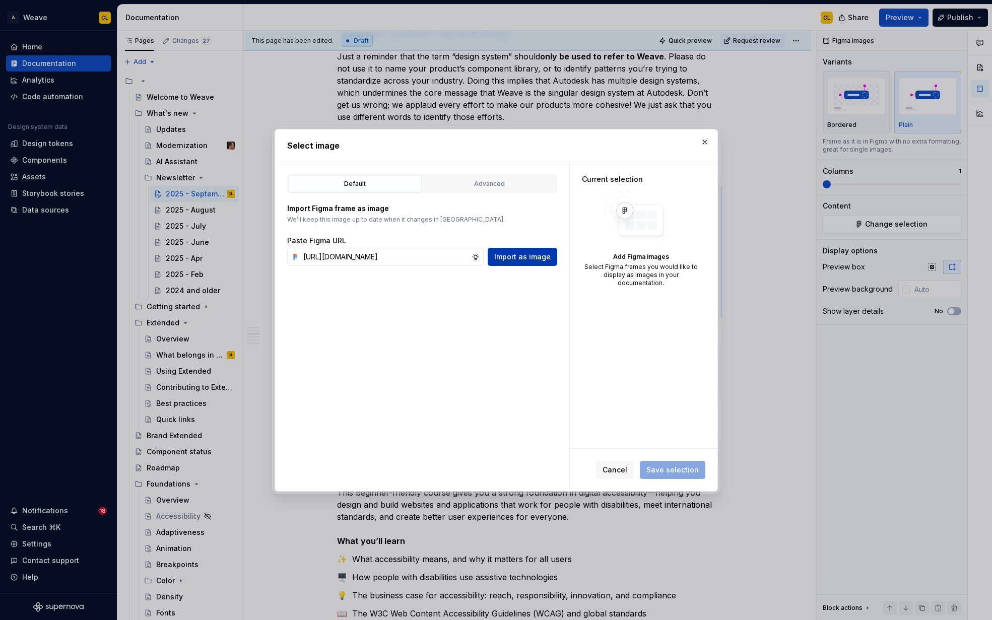
click at [512, 258] on span "Import as image" at bounding box center [522, 257] width 56 height 10
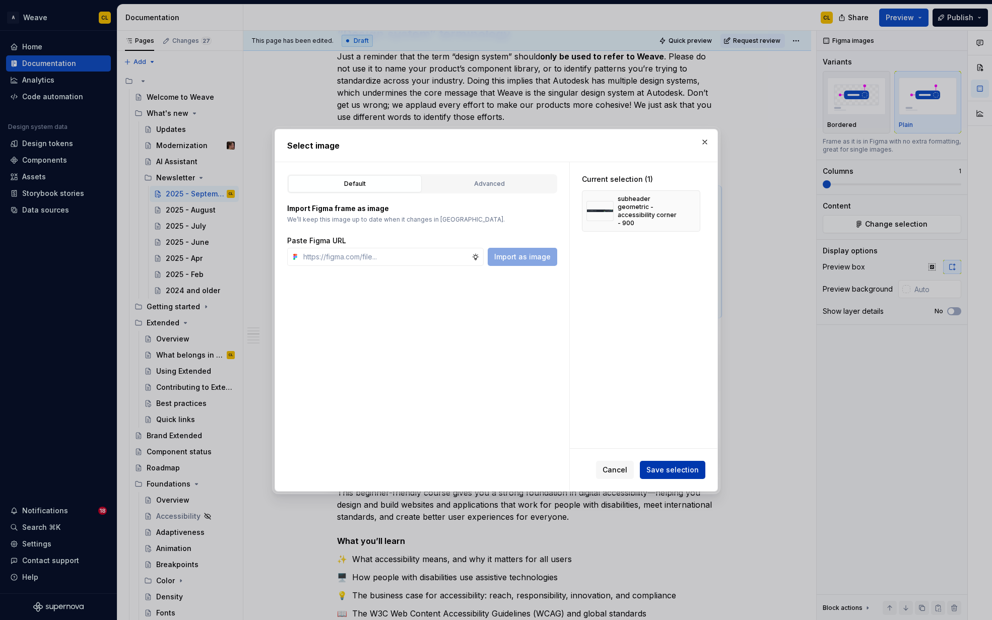
click at [681, 471] on span "Save selection" at bounding box center [673, 470] width 52 height 10
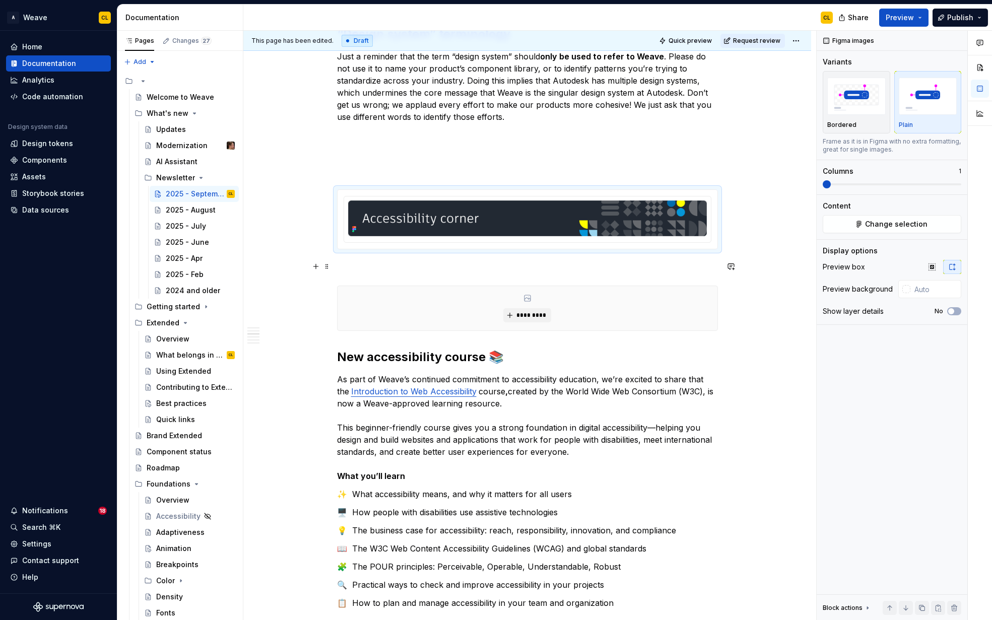
click at [594, 286] on div "*********" at bounding box center [528, 308] width 380 height 44
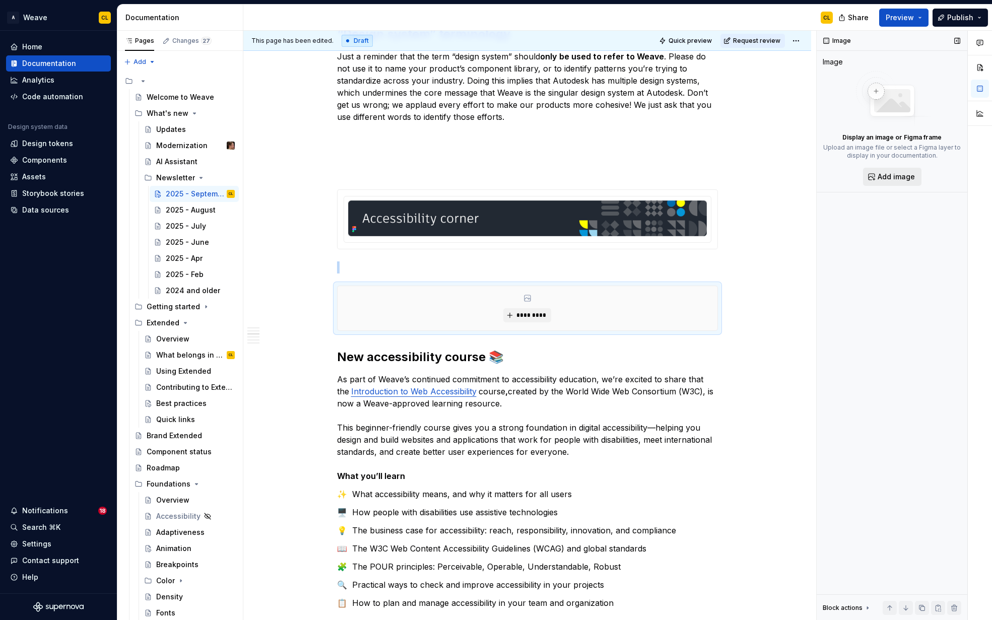
click at [895, 178] on span "Add image" at bounding box center [896, 177] width 37 height 10
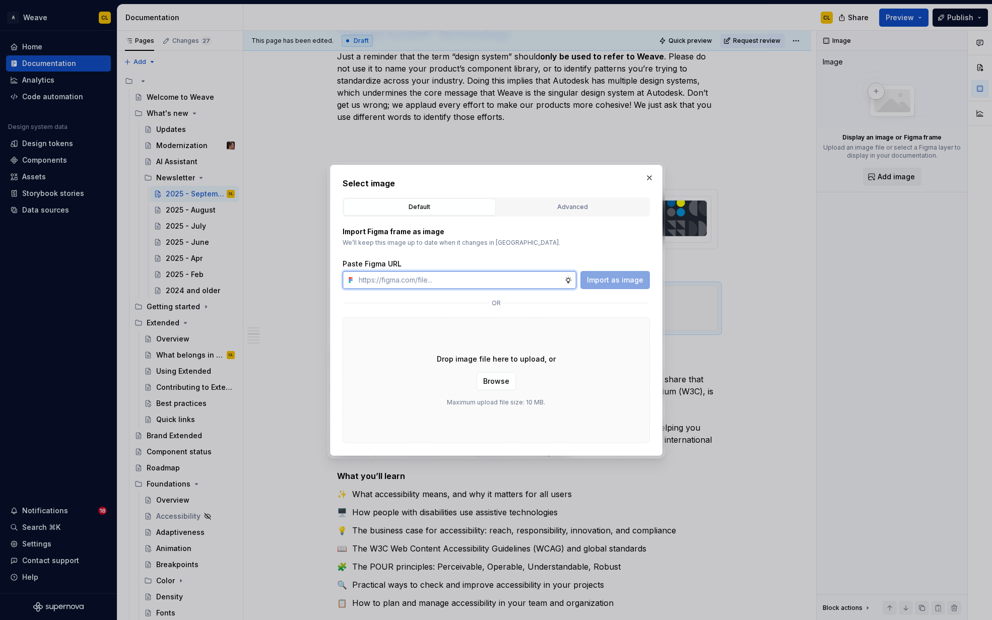
paste input "https://www.figma.com/design/hJ0WxsqHSiO6K38UkWBw37/Newsletter-assets?node-id=3…"
type input "https://www.figma.com/design/hJ0WxsqHSiO6K38UkWBw37/Newsletter-assets?node-id=3…"
click at [622, 285] on button "Import as image" at bounding box center [616, 280] width 70 height 18
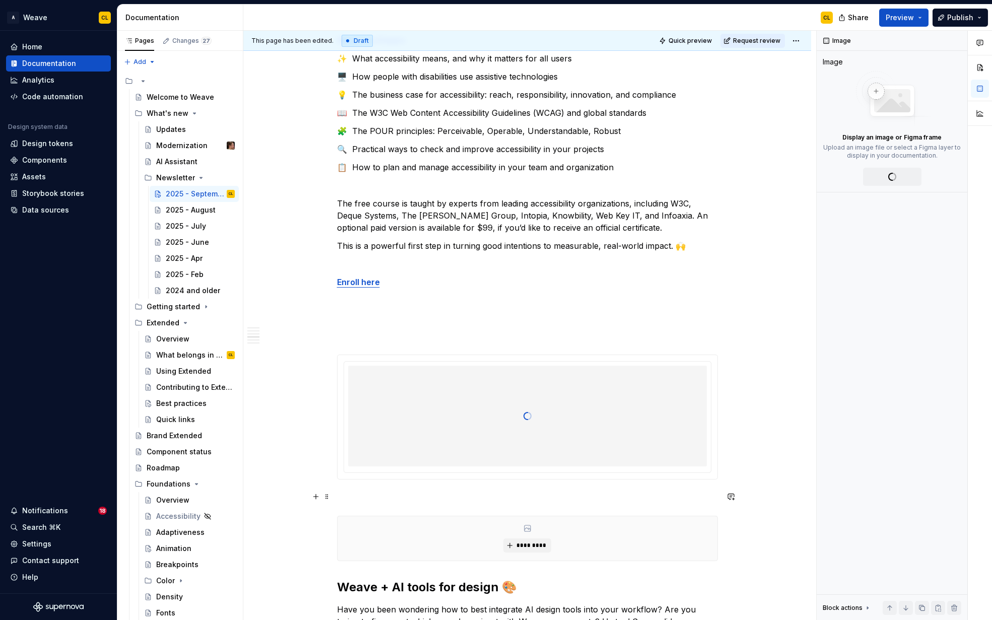
type textarea "*"
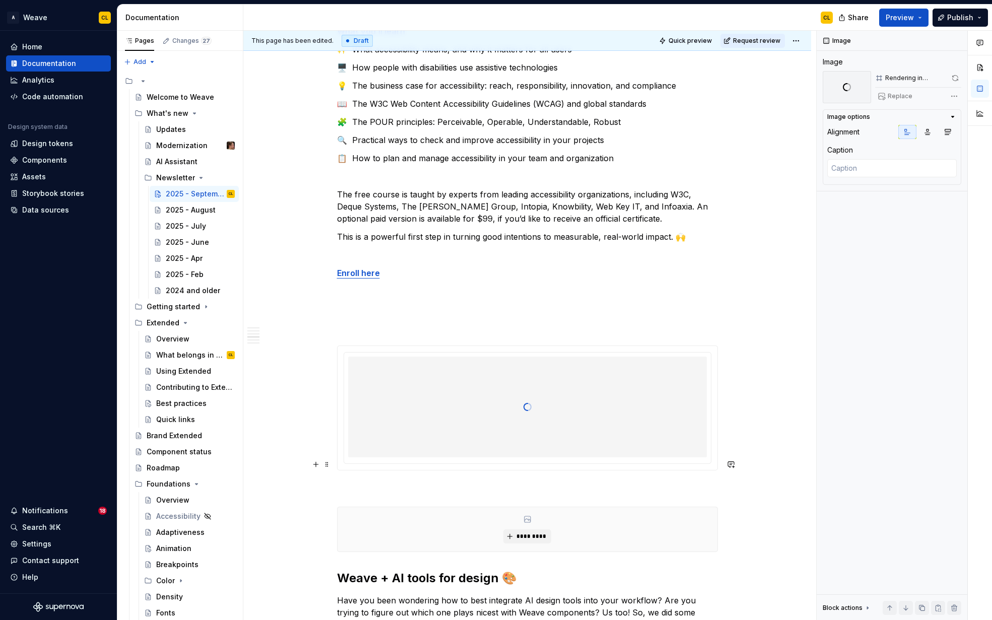
scroll to position [1753, 0]
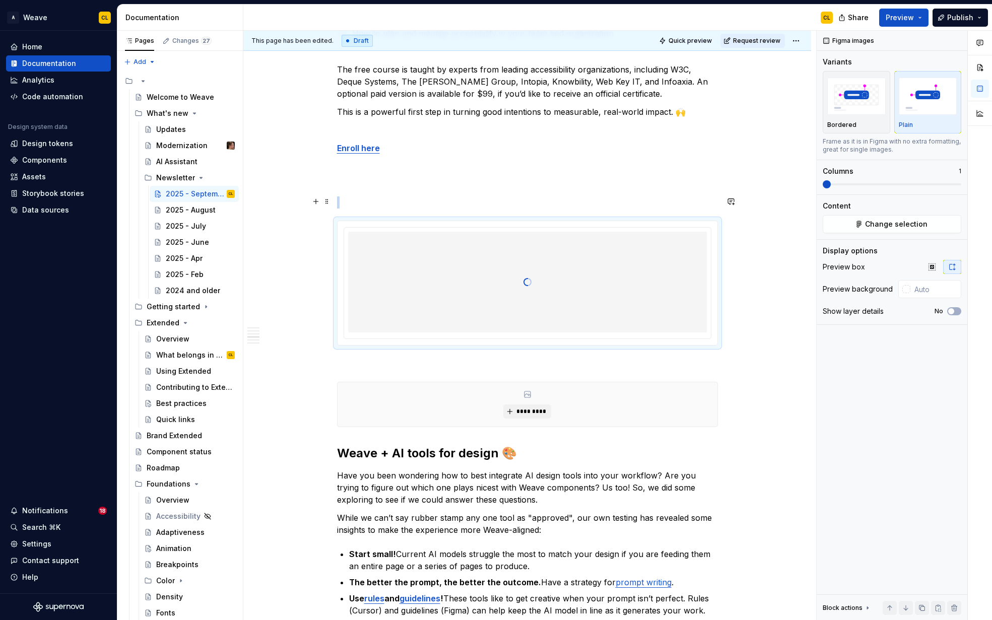
click at [422, 272] on div at bounding box center [527, 282] width 359 height 101
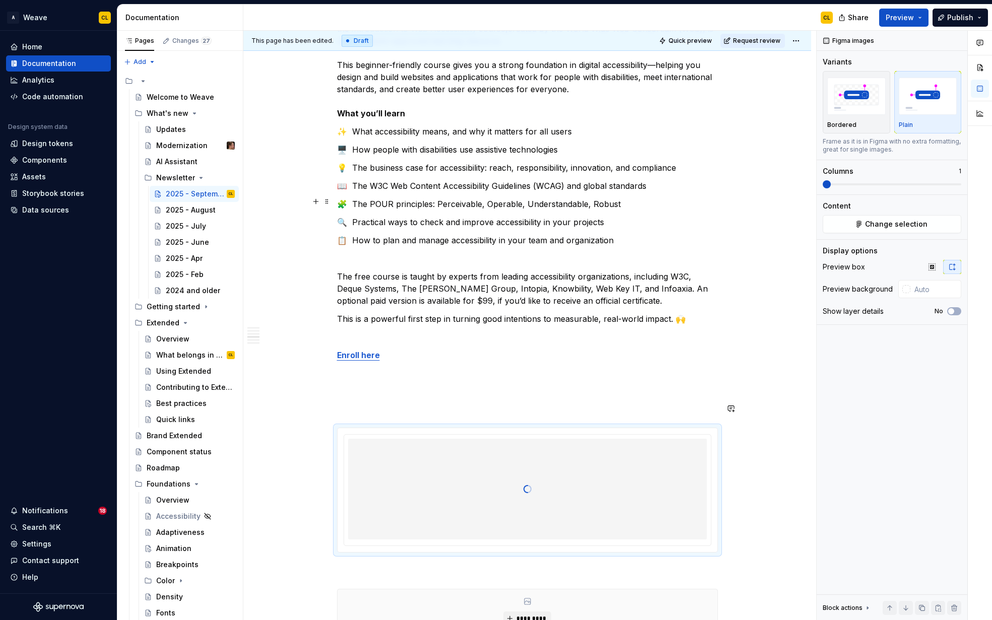
scroll to position [1961, 0]
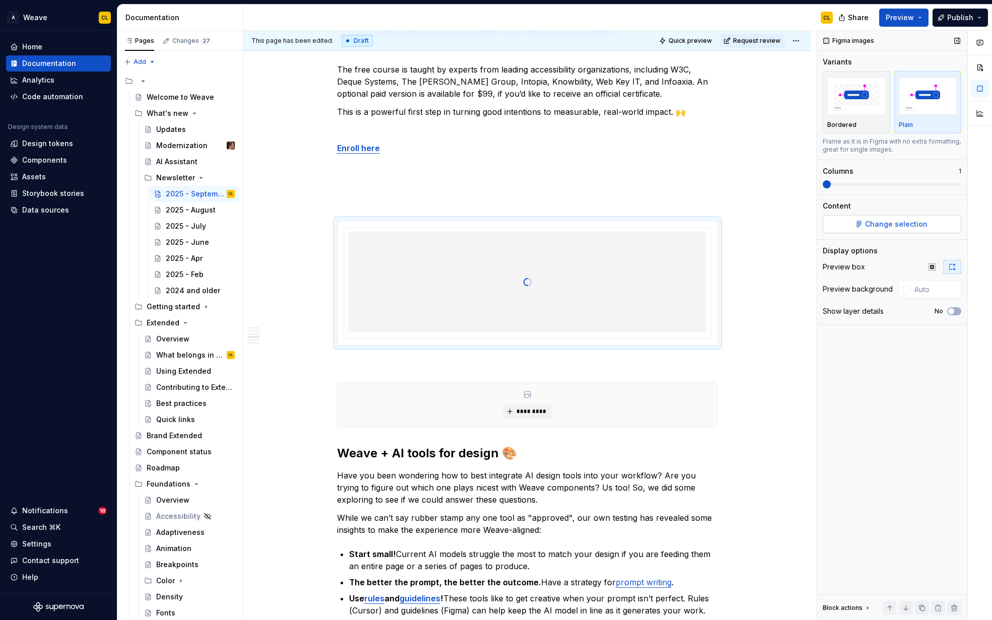
click at [870, 226] on span "Change selection" at bounding box center [896, 224] width 62 height 10
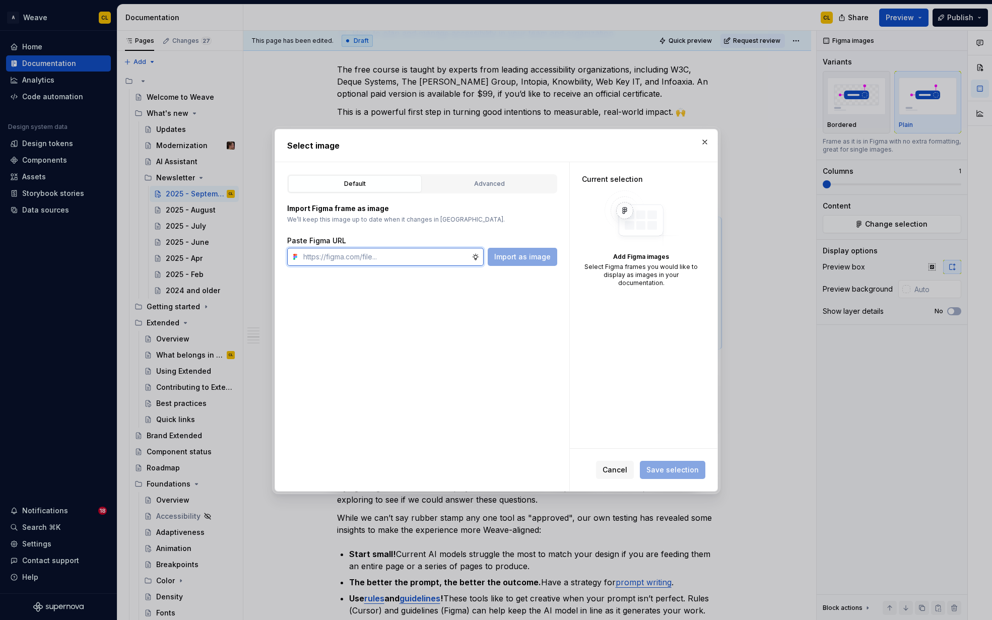
click at [363, 258] on input "text" at bounding box center [385, 257] width 172 height 18
paste input "https://www.figma.com/design/hJ0WxsqHSiO6K38UkWBw37/Newsletter-assets?node-id=2…"
type input "https://www.figma.com/design/hJ0WxsqHSiO6K38UkWBw37/Newsletter-assets?node-id=2…"
click at [515, 257] on span "Import as image" at bounding box center [522, 257] width 56 height 10
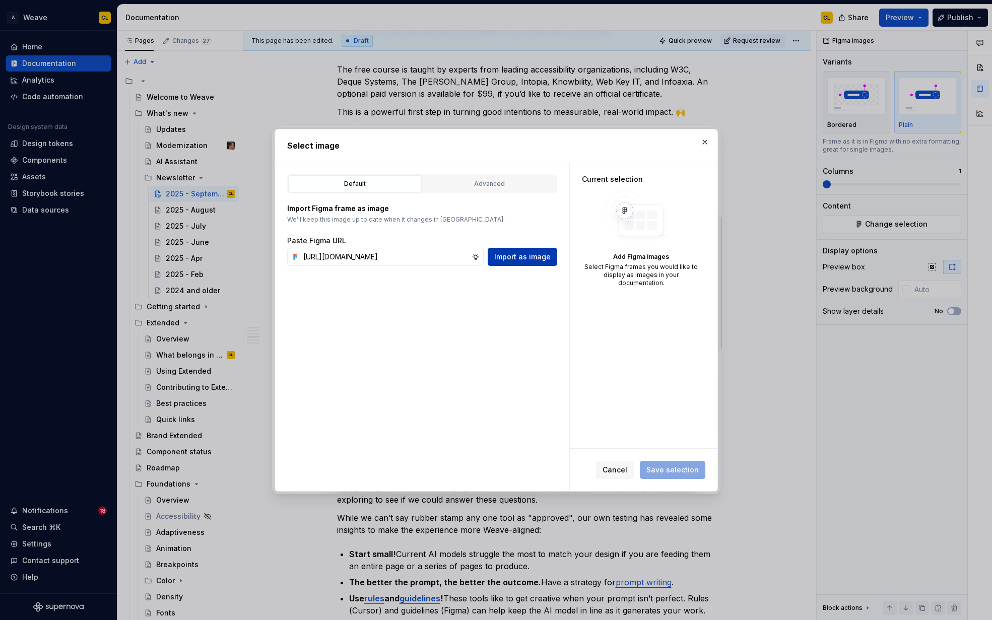
scroll to position [0, 0]
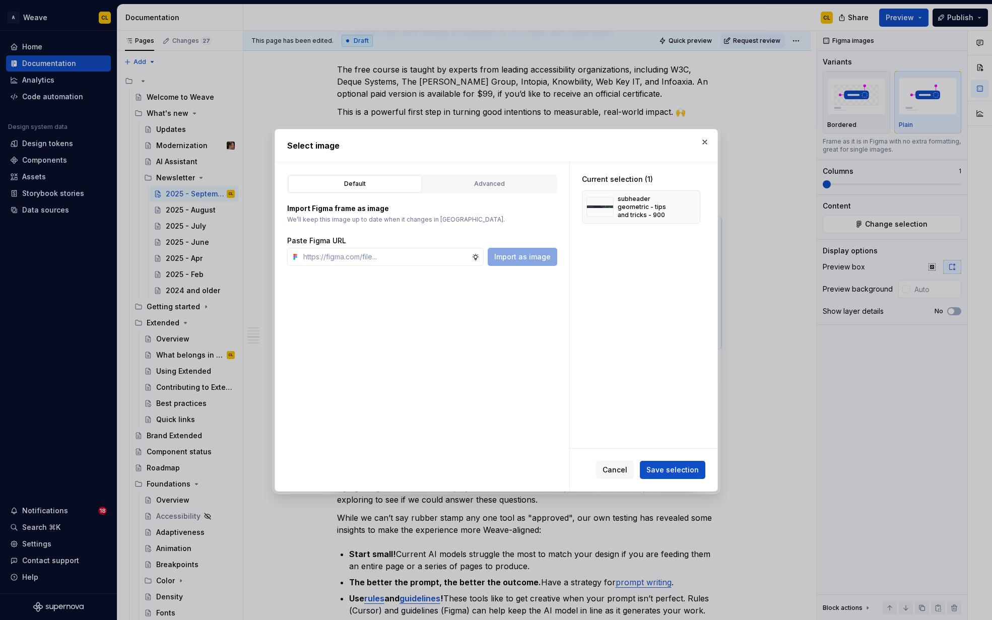
click at [660, 474] on span "Save selection" at bounding box center [673, 470] width 52 height 10
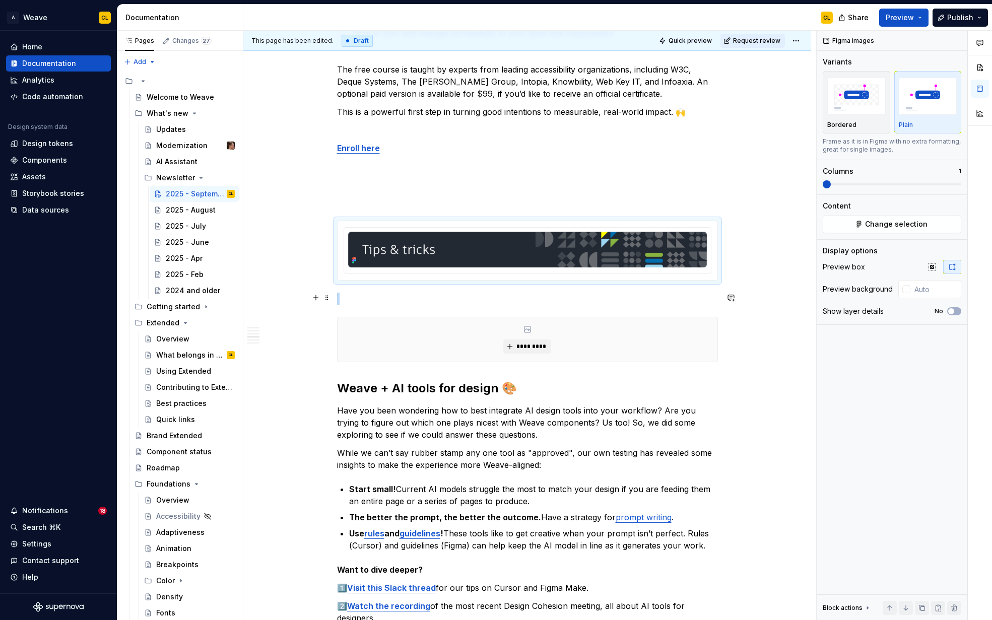
click at [353, 319] on div "*********" at bounding box center [528, 340] width 380 height 44
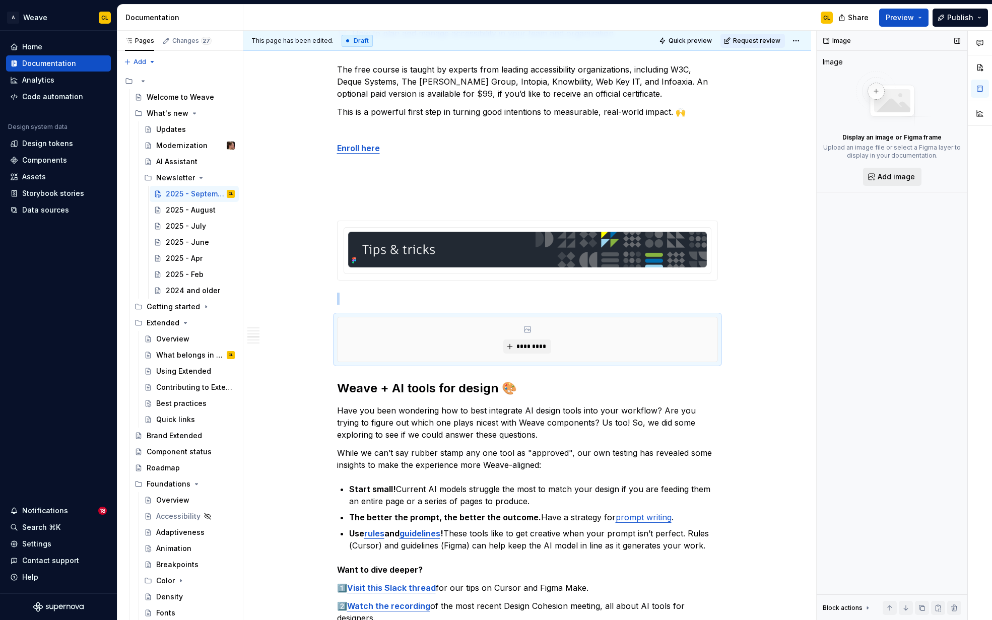
click at [903, 180] on span "Add image" at bounding box center [896, 177] width 37 height 10
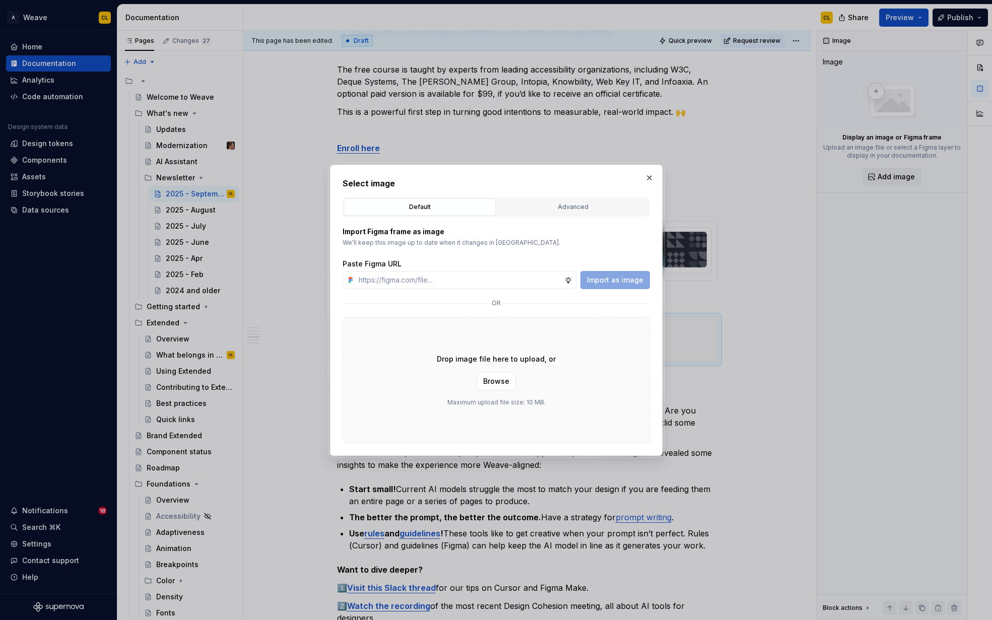
type textarea "*"
click at [402, 280] on input "text" at bounding box center [460, 280] width 210 height 18
paste input "https://www.figma.com/design/hJ0WxsqHSiO6K38UkWBw37/Newsletter-assets?node-id=3…"
type input "https://www.figma.com/design/hJ0WxsqHSiO6K38UkWBw37/Newsletter-assets?node-id=3…"
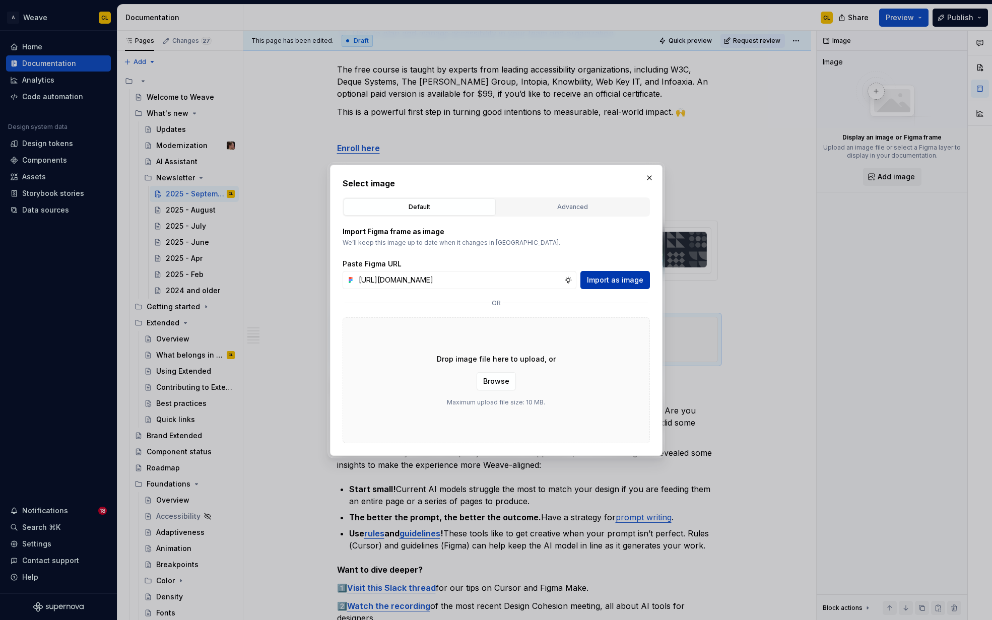
click at [604, 281] on span "Import as image" at bounding box center [615, 280] width 56 height 10
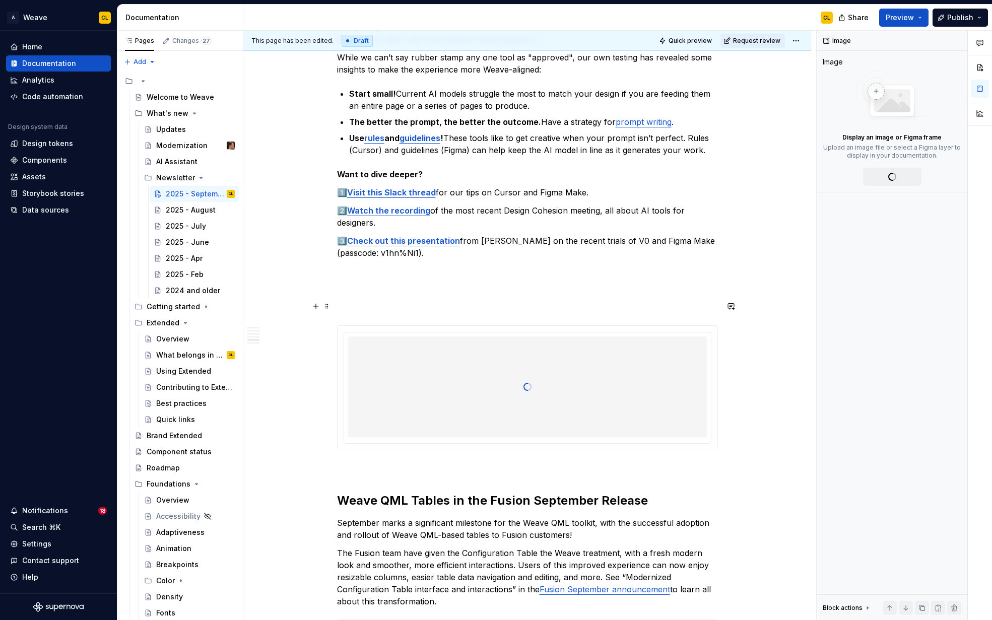
type textarea "*"
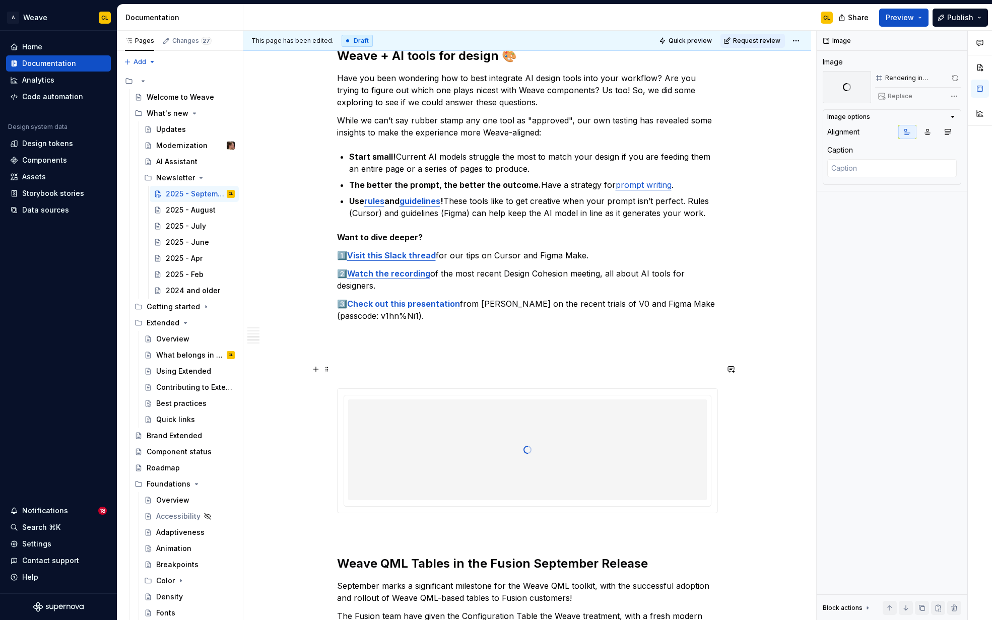
scroll to position [2319, 0]
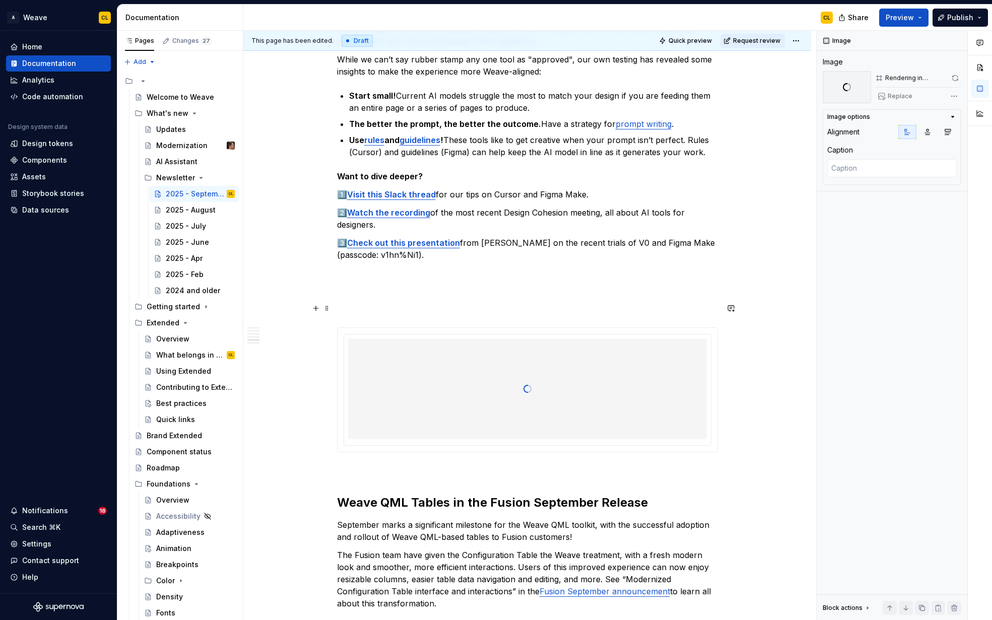
click at [414, 360] on div at bounding box center [527, 389] width 359 height 101
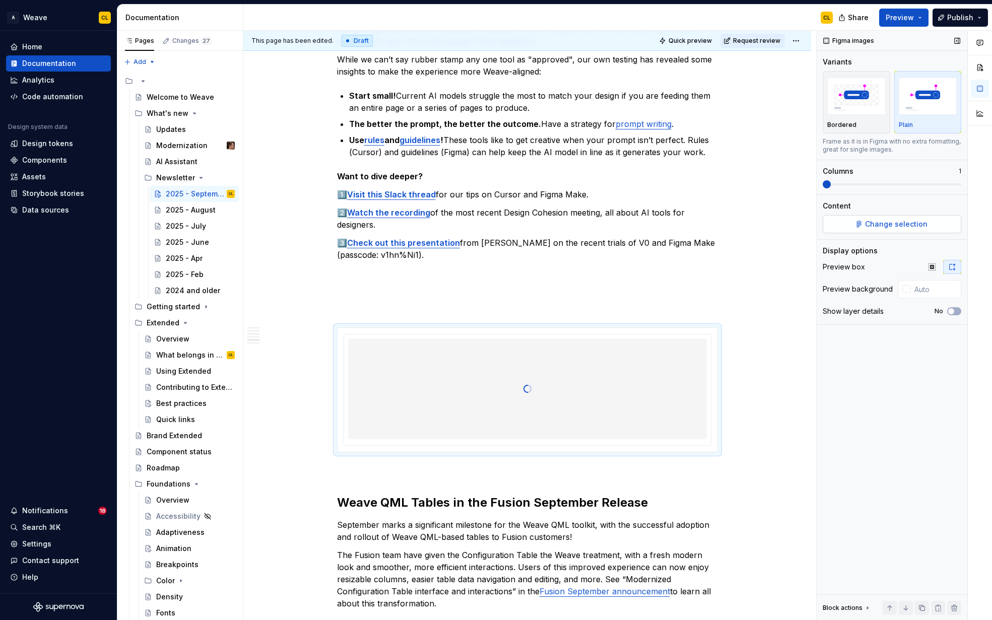
click at [899, 225] on span "Change selection" at bounding box center [896, 224] width 62 height 10
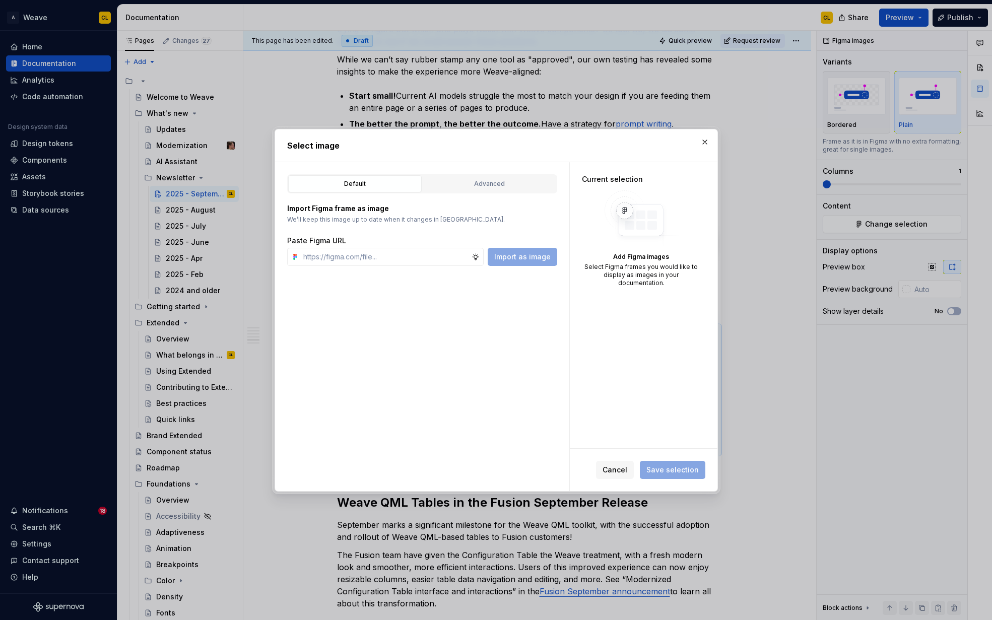
scroll to position [2443, 0]
click at [362, 256] on input "text" at bounding box center [385, 257] width 172 height 18
paste input "https://www.figma.com/design/hJ0WxsqHSiO6K38UkWBw37/Newsletter-assets?node-id=2…"
type input "https://www.figma.com/design/hJ0WxsqHSiO6K38UkWBw37/Newsletter-assets?node-id=2…"
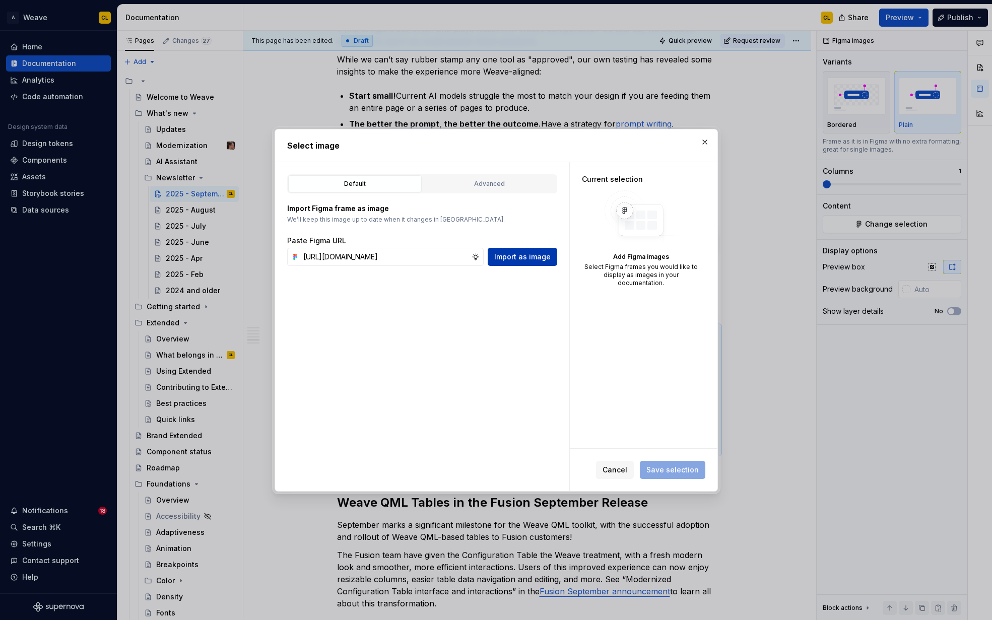
click at [522, 257] on span "Import as image" at bounding box center [522, 257] width 56 height 10
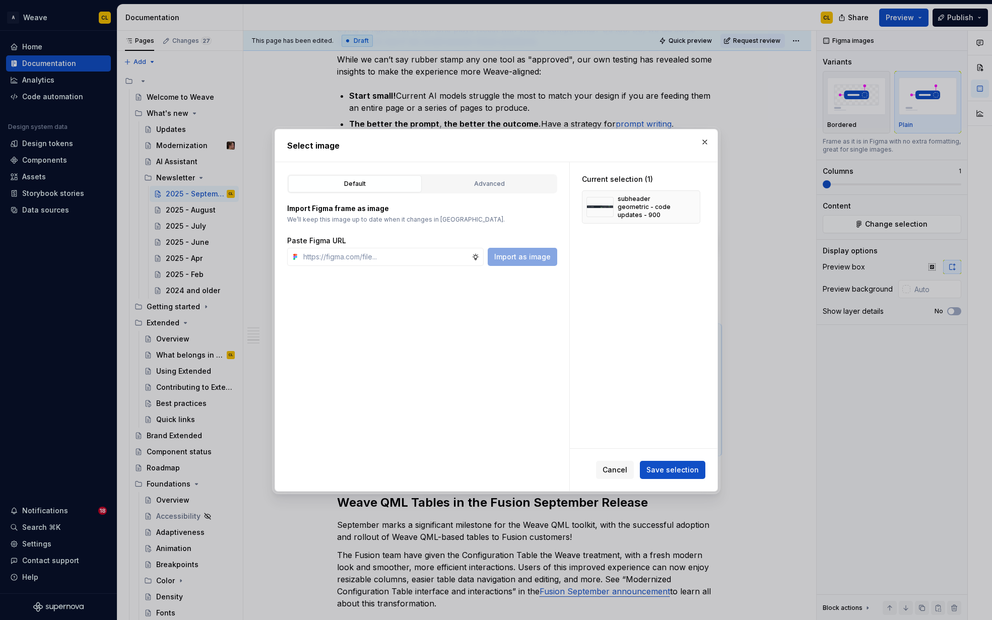
click at [683, 474] on span "Save selection" at bounding box center [673, 470] width 52 height 10
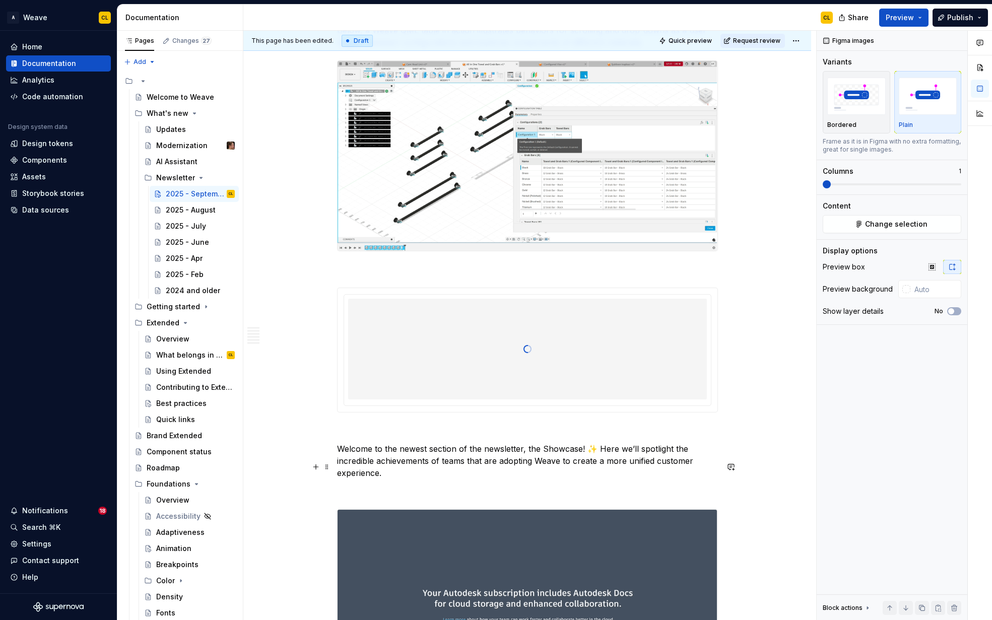
scroll to position [3230, 0]
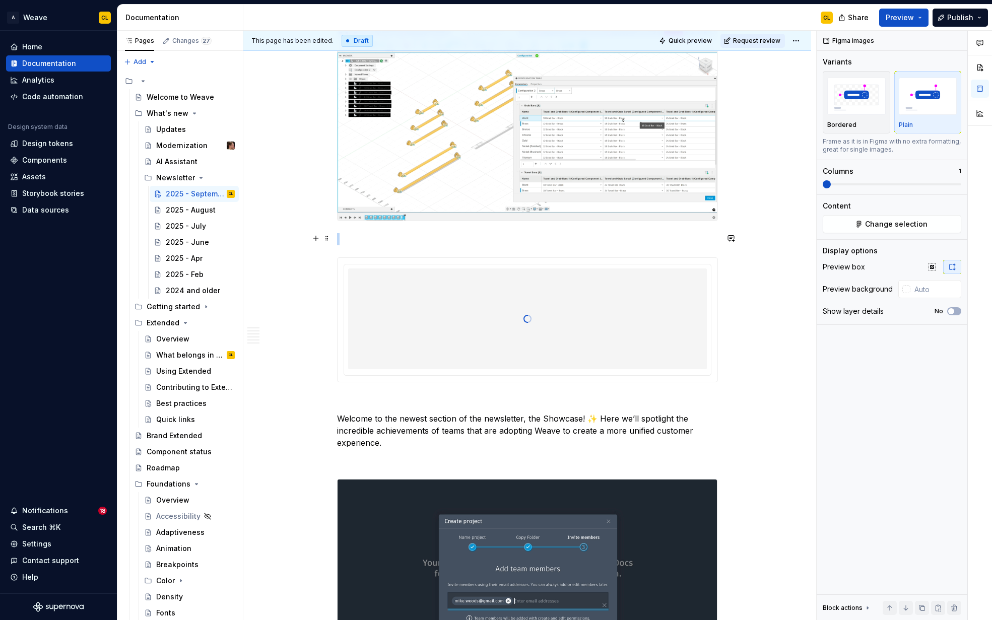
click at [629, 336] on div at bounding box center [527, 319] width 359 height 101
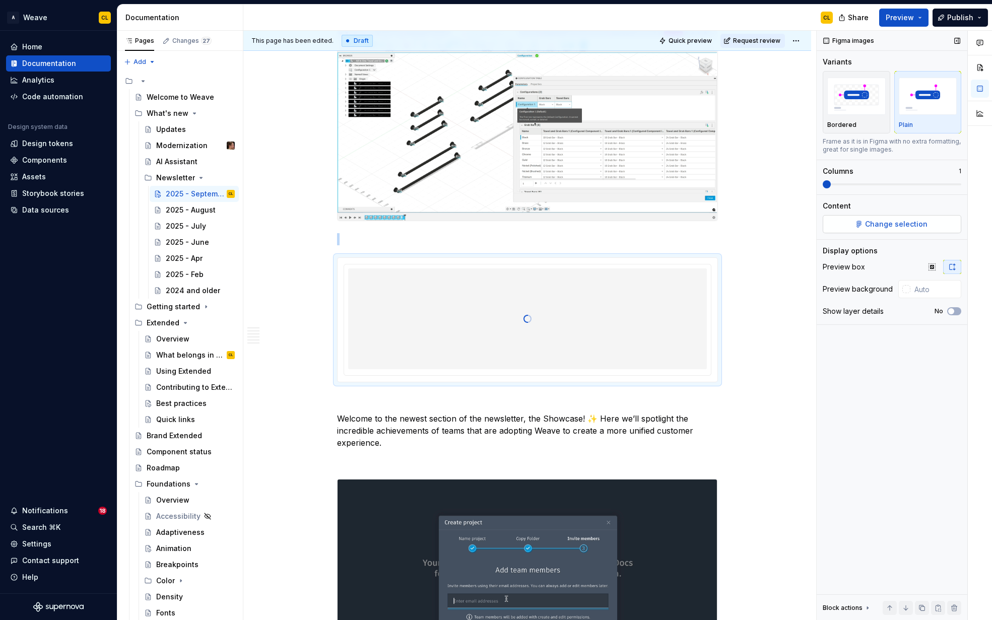
click at [885, 225] on span "Change selection" at bounding box center [896, 224] width 62 height 10
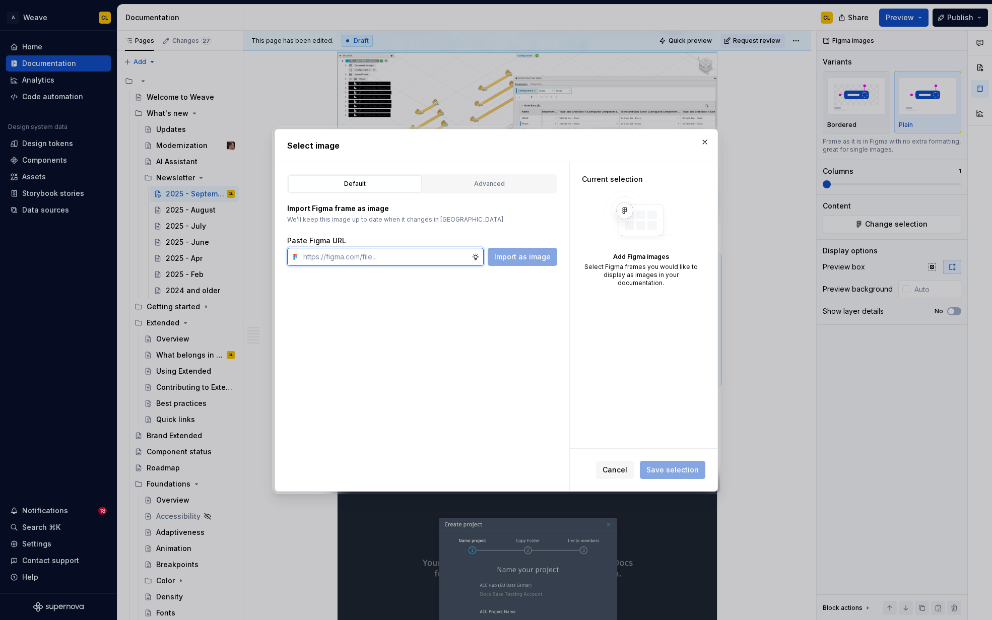
click at [423, 256] on input "text" at bounding box center [385, 257] width 172 height 18
paste input "https://www.figma.com/design/hJ0WxsqHSiO6K38UkWBw37/Newsletter-assets?node-id=3…"
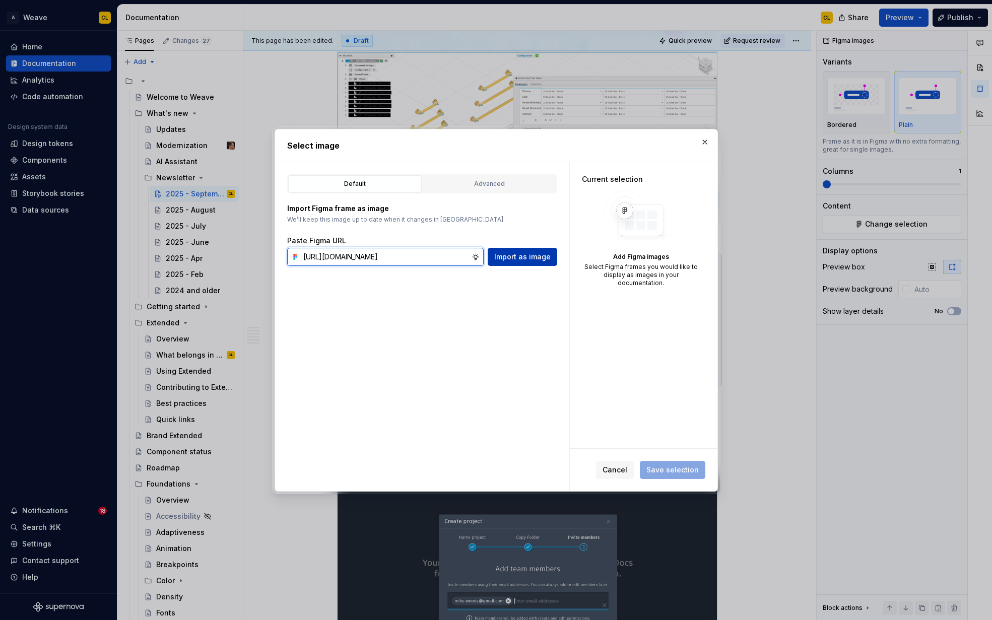
type input "https://www.figma.com/design/hJ0WxsqHSiO6K38UkWBw37/Newsletter-assets?node-id=3…"
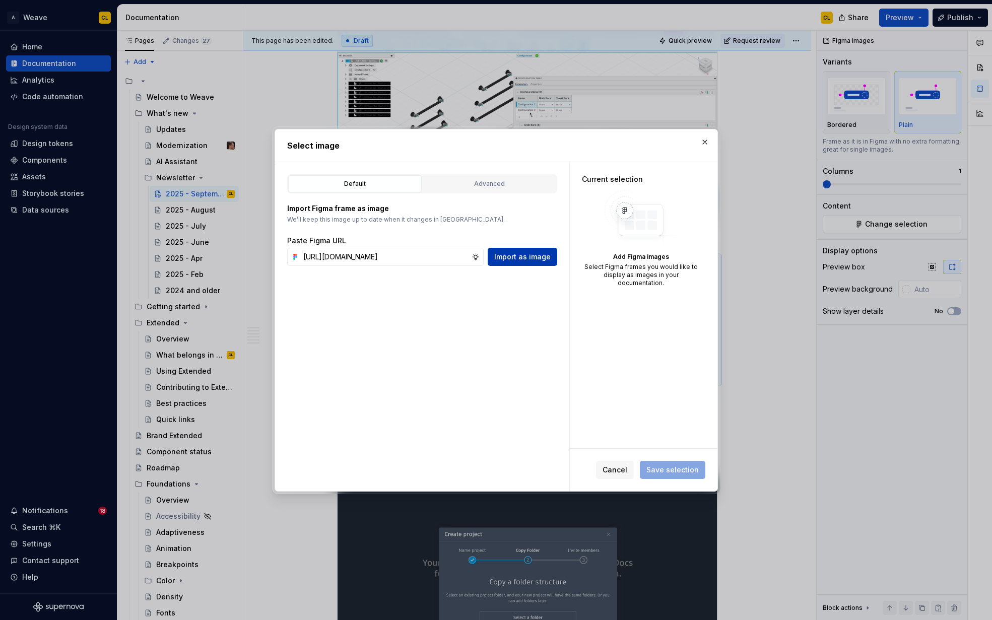
click at [548, 255] on span "Import as image" at bounding box center [522, 257] width 56 height 10
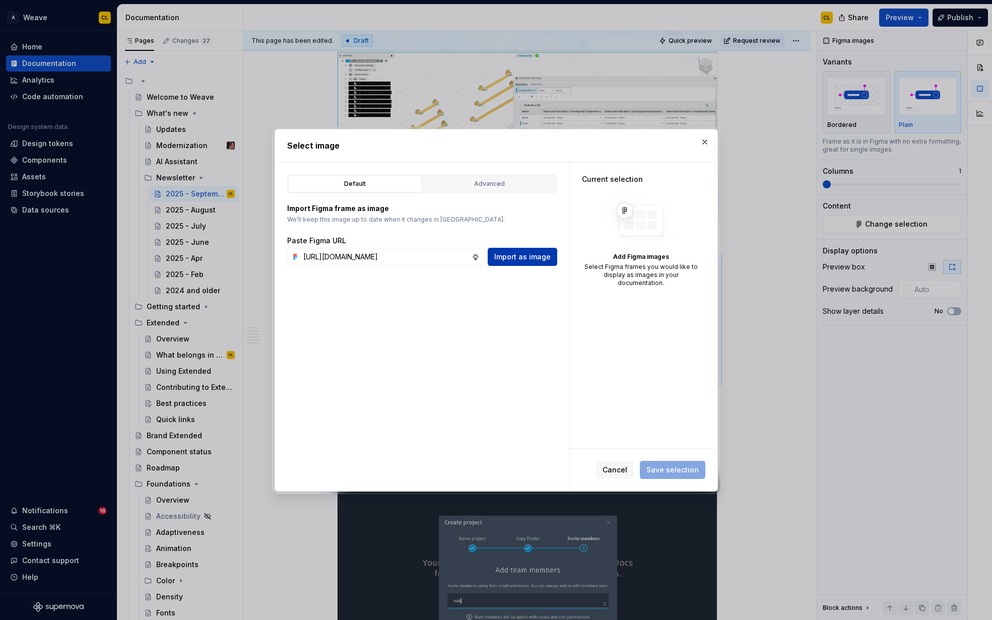
scroll to position [0, 0]
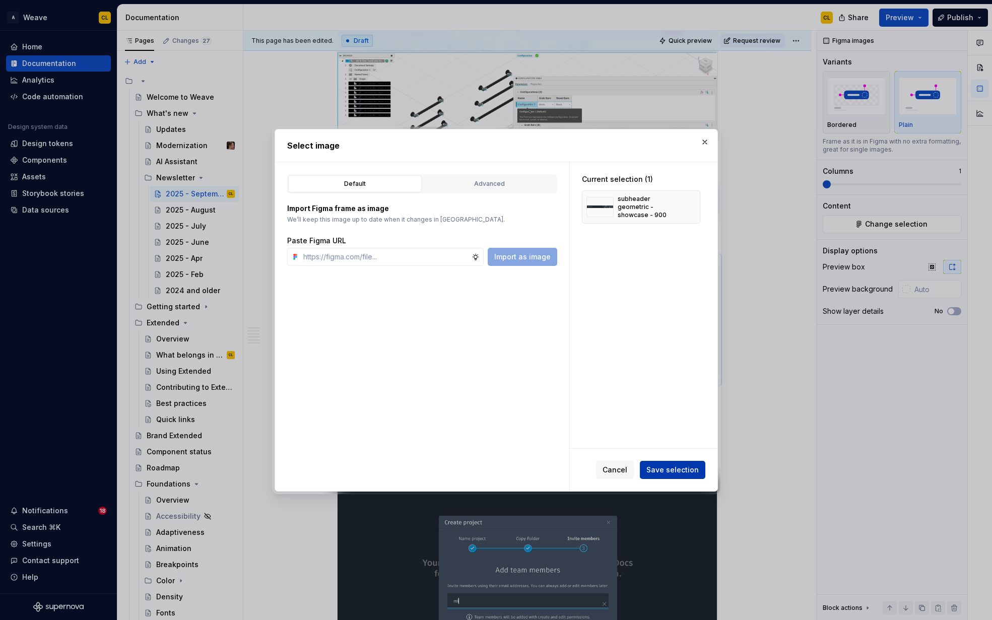
click at [672, 471] on span "Save selection" at bounding box center [673, 470] width 52 height 10
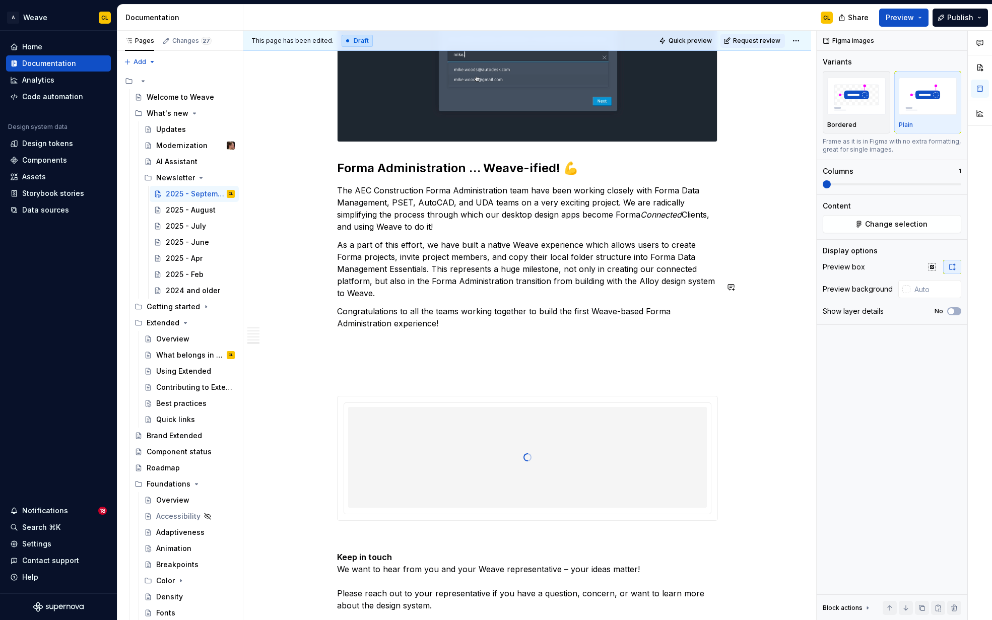
scroll to position [3879, 0]
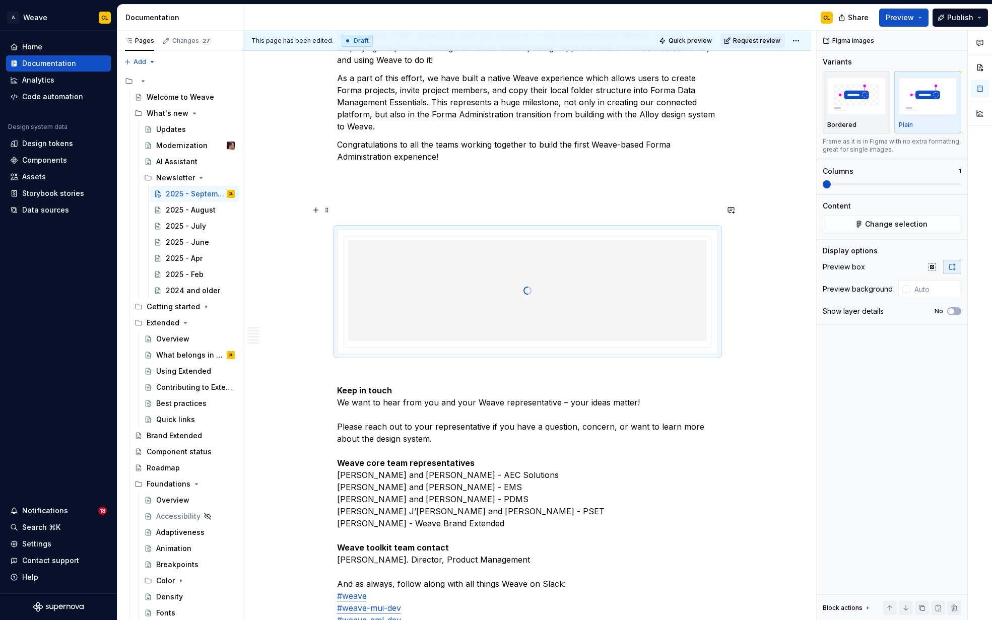
click at [405, 295] on div at bounding box center [527, 290] width 359 height 101
click at [912, 225] on span "Change selection" at bounding box center [896, 224] width 62 height 10
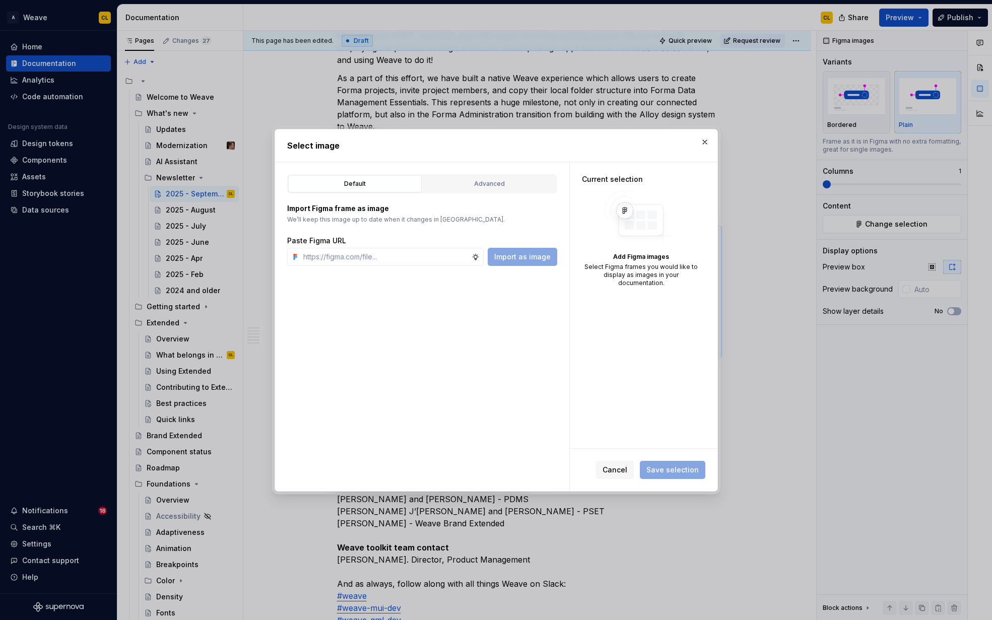
type textarea "*"
click at [367, 259] on input "text" at bounding box center [385, 257] width 172 height 18
paste input "https://www.figma.com/design/hJ0WxsqHSiO6K38UkWBw37/Newsletter-assets?node-id=2…"
type input "https://www.figma.com/design/hJ0WxsqHSiO6K38UkWBw37/Newsletter-assets?node-id=2…"
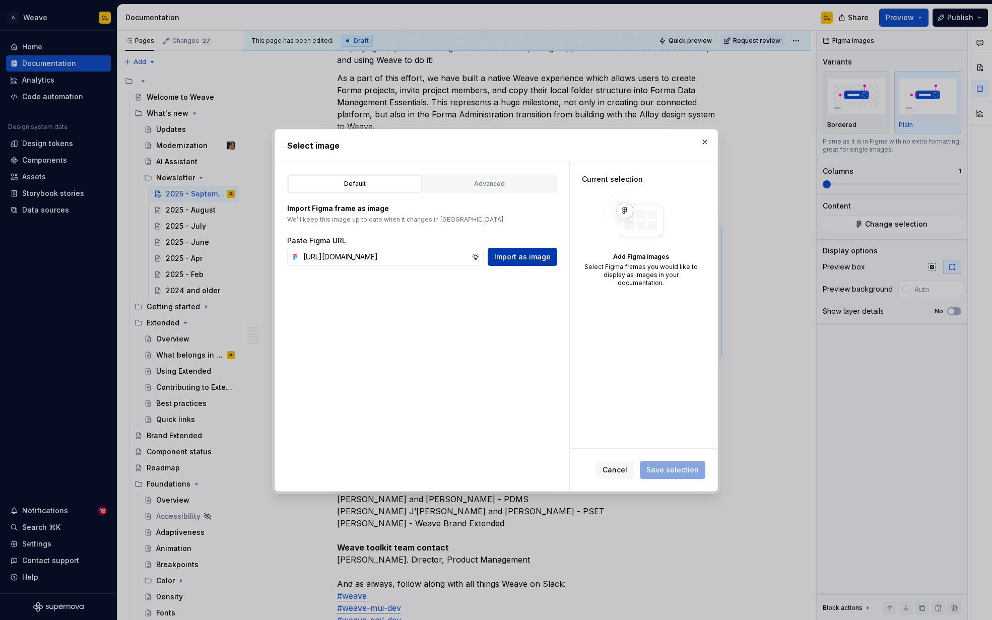
click at [539, 257] on span "Import as image" at bounding box center [522, 257] width 56 height 10
click at [615, 470] on span "Cancel" at bounding box center [615, 470] width 25 height 10
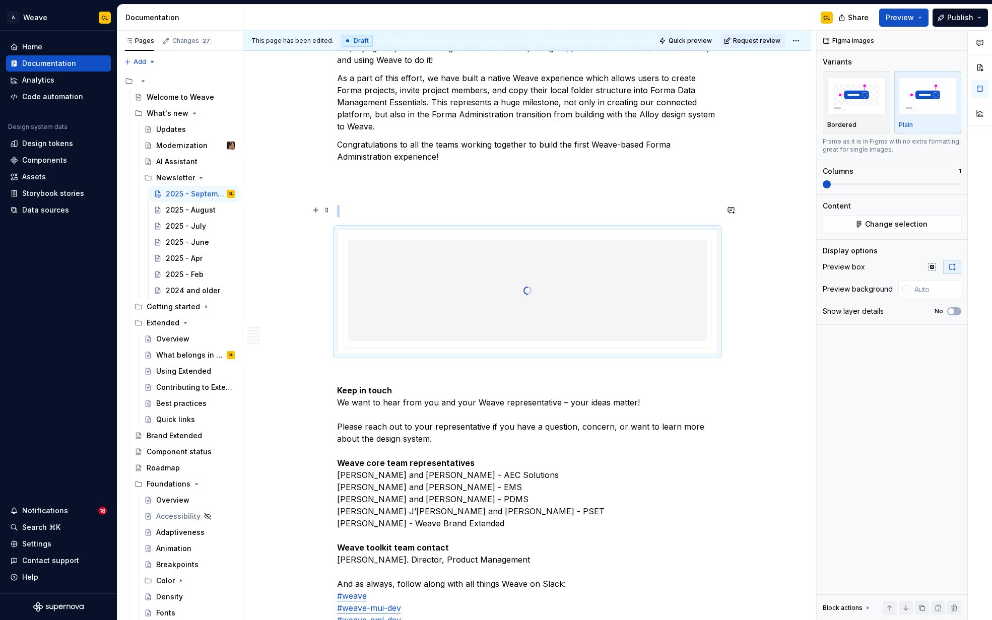
click at [509, 293] on div at bounding box center [527, 290] width 359 height 101
click at [877, 229] on button "Change selection" at bounding box center [892, 224] width 139 height 18
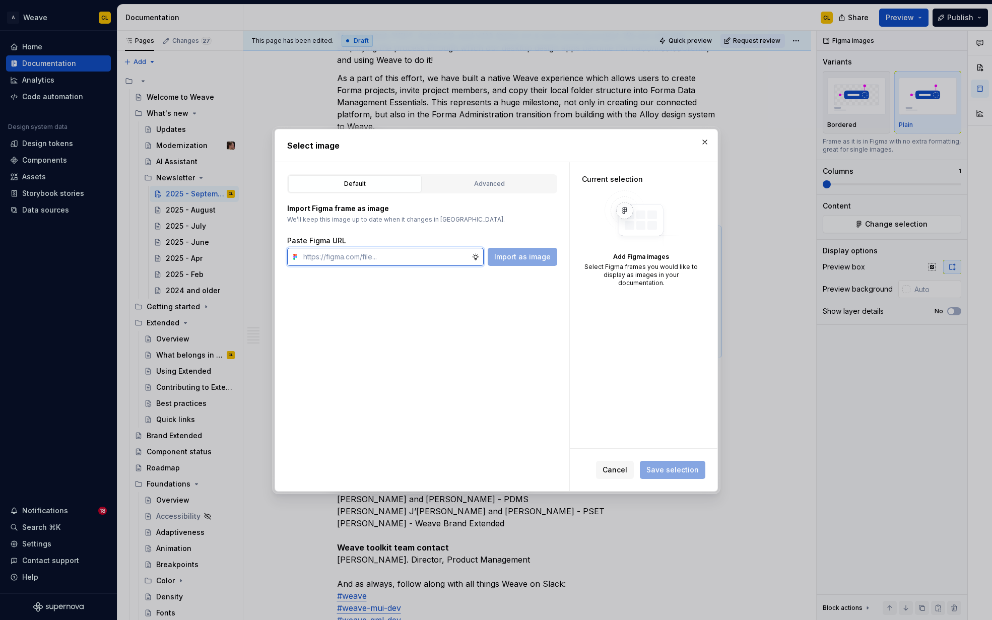
click at [394, 262] on input "text" at bounding box center [385, 257] width 172 height 18
paste input "https://www.figma.com/design/hJ0WxsqHSiO6K38UkWBw37/Newsletter-assets?node-id=2…"
type input "https://www.figma.com/design/hJ0WxsqHSiO6K38UkWBw37/Newsletter-assets?node-id=2…"
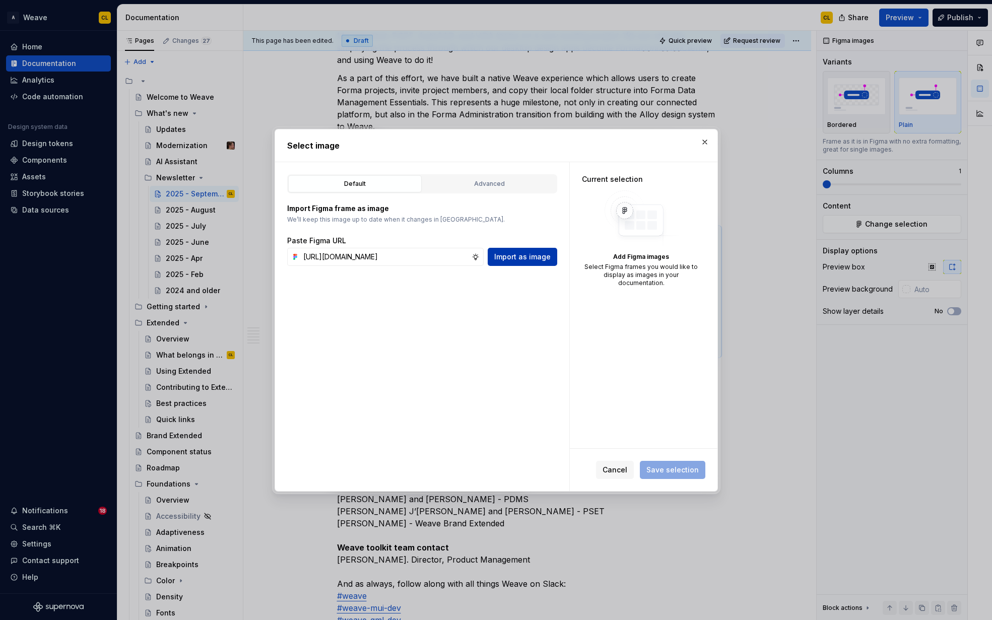
click at [518, 254] on span "Import as image" at bounding box center [522, 257] width 56 height 10
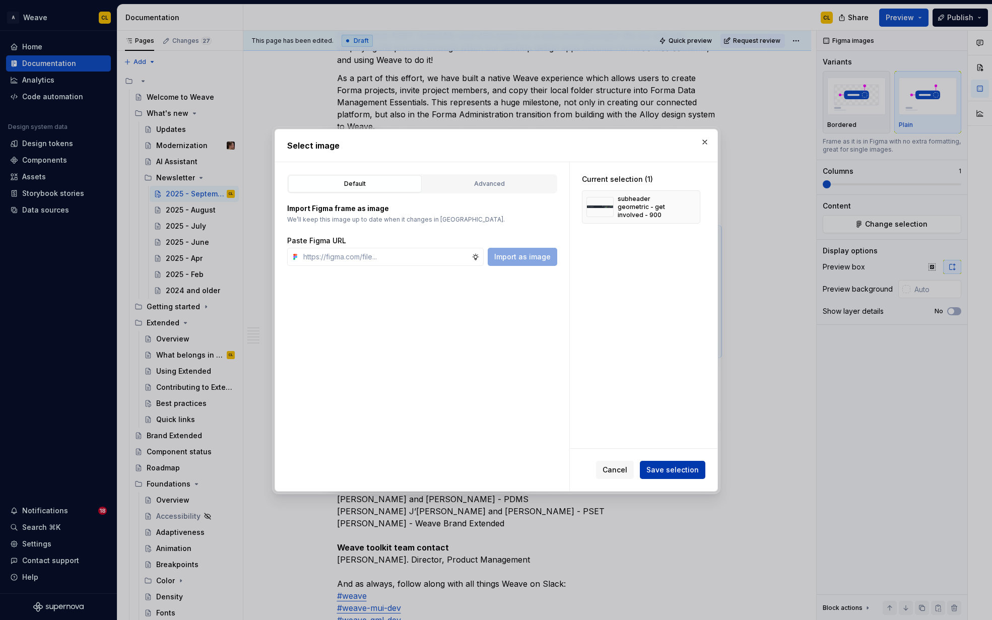
click at [671, 469] on span "Save selection" at bounding box center [673, 470] width 52 height 10
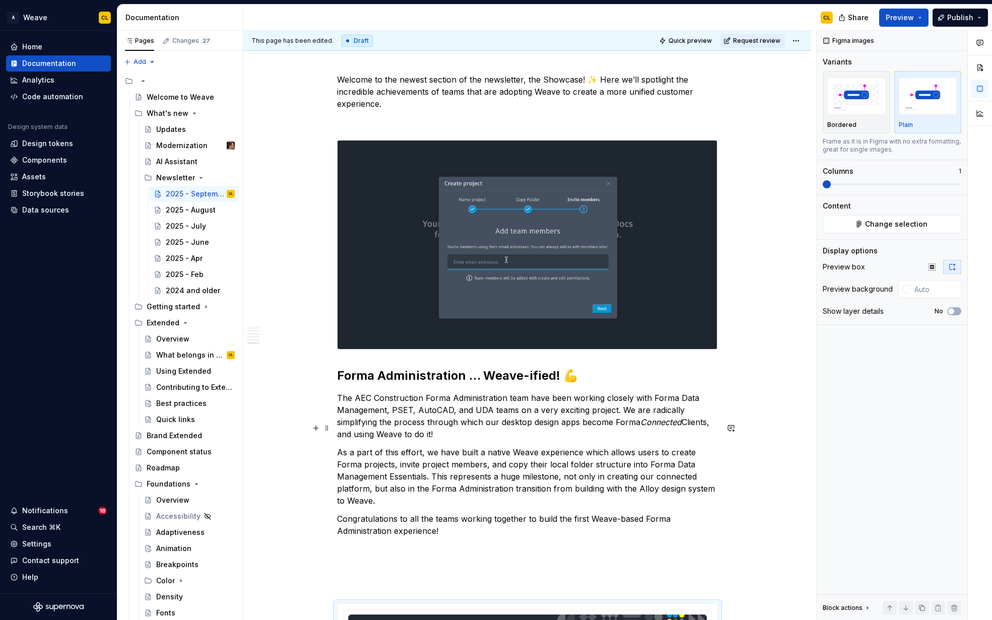
scroll to position [3497, 0]
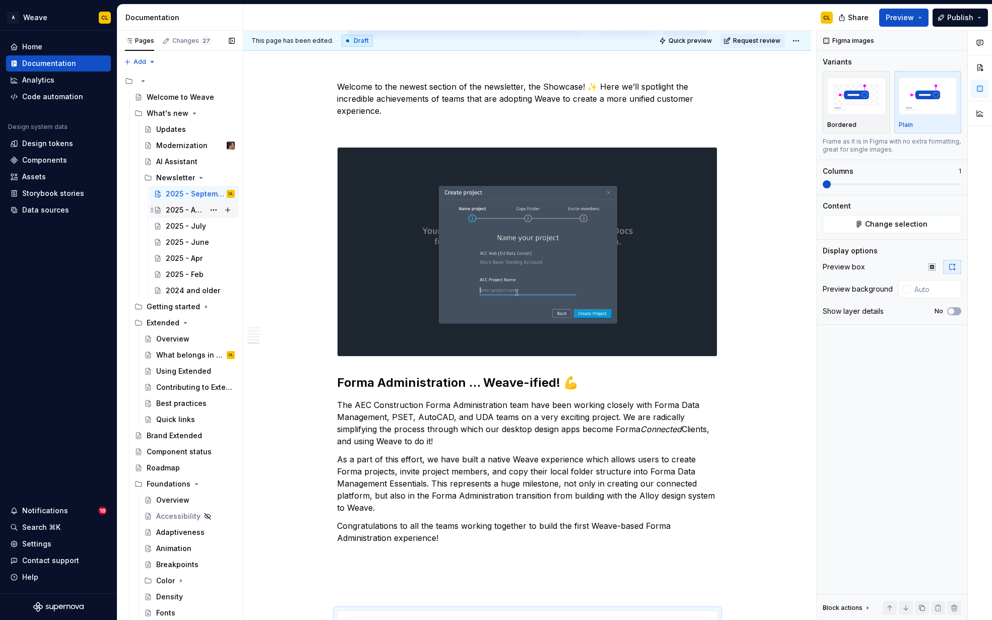
click at [191, 212] on div "2025 - August" at bounding box center [185, 210] width 39 height 10
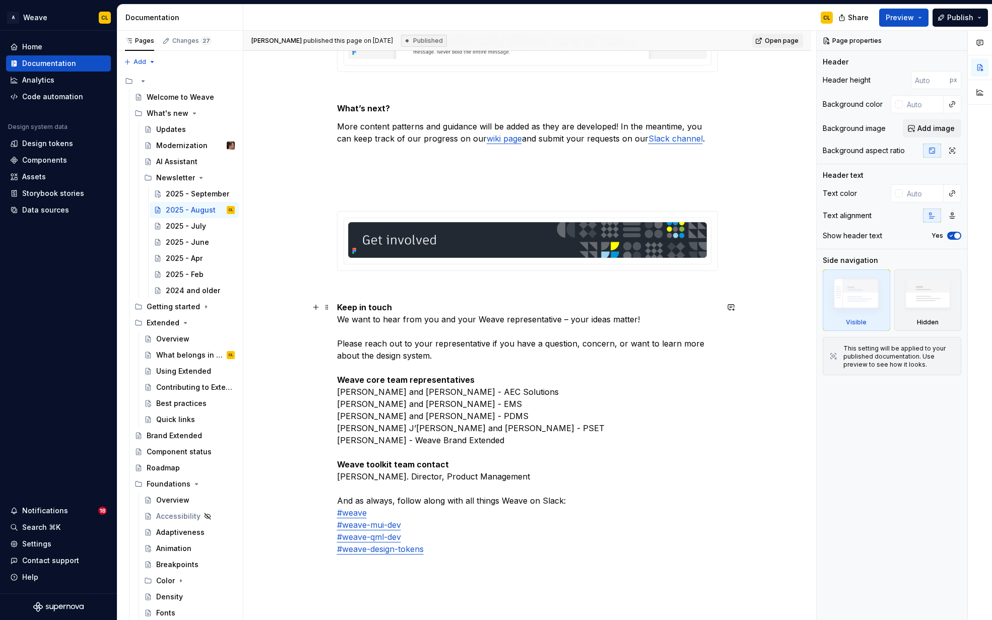
scroll to position [2185, 0]
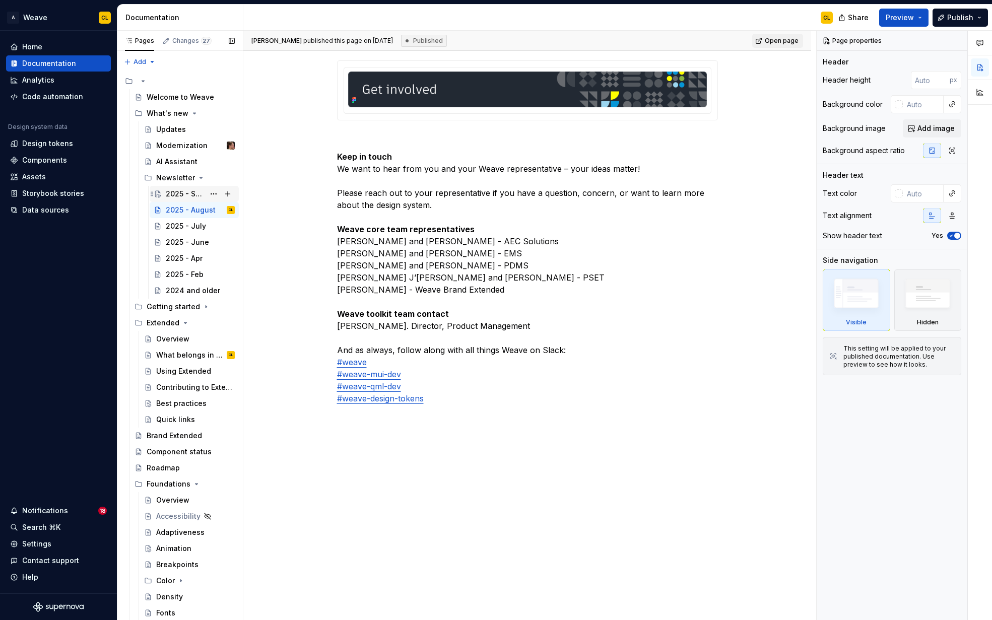
click at [172, 190] on div "2025 - September" at bounding box center [185, 194] width 39 height 10
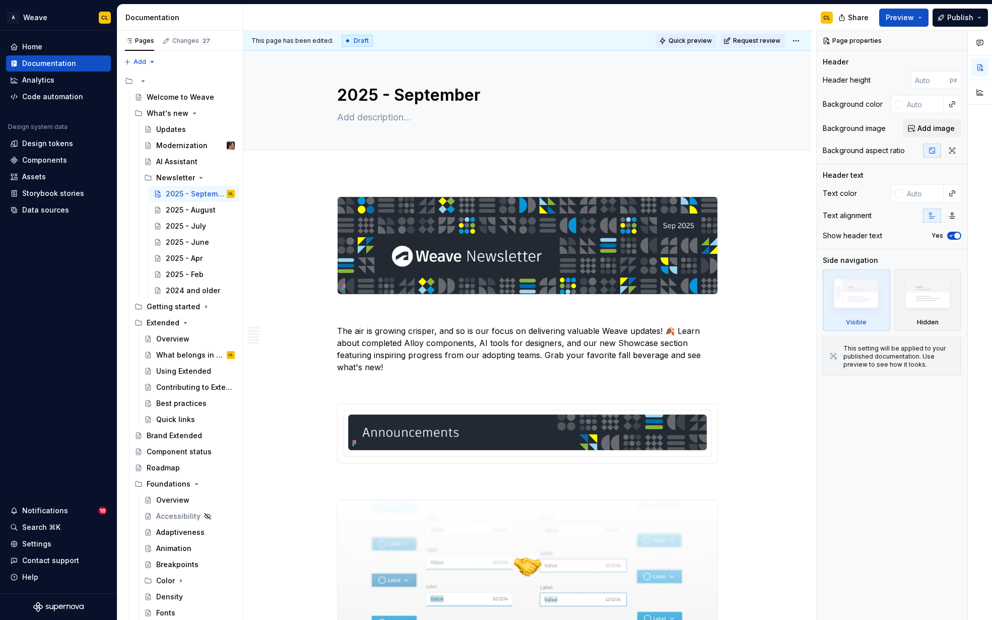
click at [694, 40] on span "Quick preview" at bounding box center [690, 41] width 43 height 8
click at [806, 39] on html "A Weave CL Home Documentation Analytics Code automation Design system data Desi…" at bounding box center [496, 310] width 992 height 620
click at [816, 76] on div "Open preview" at bounding box center [846, 77] width 66 height 10
type textarea "*"
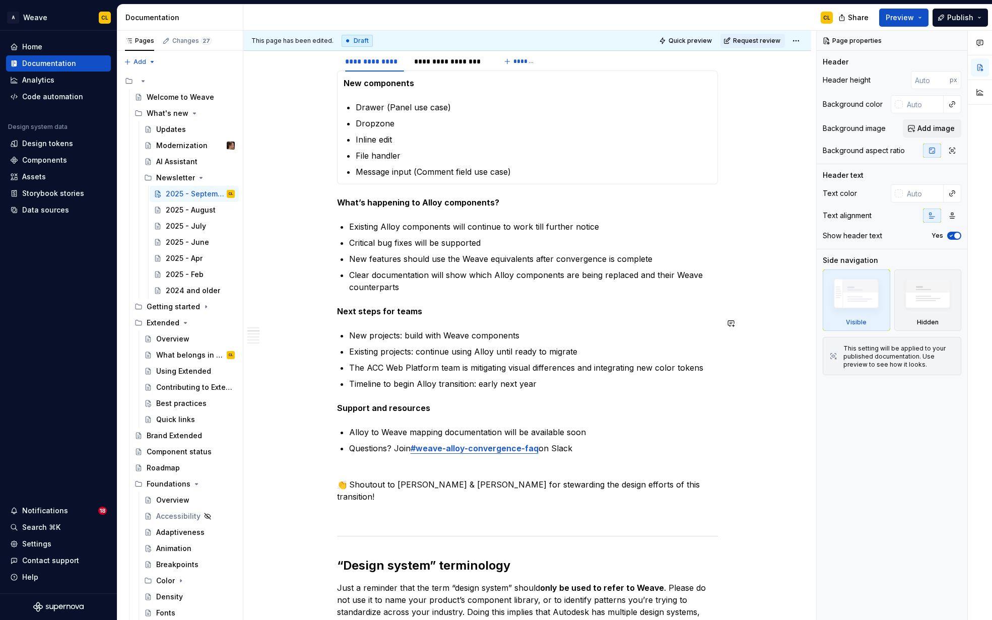
scroll to position [694, 0]
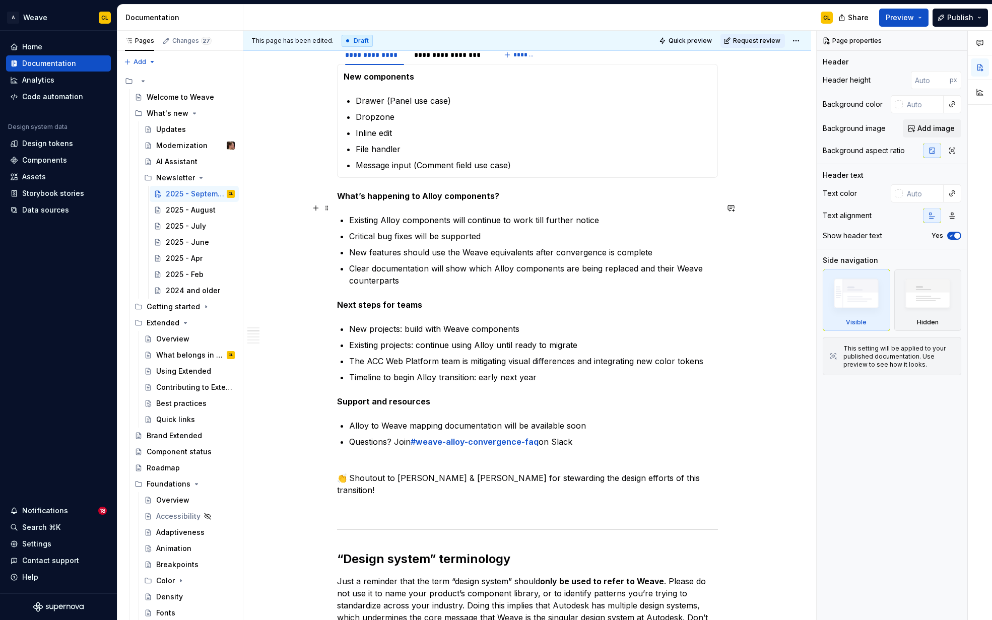
click at [539, 214] on p "Existing Alloy components will continue to work till further notice" at bounding box center [533, 220] width 369 height 12
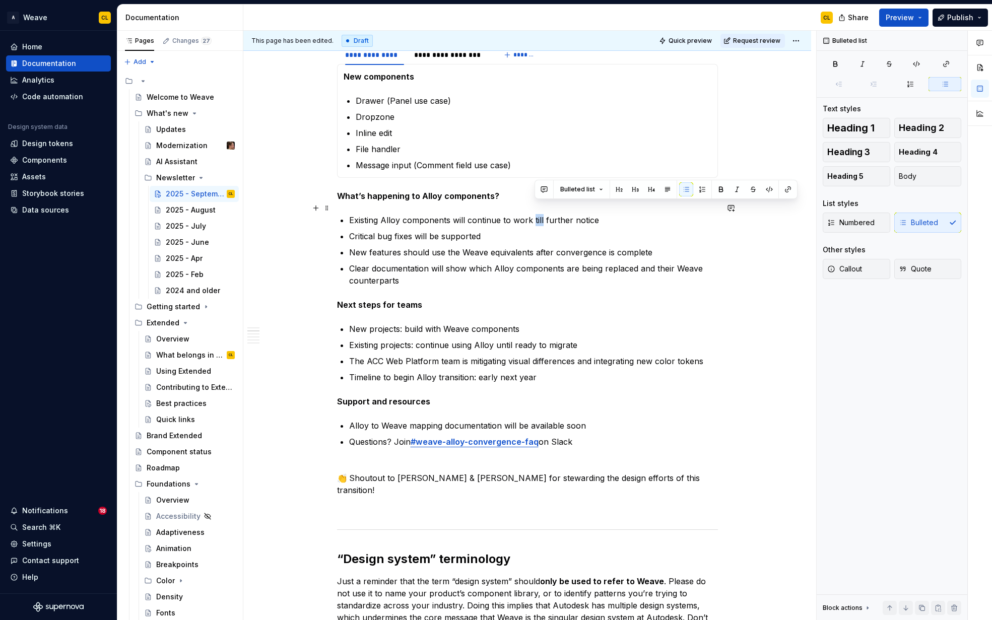
click at [539, 214] on p "Existing Alloy components will continue to work till further notice" at bounding box center [533, 220] width 369 height 12
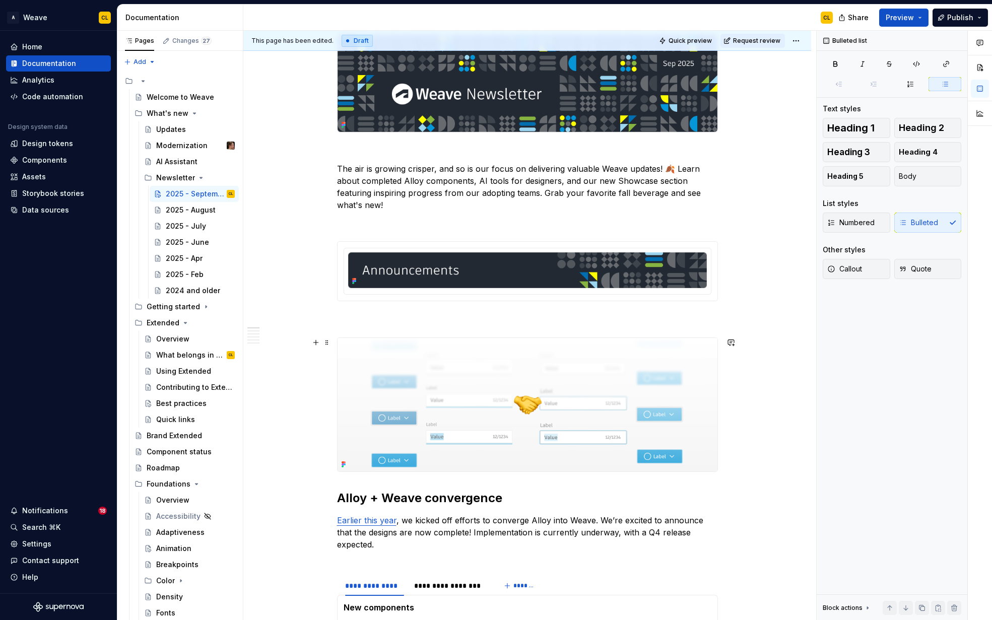
scroll to position [0, 0]
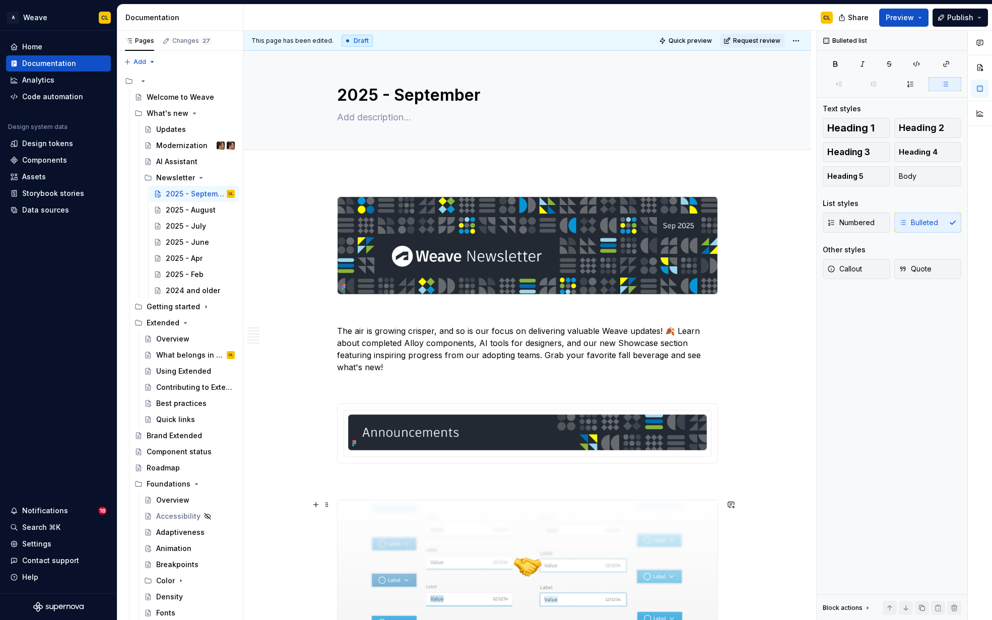
type textarea "*"
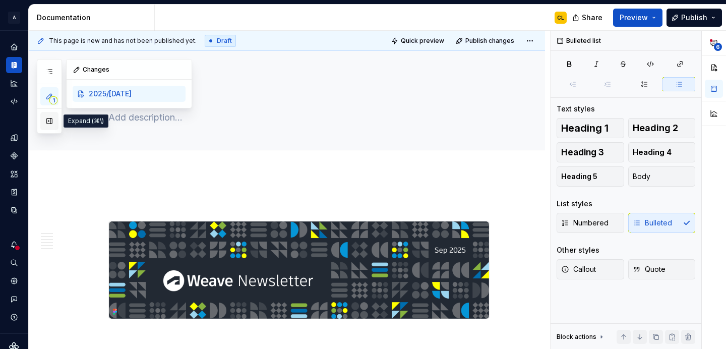
click at [49, 124] on button "button" at bounding box center [49, 121] width 18 height 18
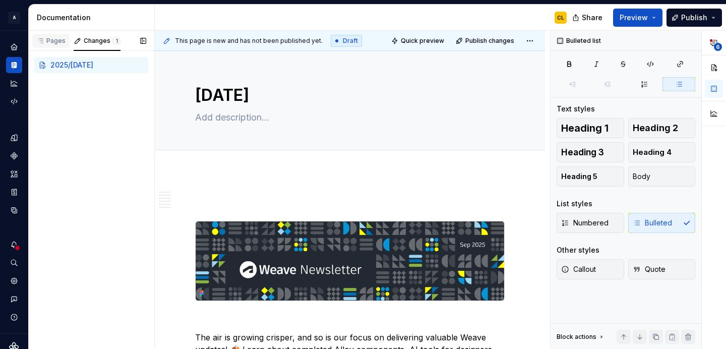
click at [51, 40] on div "Pages" at bounding box center [50, 41] width 29 height 8
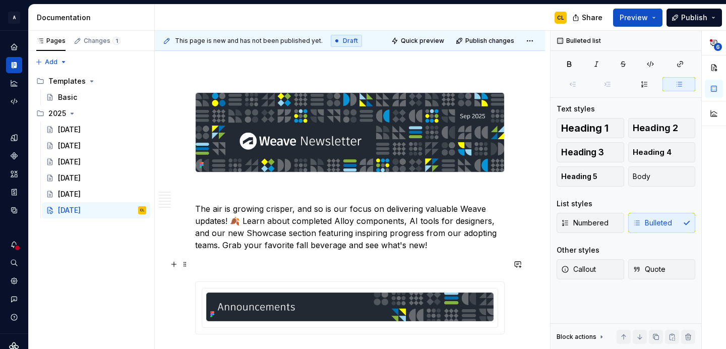
scroll to position [132, 0]
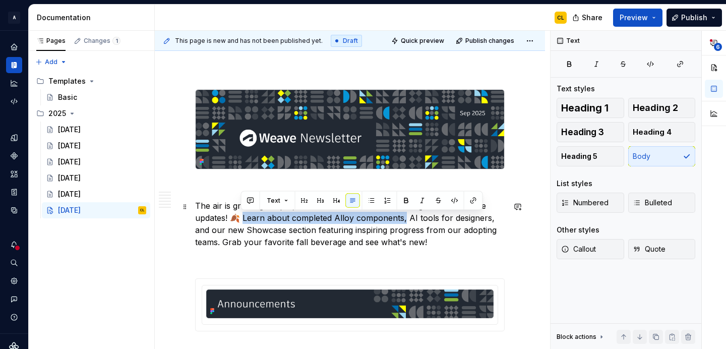
drag, startPoint x: 241, startPoint y: 218, endPoint x: 402, endPoint y: 215, distance: 160.8
click at [402, 215] on p "The air is growing crisper, and so is our focus on delivering valuable Weave up…" at bounding box center [349, 224] width 309 height 48
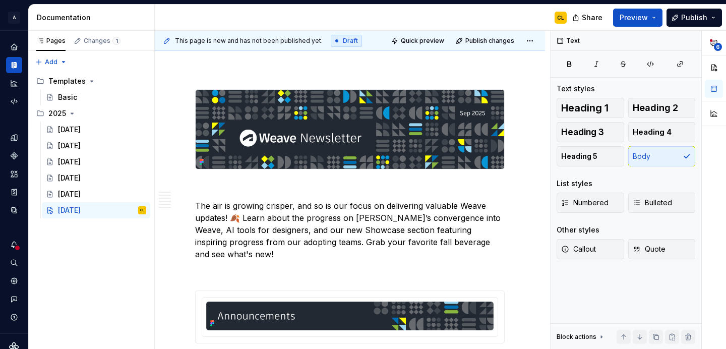
type textarea "*"
